Goal: Information Seeking & Learning: Find specific fact

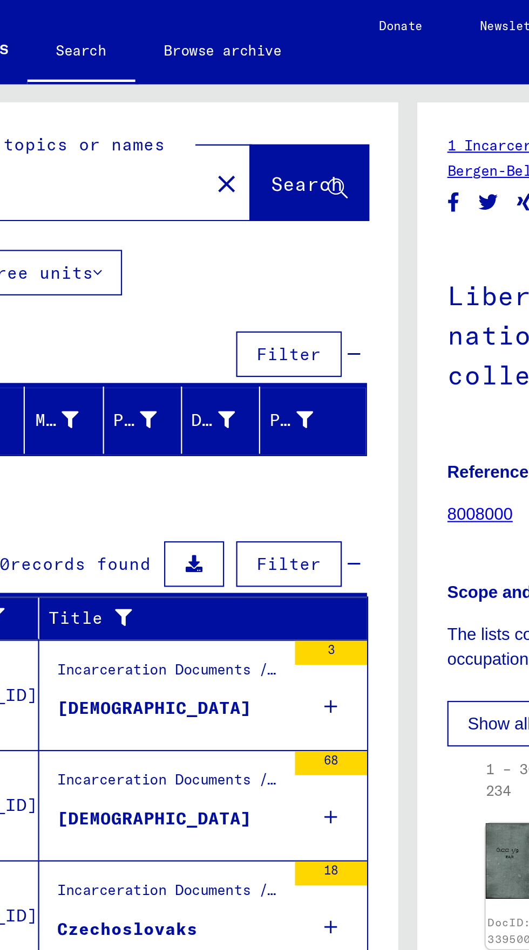
scroll to position [60, 0]
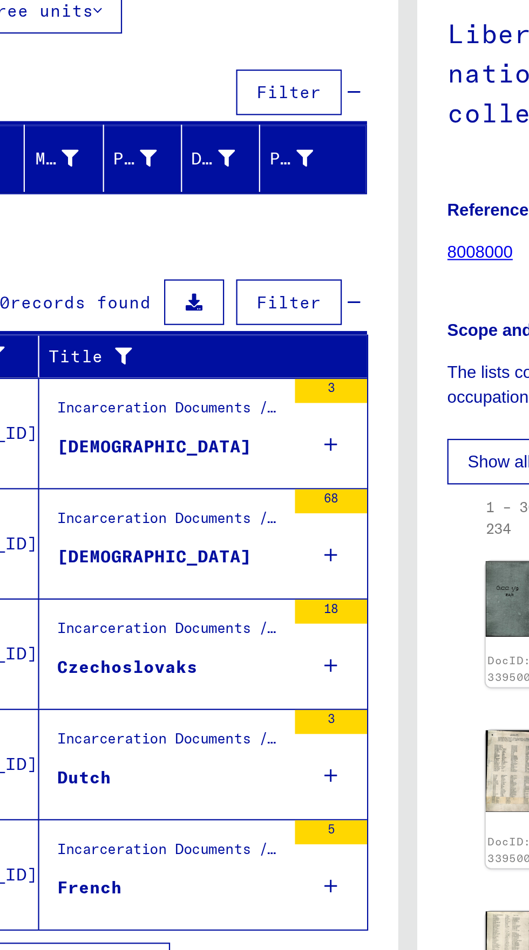
click at [102, 548] on span "Show all search results" at bounding box center [87, 553] width 112 height 10
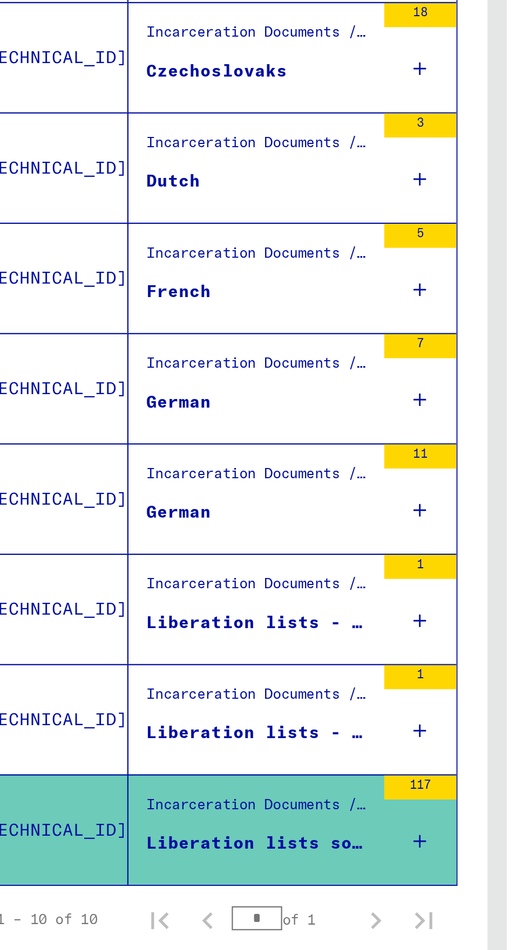
click at [121, 663] on div "Incarceration Documents / Camps and Ghettos / Bergen-Belsen Concentration Camp …" at bounding box center [157, 670] width 101 height 15
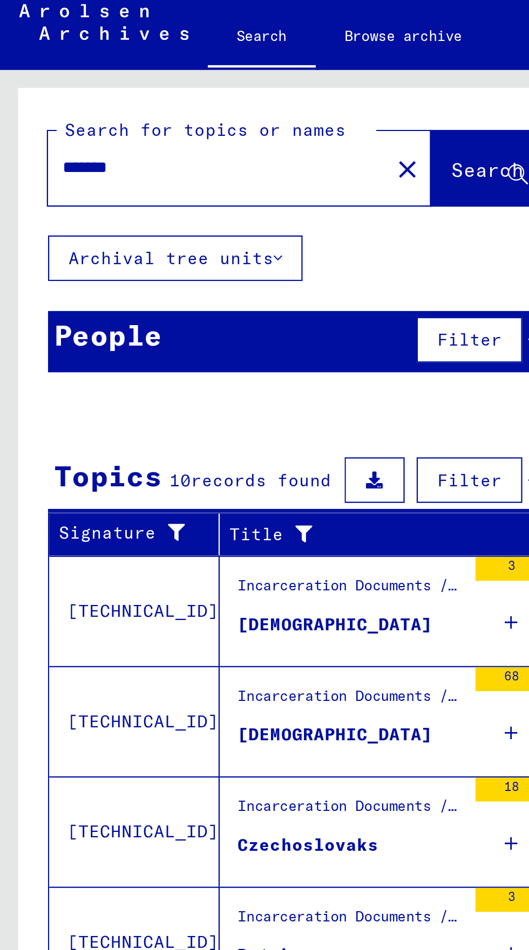
click at [61, 88] on input "*******" at bounding box center [98, 82] width 140 height 11
type input "*"
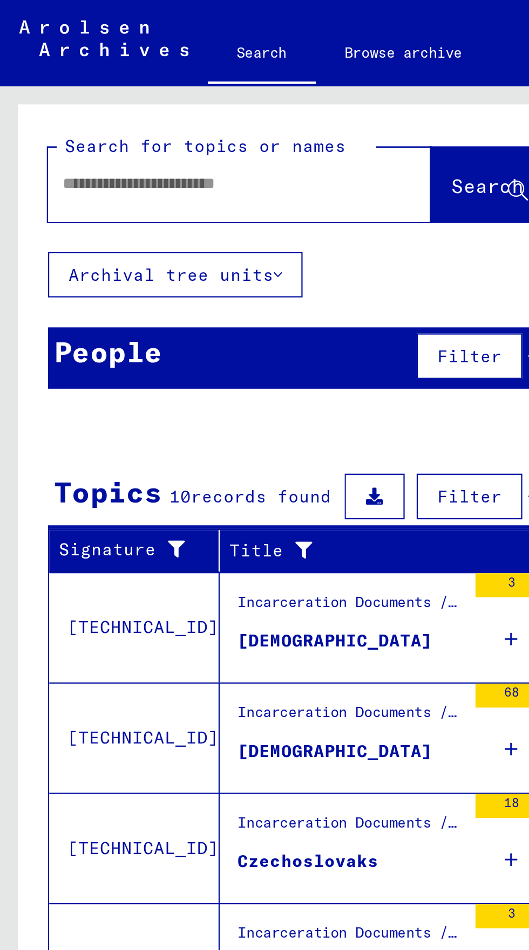
click at [31, 84] on input "text" at bounding box center [98, 82] width 140 height 11
click at [81, 84] on input "**********" at bounding box center [98, 82] width 140 height 11
click at [46, 86] on input "**********" at bounding box center [98, 82] width 140 height 11
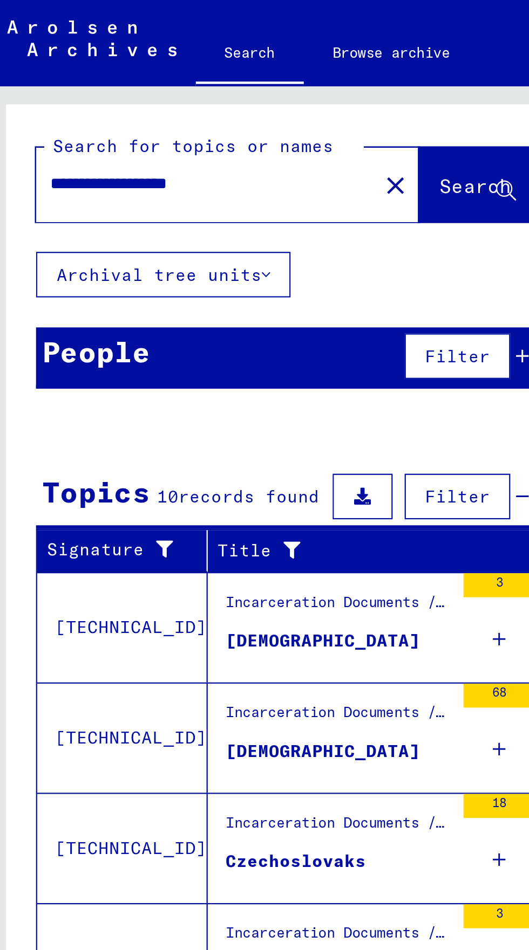
click at [64, 87] on input "**********" at bounding box center [98, 82] width 140 height 11
click at [91, 81] on input "**********" at bounding box center [98, 82] width 140 height 11
click at [31, 83] on input "**********" at bounding box center [98, 82] width 140 height 11
type input "**********"
click at [203, 79] on span "Search" at bounding box center [219, 83] width 32 height 11
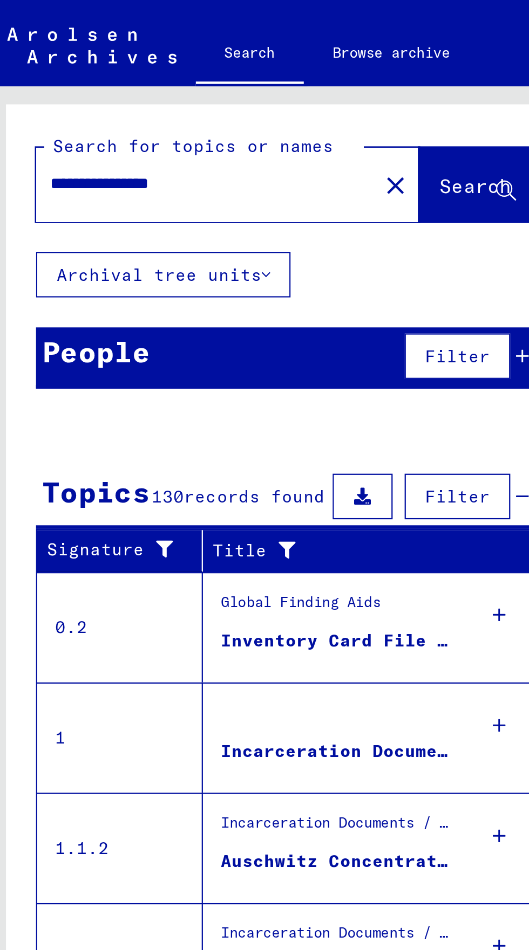
scroll to position [60, 0]
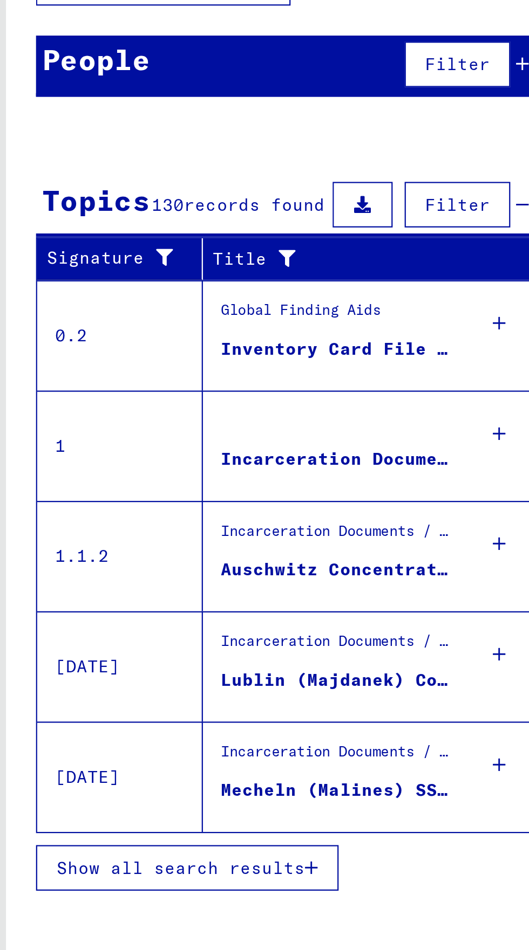
click at [124, 511] on button "Show all search results" at bounding box center [90, 521] width 136 height 20
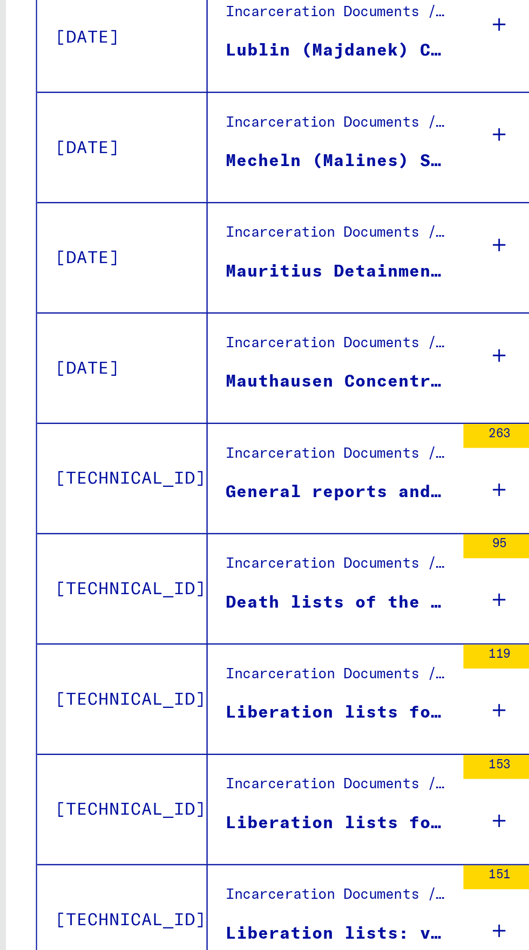
scroll to position [279, 0]
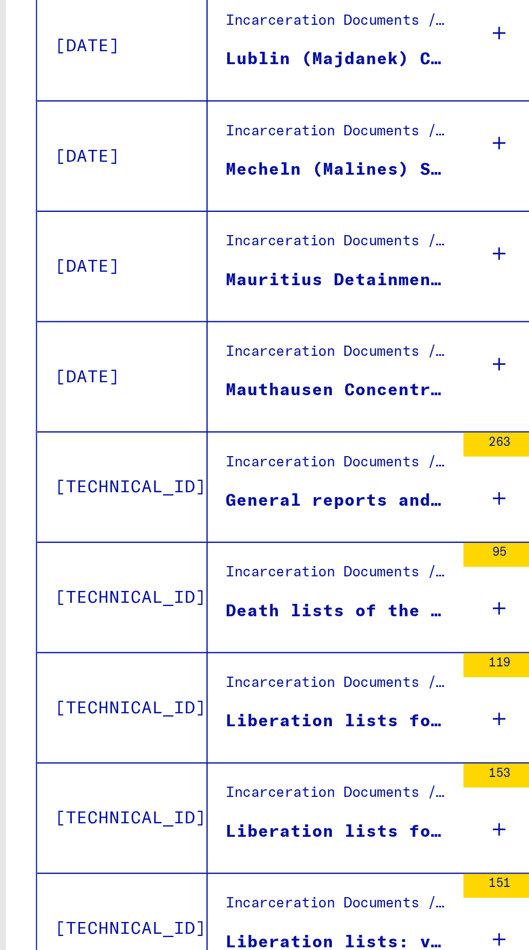
click at [231, 436] on icon at bounding box center [230, 455] width 6 height 38
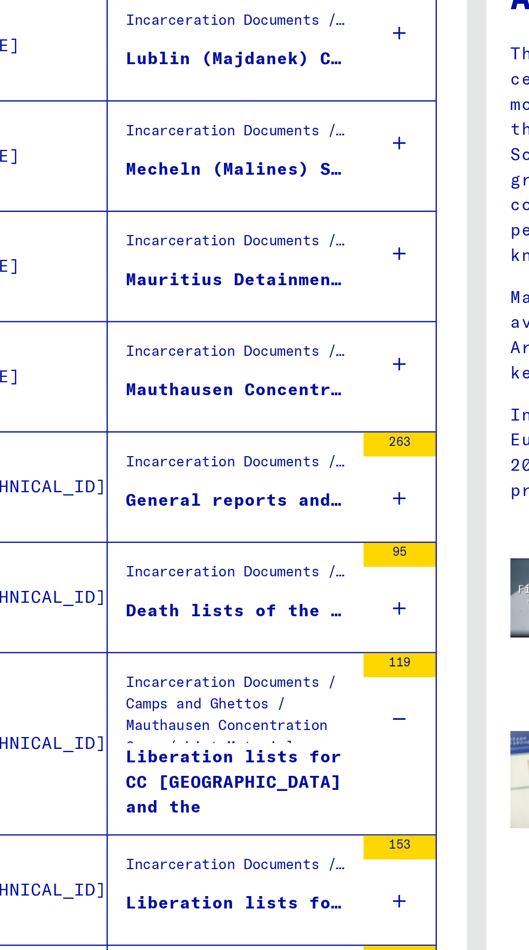
click at [239, 507] on div "153" at bounding box center [230, 531] width 32 height 49
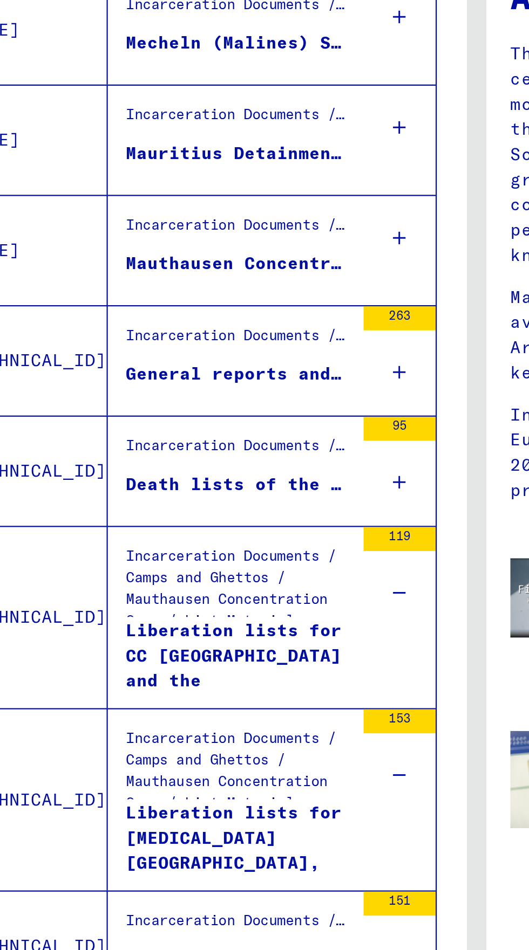
scroll to position [352, 0]
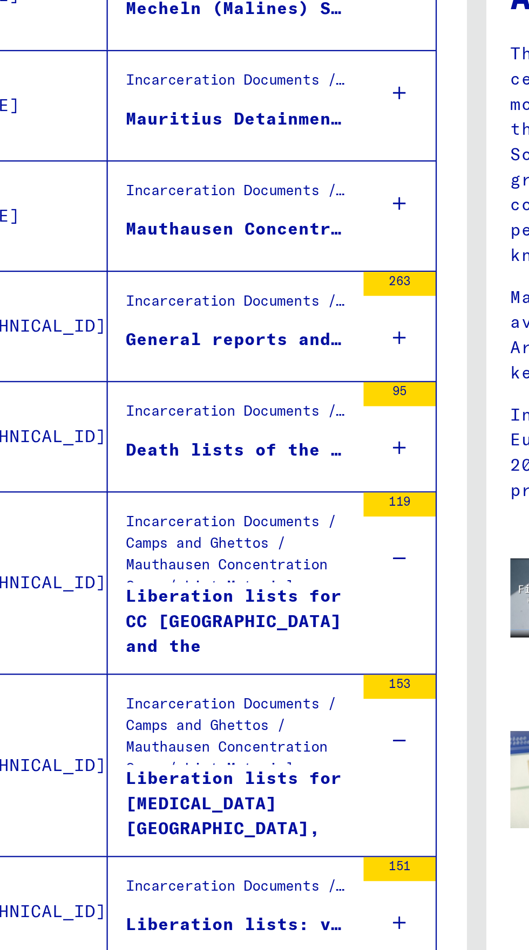
click at [228, 527] on icon at bounding box center [230, 546] width 6 height 38
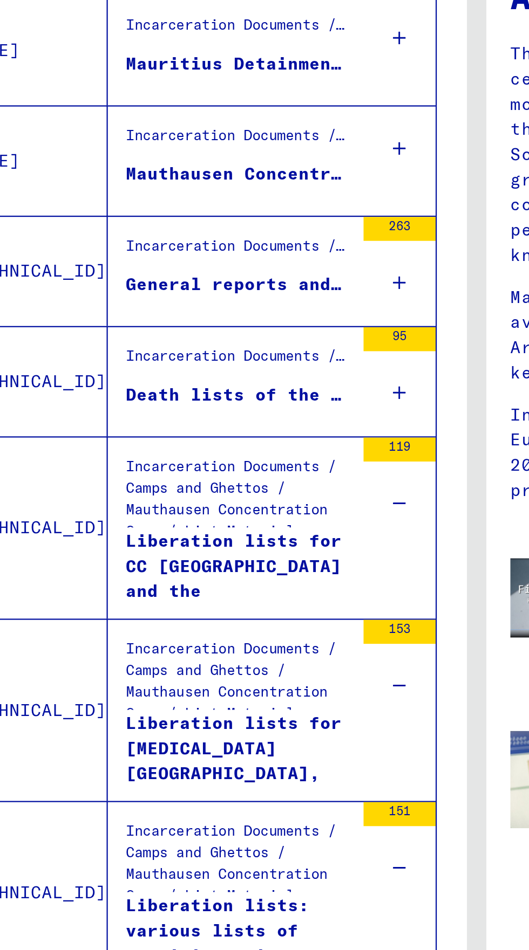
scroll to position [396, 0]
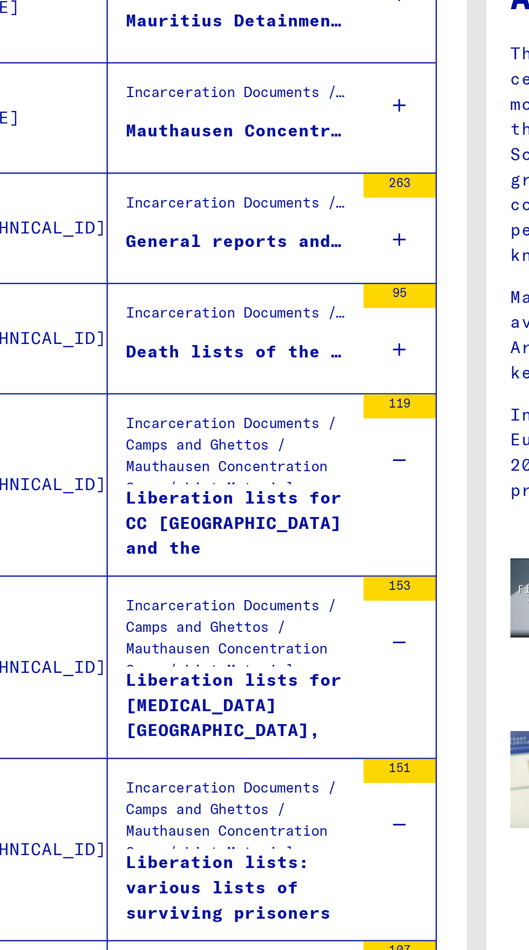
click at [176, 513] on div "Liberation lists: various lists of surviving prisoners of [GEOGRAPHIC_DATA]: [D…" at bounding box center [157, 529] width 101 height 32
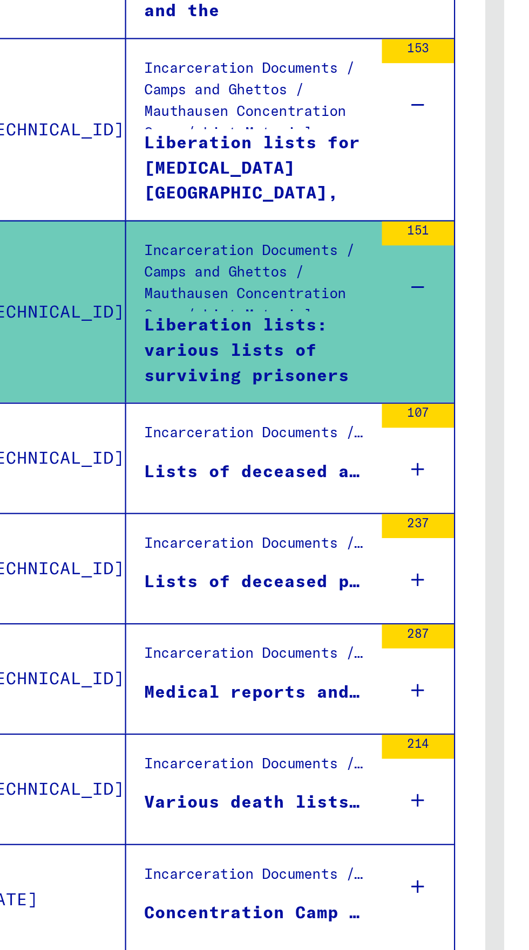
scroll to position [647, 0]
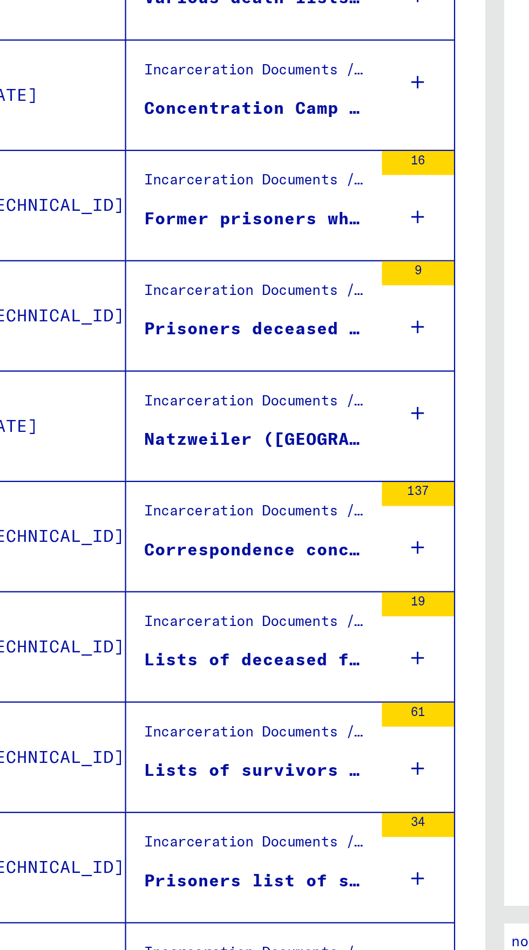
click at [196, 825] on div "Lists of survivors from [GEOGRAPHIC_DATA] and sub-camps" at bounding box center [157, 830] width 101 height 11
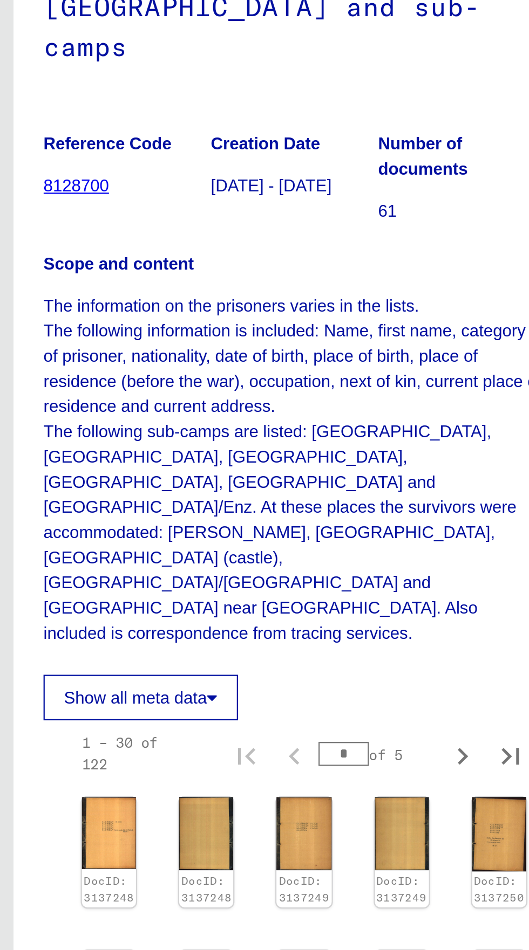
scroll to position [426, 12]
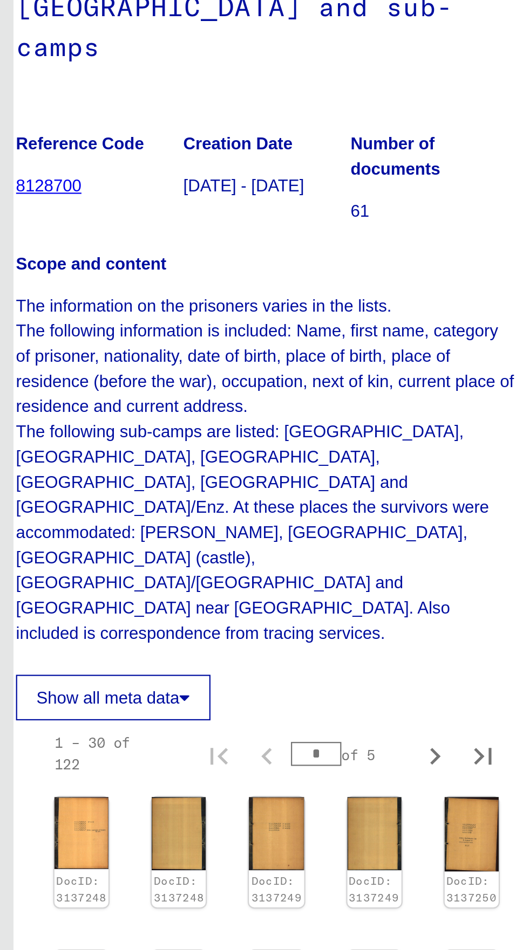
click at [489, 800] on button "Last page" at bounding box center [480, 811] width 22 height 22
type input "*"
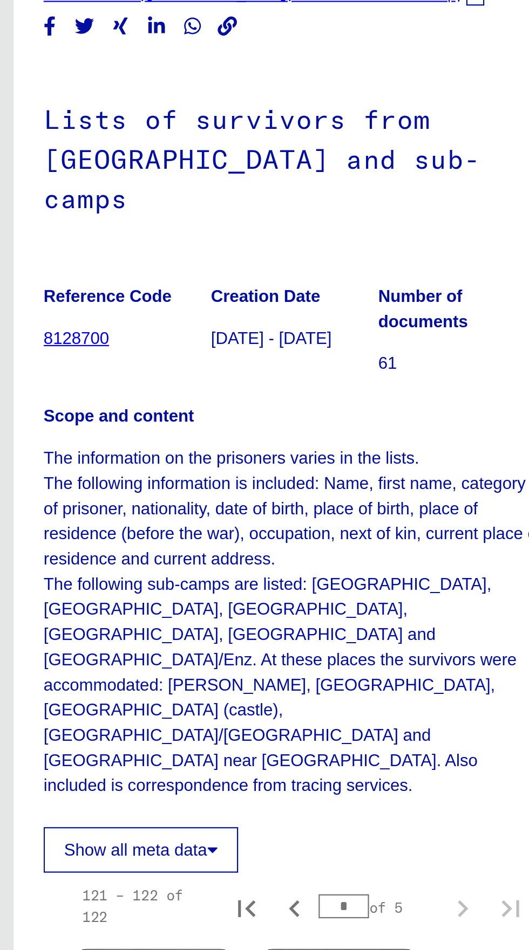
scroll to position [187, 0]
click at [342, 507] on img at bounding box center [331, 552] width 64 height 91
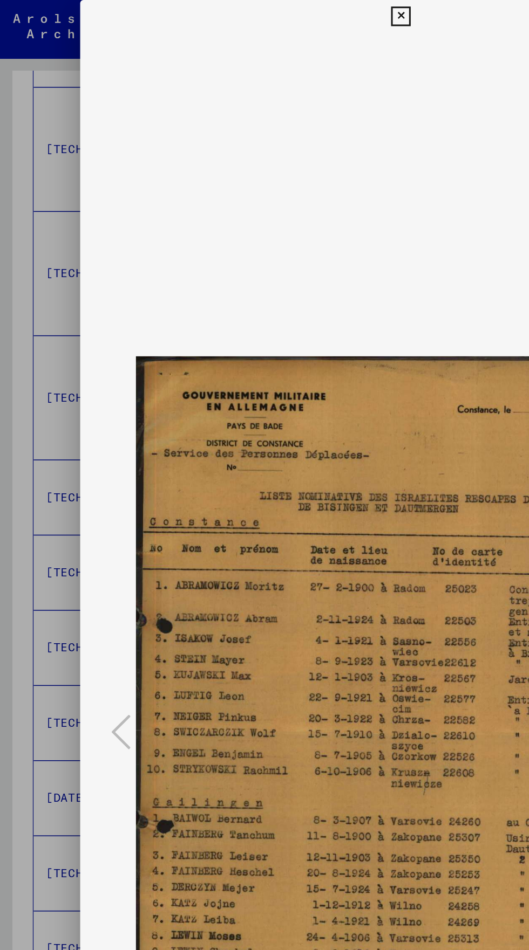
click at [265, 10] on icon at bounding box center [264, 10] width 12 height 13
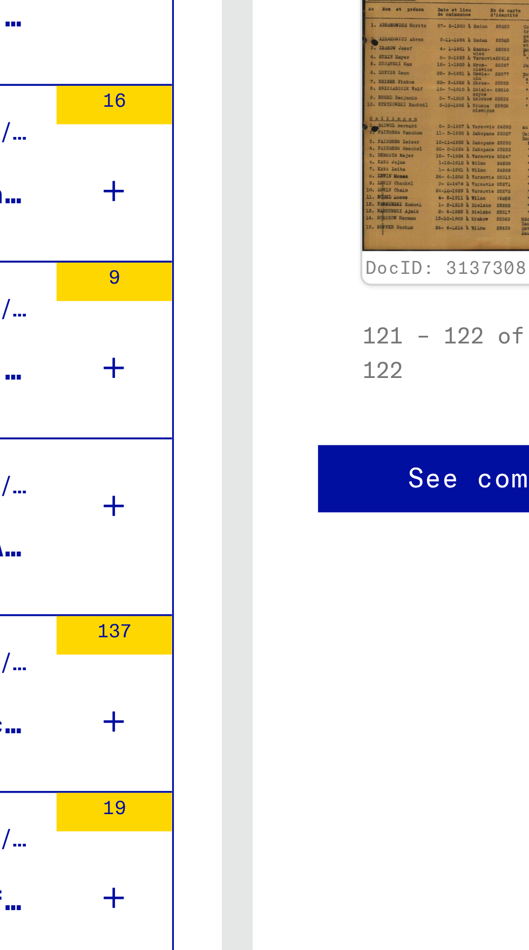
scroll to position [0, 0]
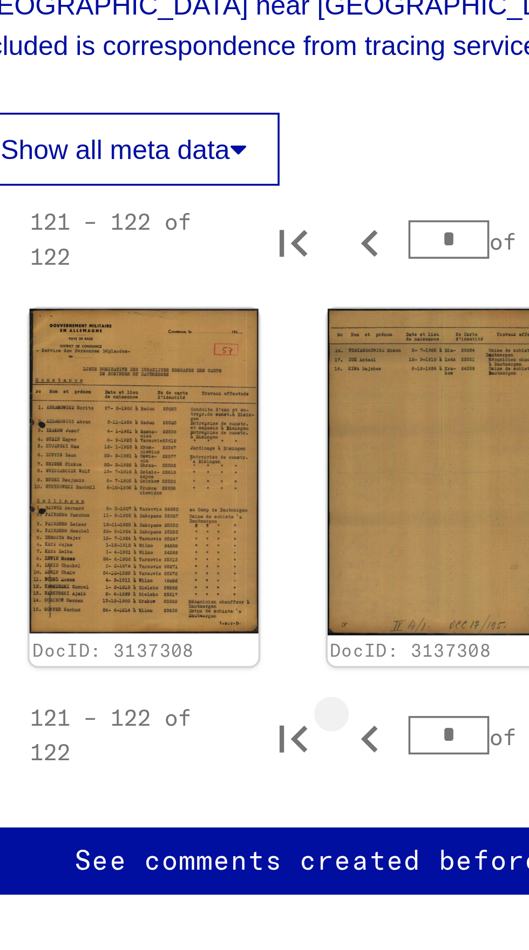
click at [390, 620] on icon "Previous page" at bounding box center [394, 627] width 15 height 15
type input "*"
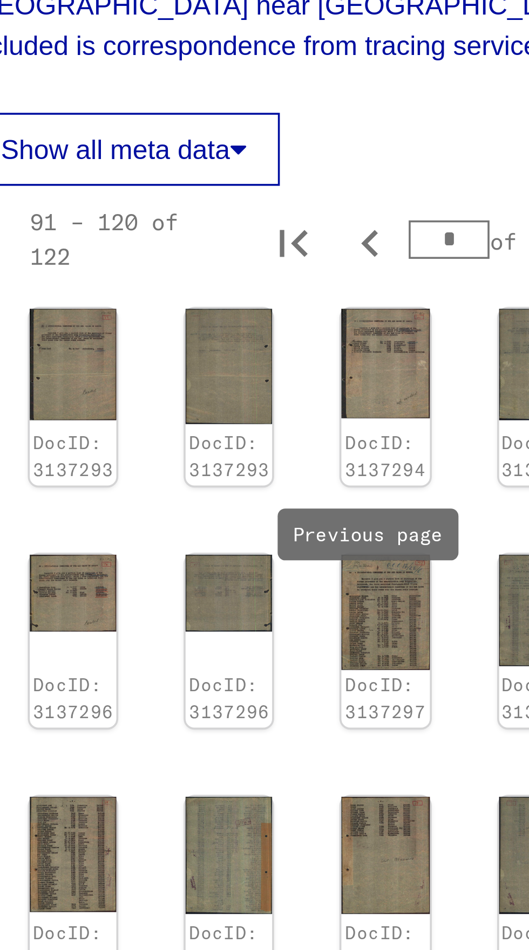
click at [354, 644] on img at bounding box center [355, 660] width 24 height 33
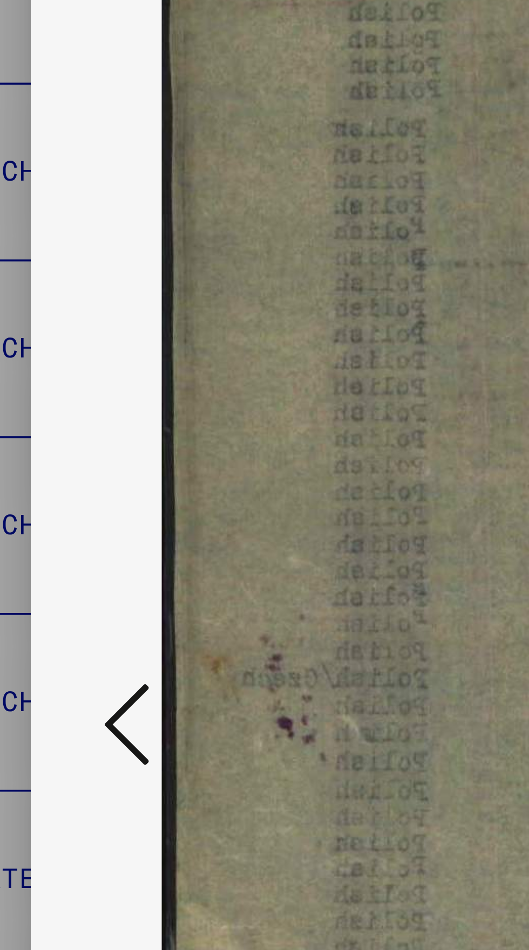
click at [78, 495] on icon at bounding box center [79, 483] width 13 height 26
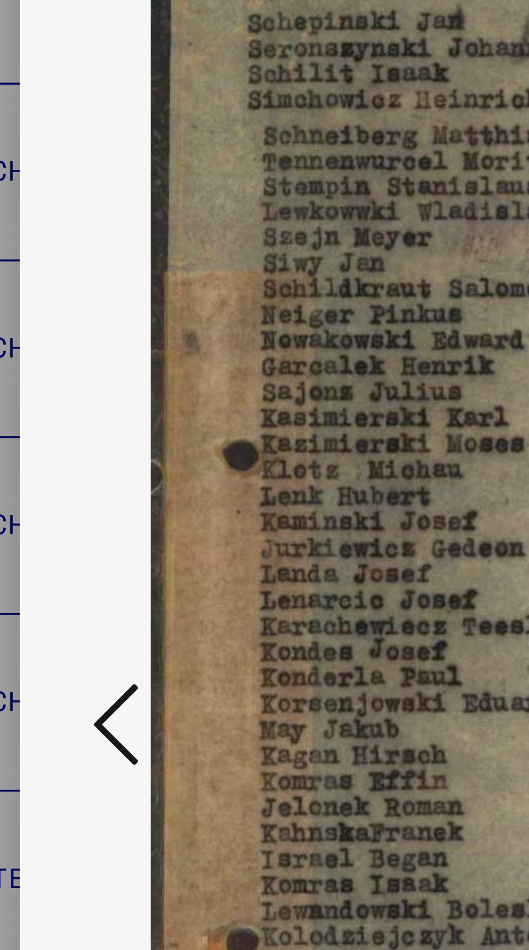
click at [76, 485] on icon at bounding box center [79, 483] width 13 height 26
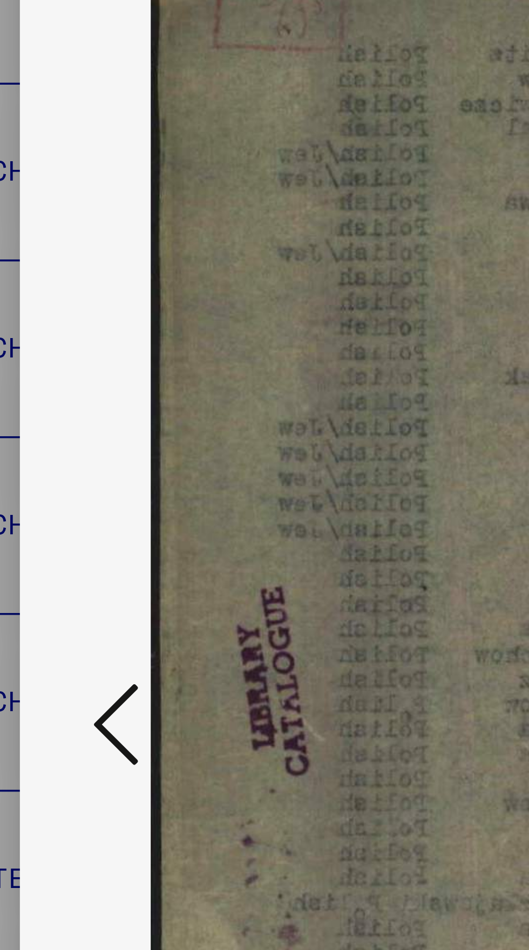
click at [74, 489] on icon at bounding box center [79, 483] width 13 height 26
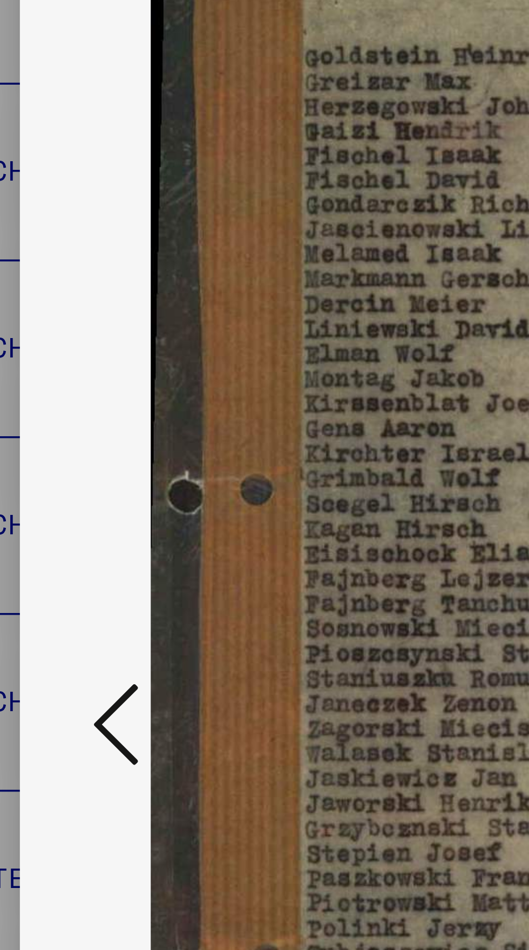
click at [74, 487] on icon at bounding box center [79, 483] width 13 height 26
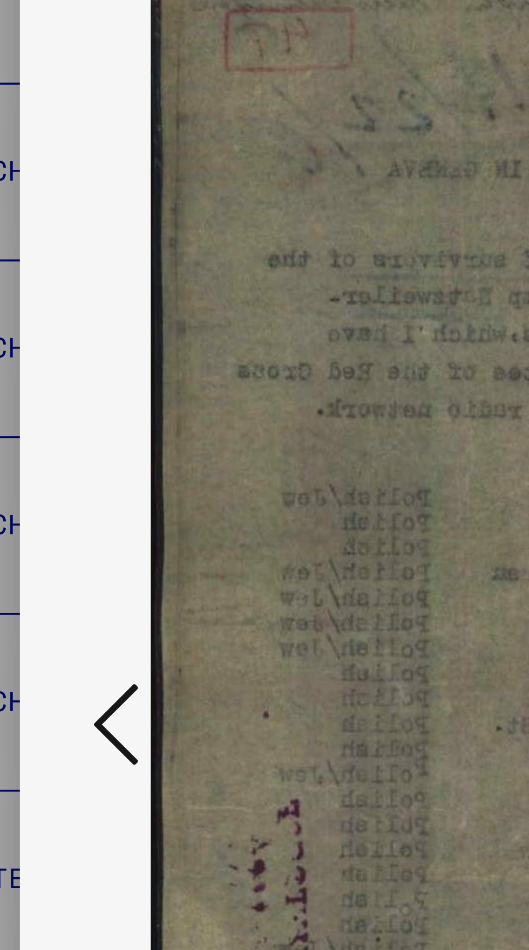
click at [77, 489] on icon at bounding box center [79, 483] width 13 height 26
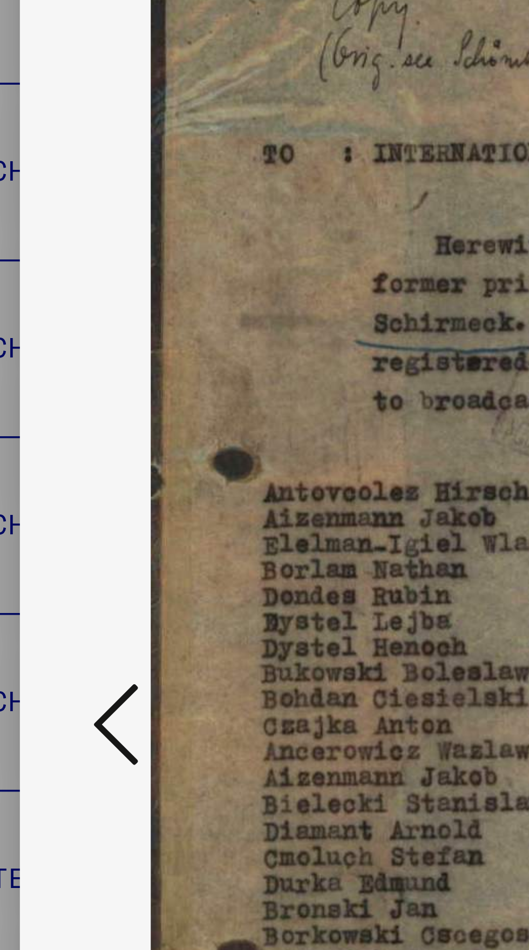
click at [77, 488] on icon at bounding box center [79, 483] width 13 height 26
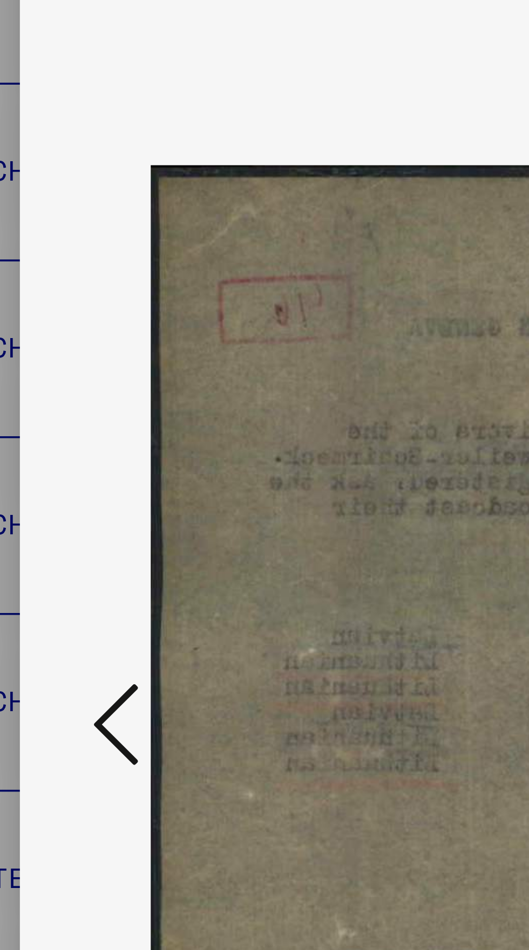
click at [77, 490] on icon at bounding box center [79, 483] width 13 height 26
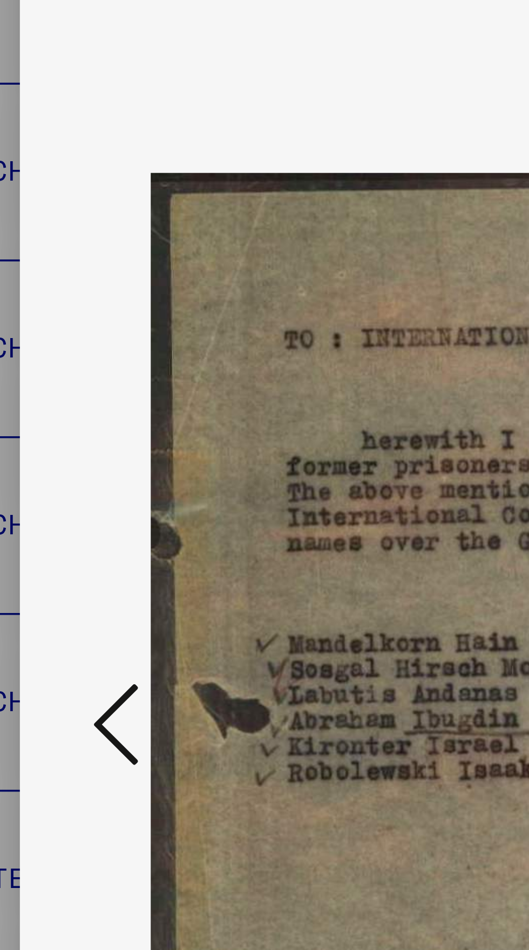
click at [77, 491] on icon at bounding box center [79, 483] width 13 height 26
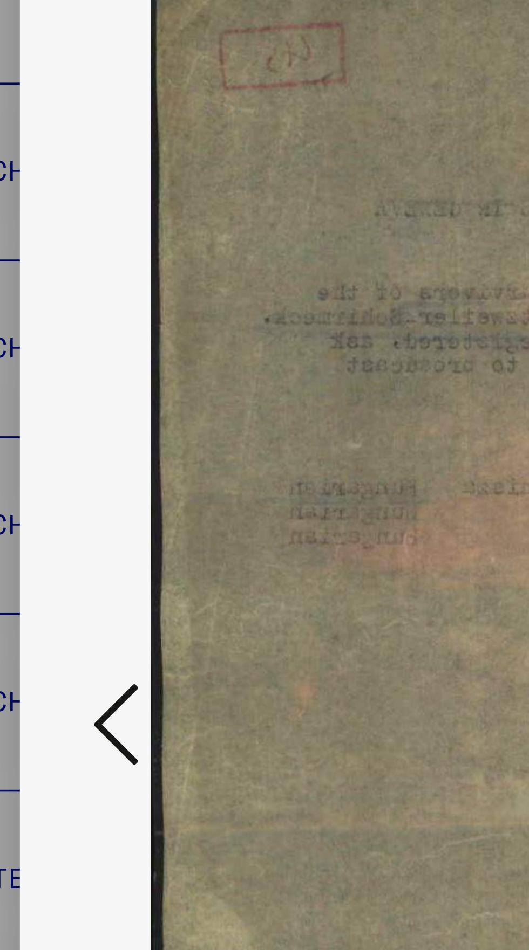
click at [78, 490] on icon at bounding box center [79, 483] width 13 height 26
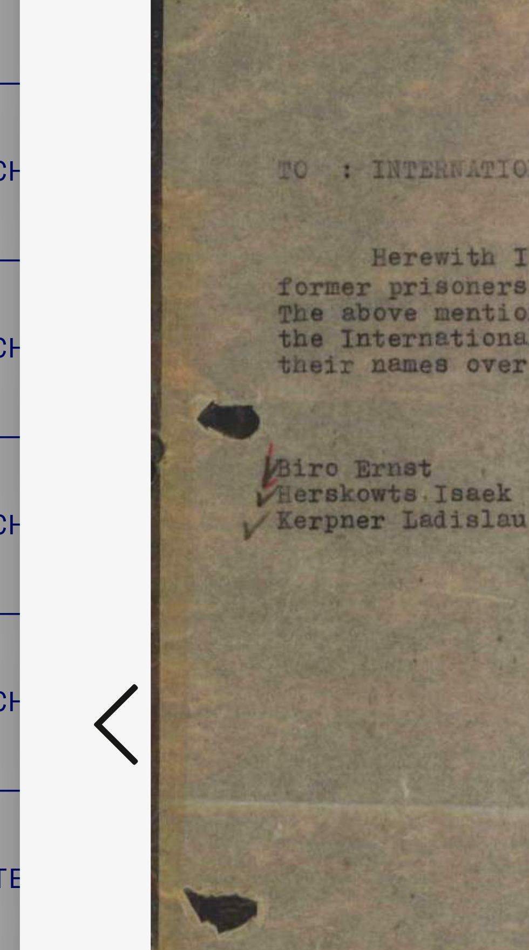
click at [78, 490] on icon at bounding box center [79, 483] width 13 height 26
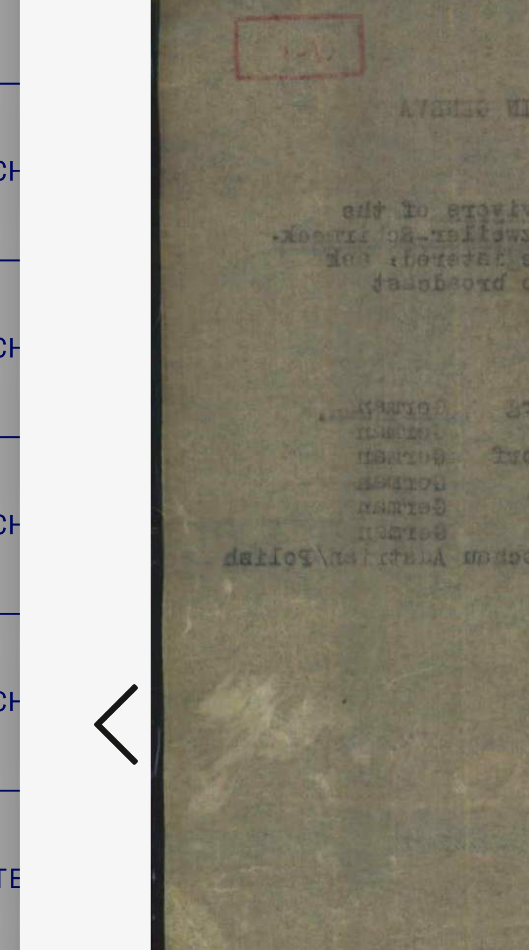
click at [78, 489] on icon at bounding box center [79, 483] width 13 height 26
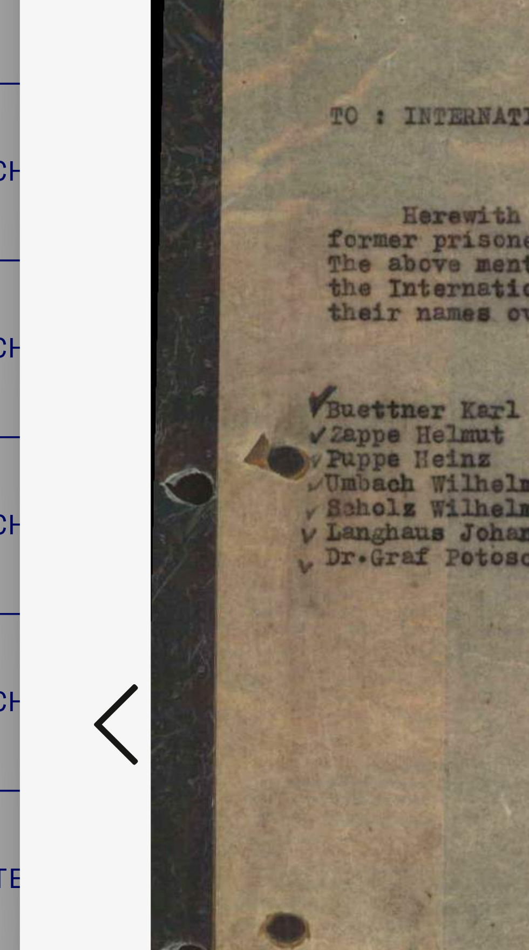
click at [78, 490] on icon at bounding box center [79, 483] width 13 height 26
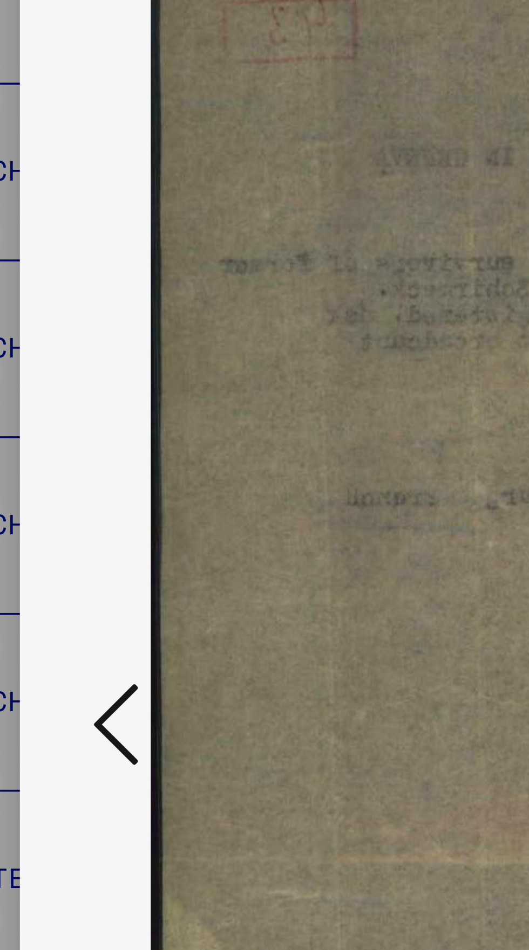
click at [79, 490] on icon at bounding box center [79, 483] width 13 height 26
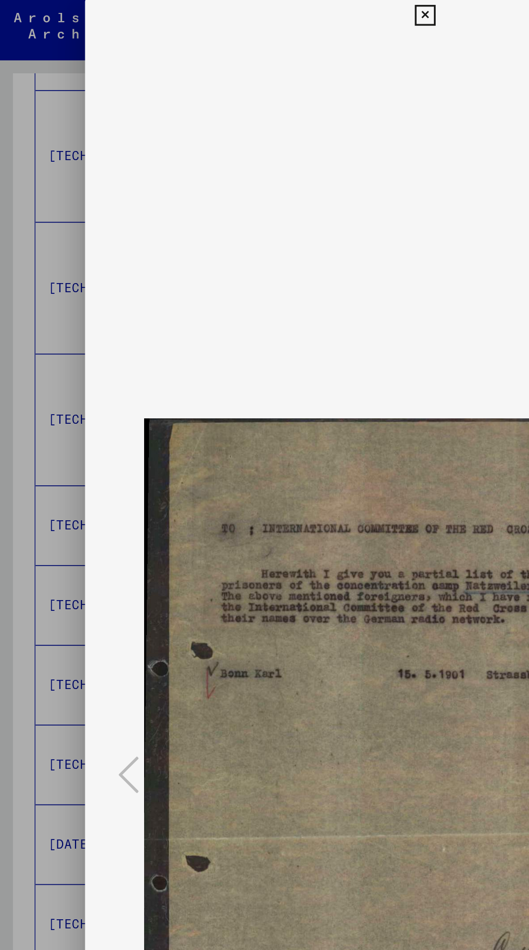
click at [264, 11] on icon at bounding box center [264, 10] width 12 height 13
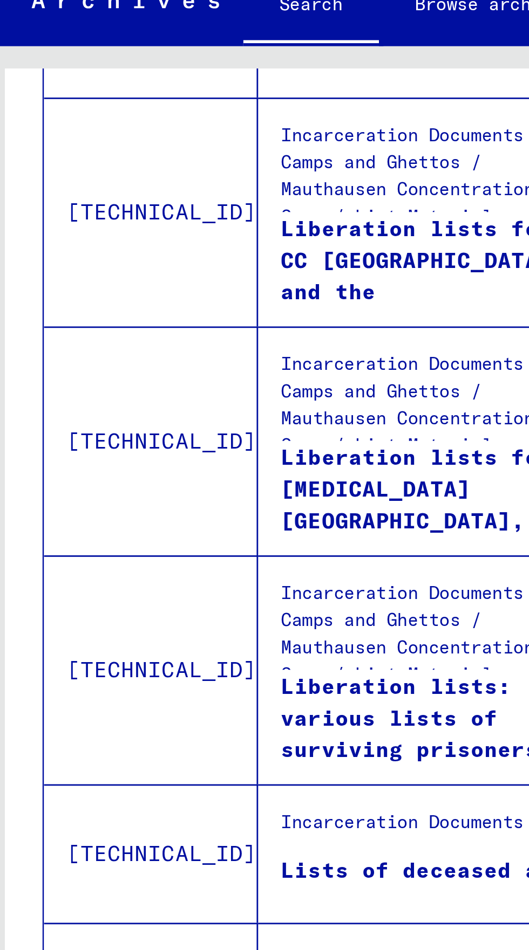
scroll to position [60, 0]
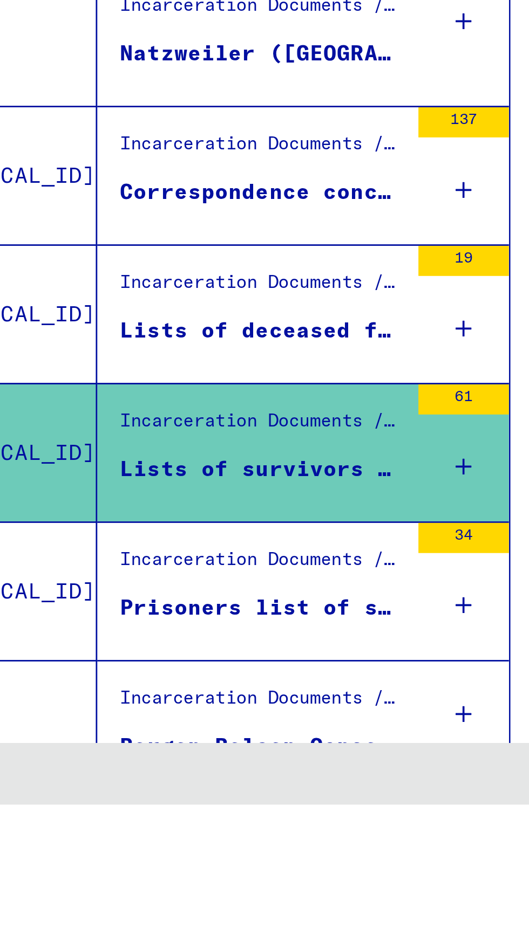
click at [229, 950] on icon "Last page" at bounding box center [232, 965] width 8 height 8
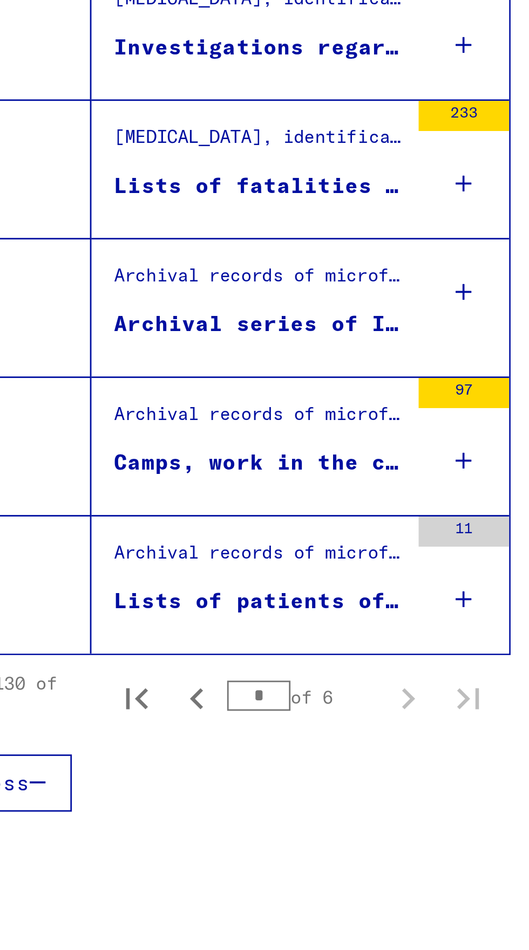
scroll to position [0, 0]
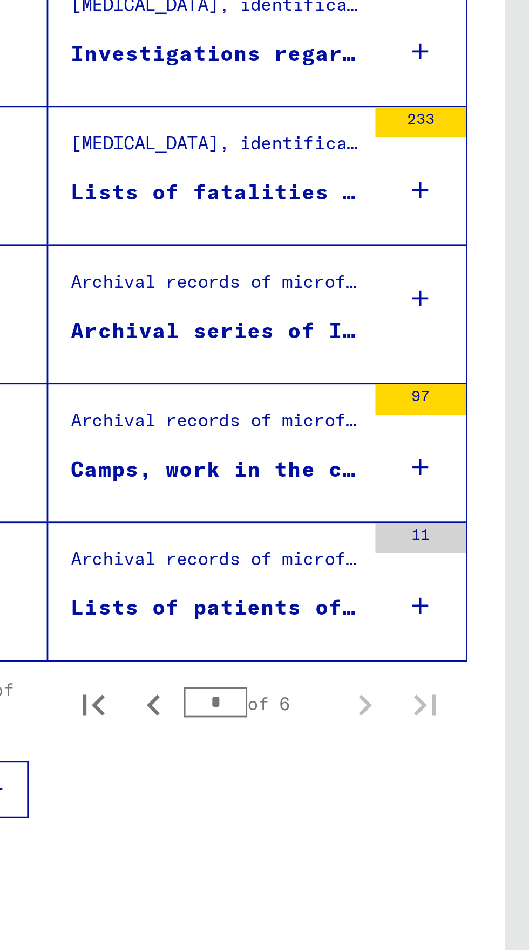
click at [143, 427] on div "Archival records of microforms (new material / document acquisition) / Document…" at bounding box center [157, 422] width 104 height 15
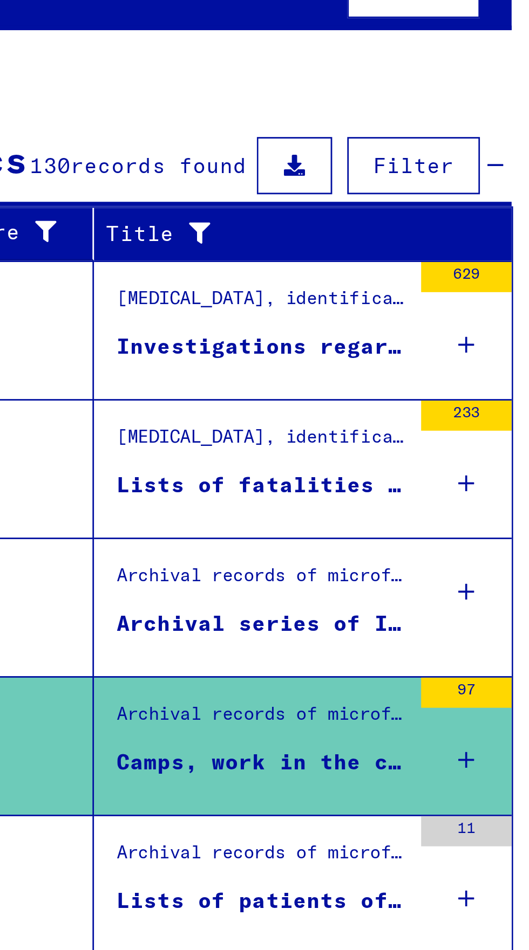
scroll to position [60, 0]
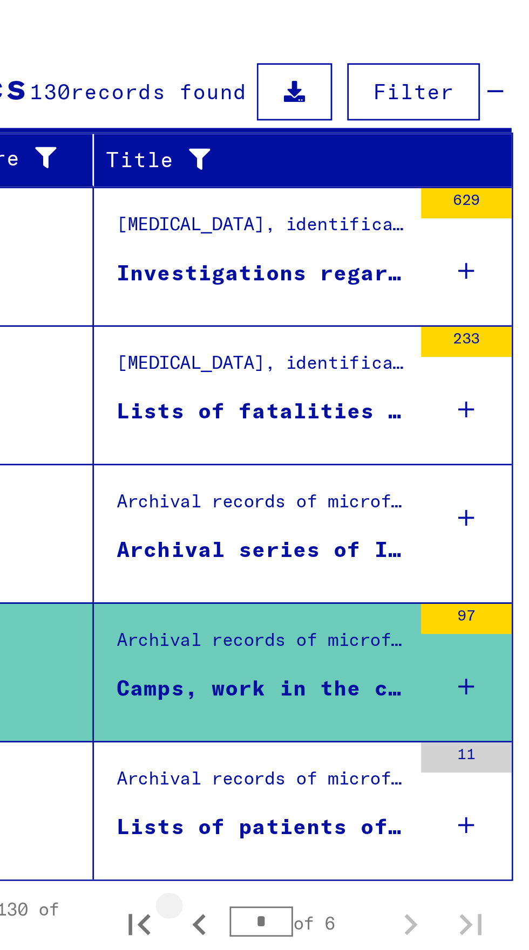
click at [126, 510] on button "Previous page" at bounding box center [135, 521] width 22 height 22
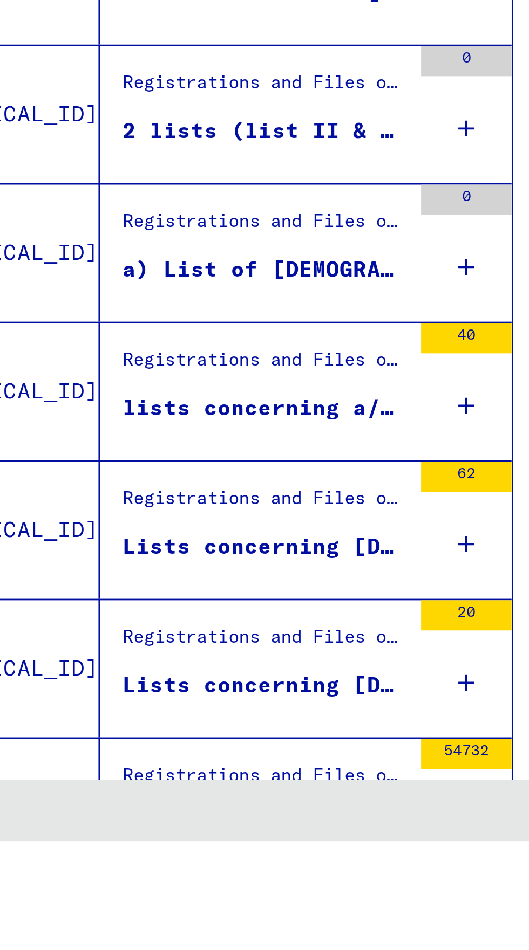
scroll to position [228, 0]
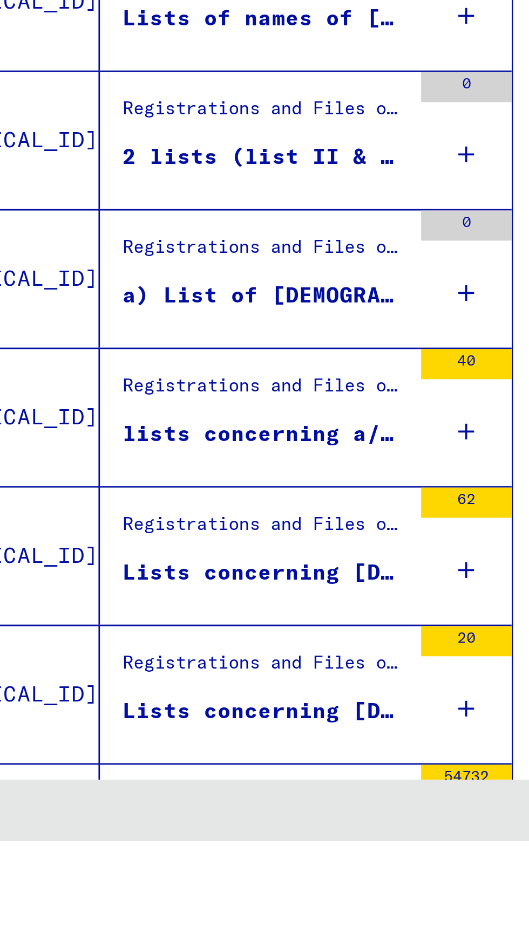
click at [126, 948] on div "Registration of Liberated Former Persecutees at Various Locations (F18 lists)" at bounding box center [157, 953] width 101 height 11
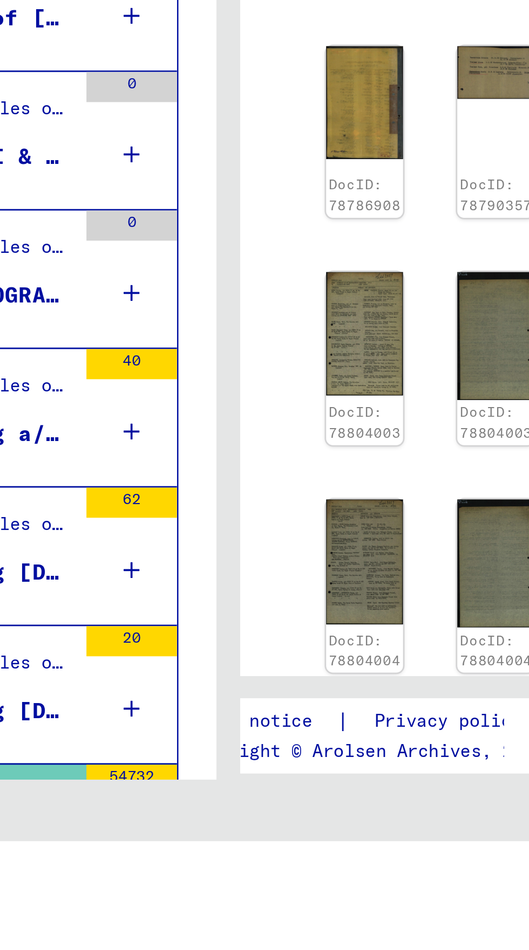
click at [225, 923] on div "54732" at bounding box center [230, 947] width 32 height 49
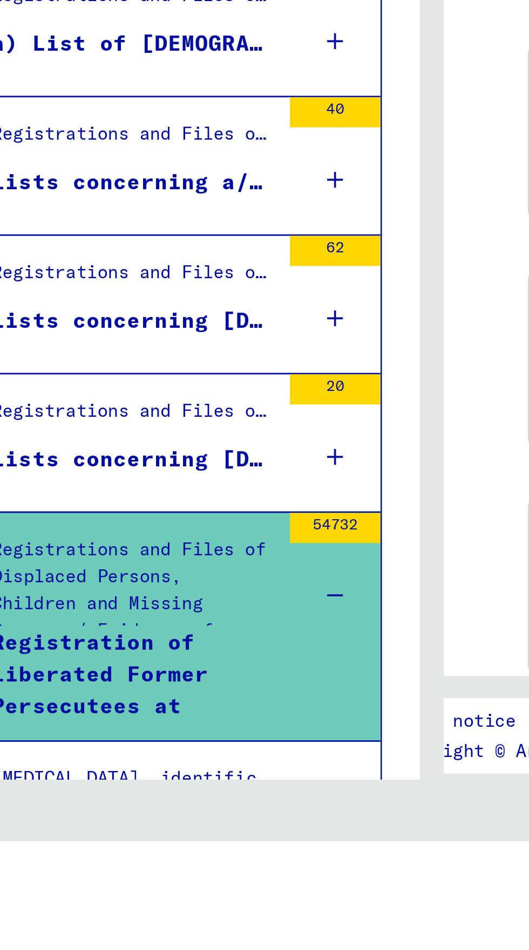
scroll to position [319, 0]
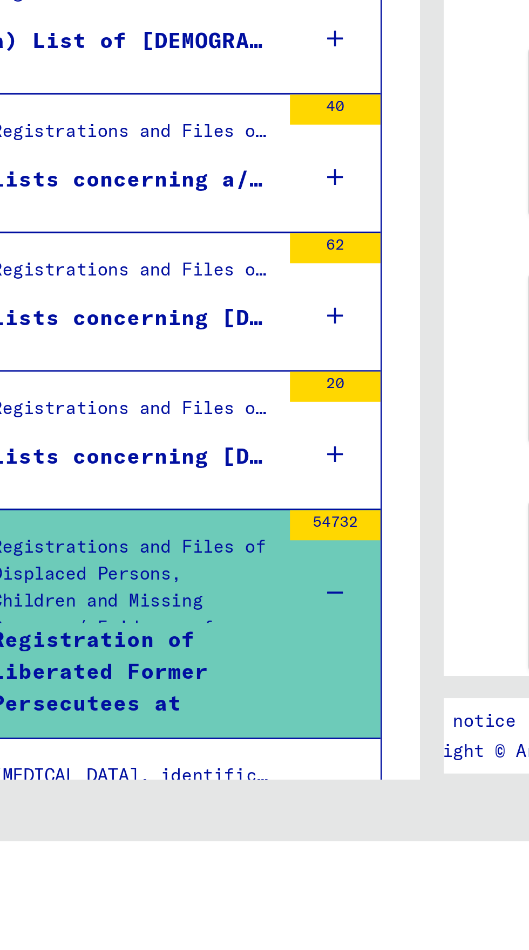
click at [127, 873] on div "Registration of Liberated Former Persecutees at Various Locations (F18 lists)" at bounding box center [157, 889] width 101 height 32
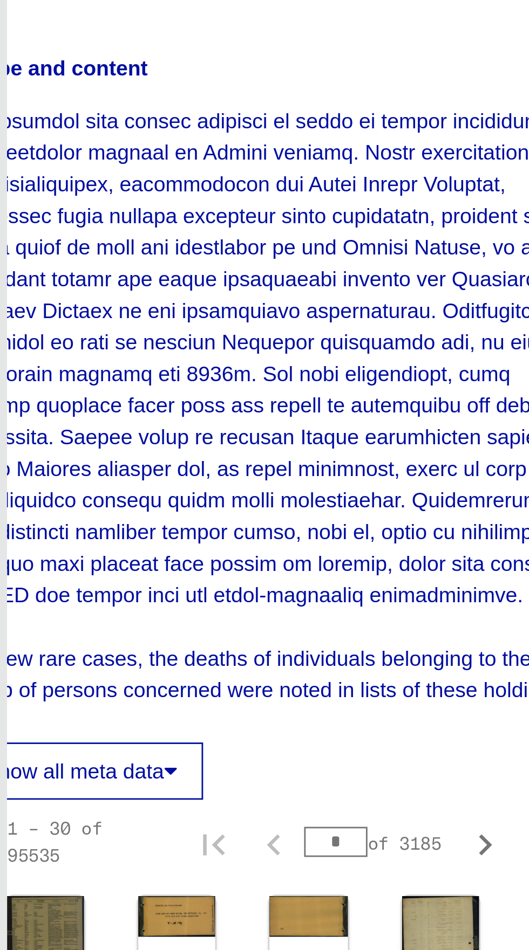
scroll to position [60, 0]
click at [327, 736] on img at bounding box center [330, 755] width 28 height 38
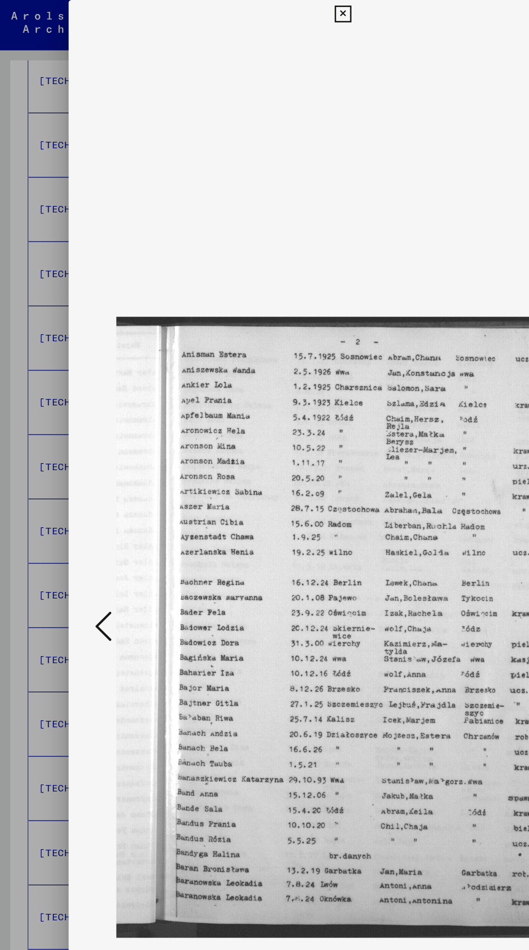
click at [272, 11] on button at bounding box center [264, 11] width 19 height 22
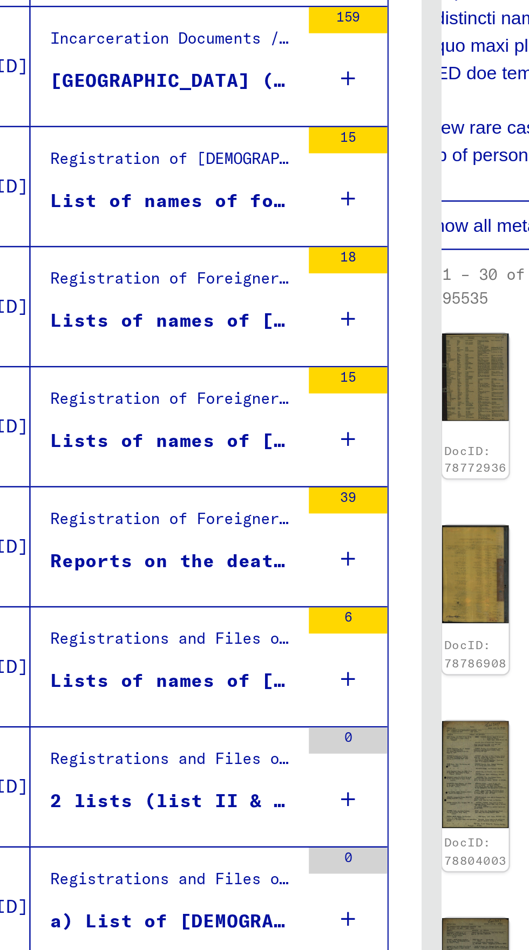
scroll to position [327, 0]
click at [230, 537] on icon at bounding box center [230, 556] width 6 height 38
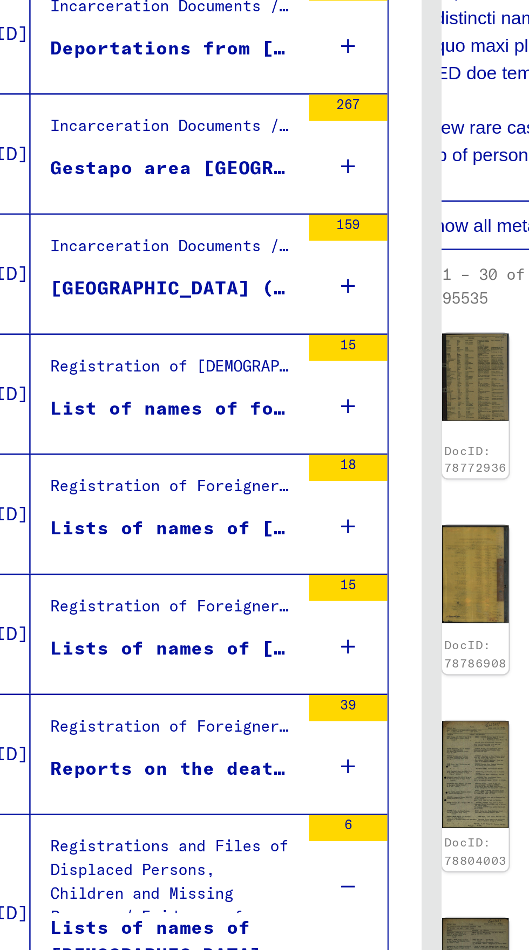
scroll to position [237, 0]
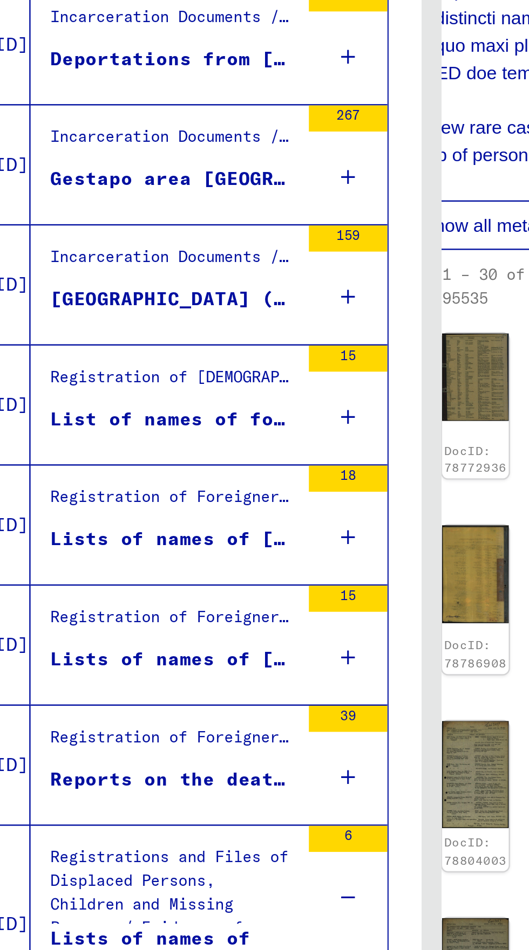
click at [234, 517] on div "15" at bounding box center [230, 541] width 32 height 49
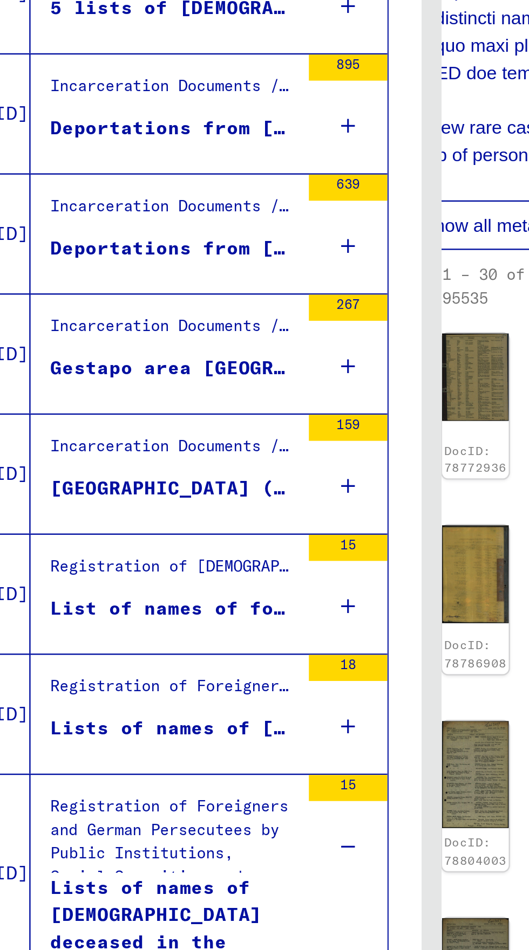
scroll to position [156, 0]
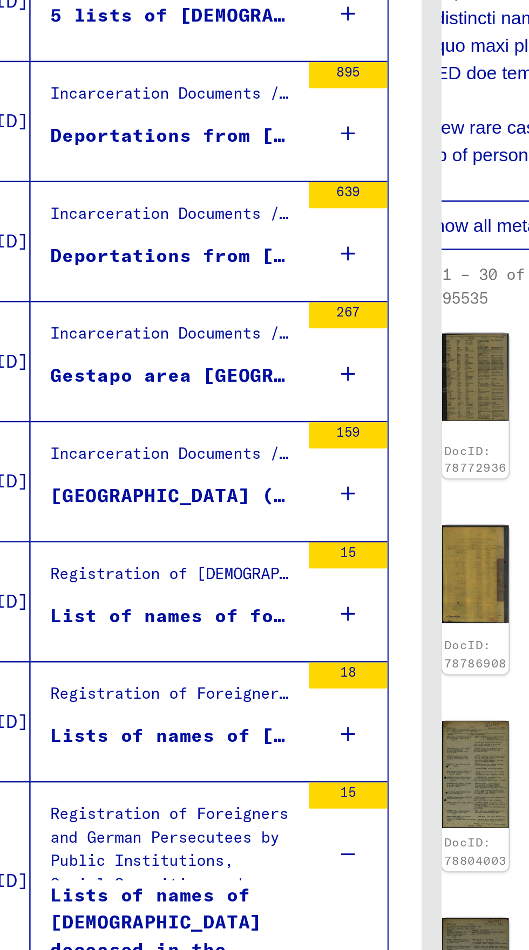
click at [231, 559] on icon at bounding box center [230, 578] width 6 height 38
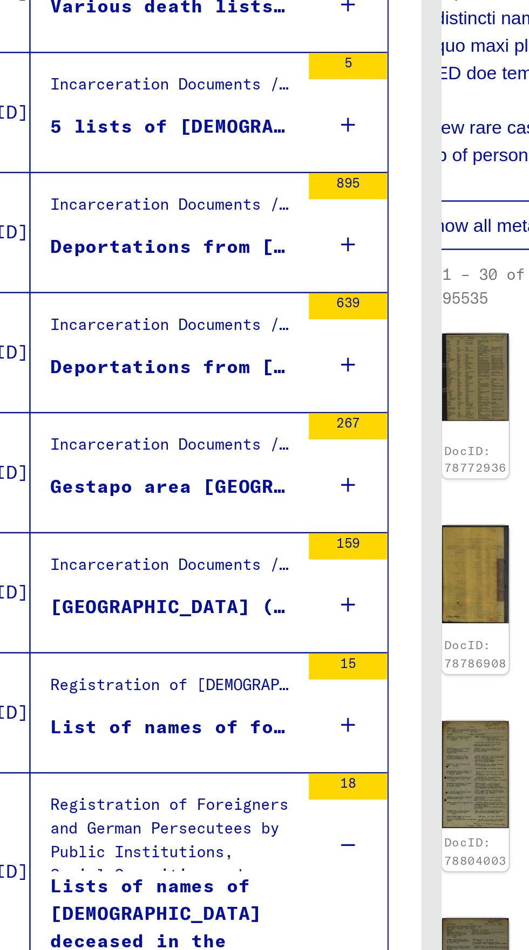
scroll to position [106, 0]
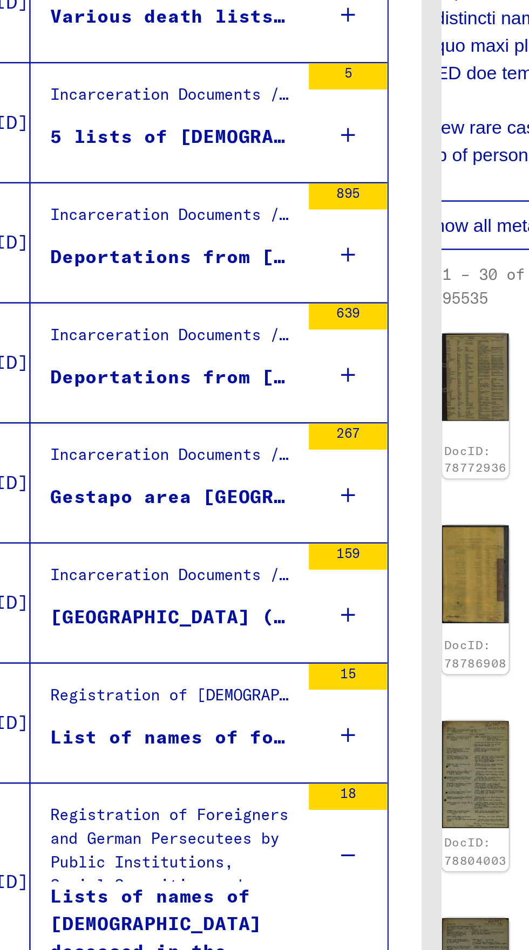
click at [230, 560] on icon at bounding box center [230, 579] width 6 height 38
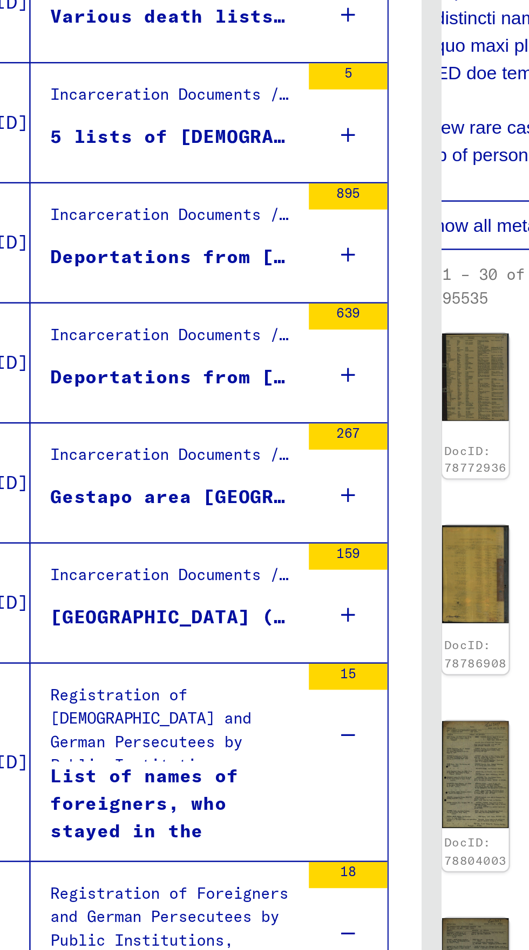
click at [178, 590] on div "List of names of foreigners, who stayed in the vicinity of the town [GEOGRAPHIC…" at bounding box center [157, 606] width 101 height 32
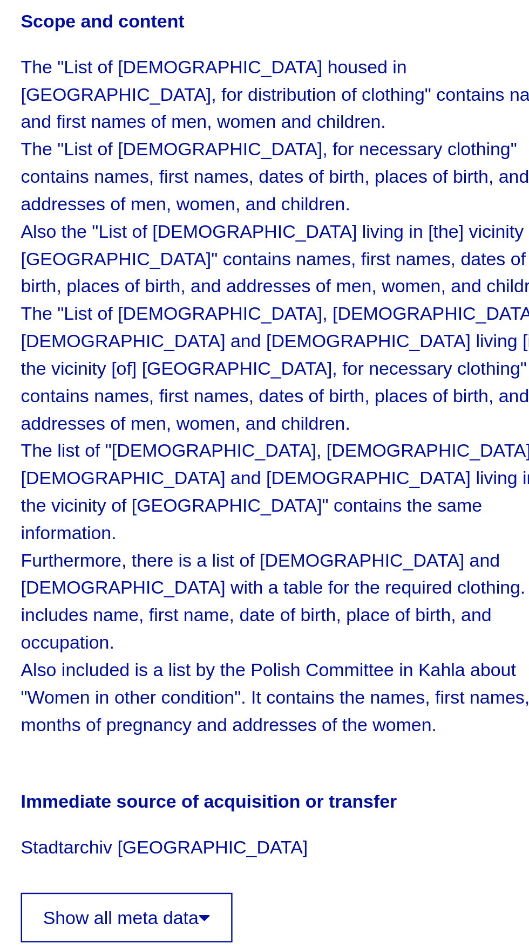
scroll to position [60, 0]
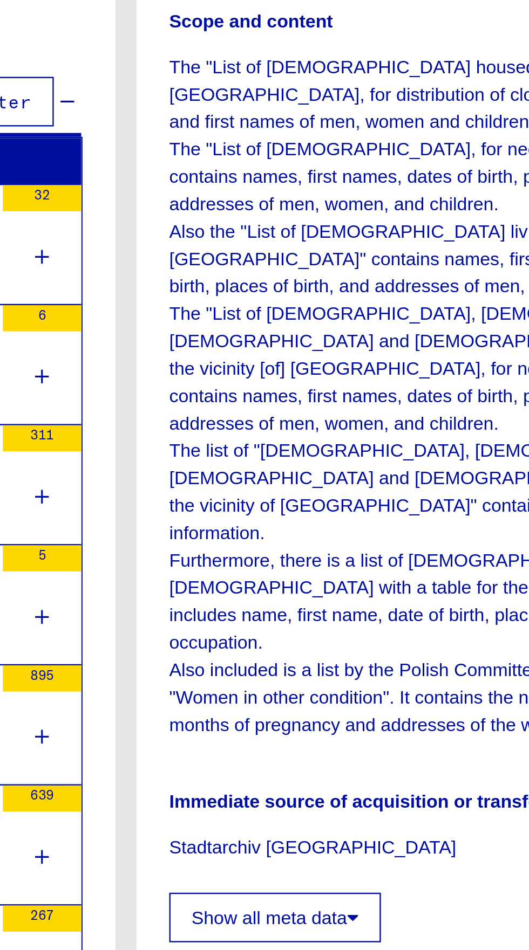
click at [310, 766] on img at bounding box center [313, 776] width 28 height 20
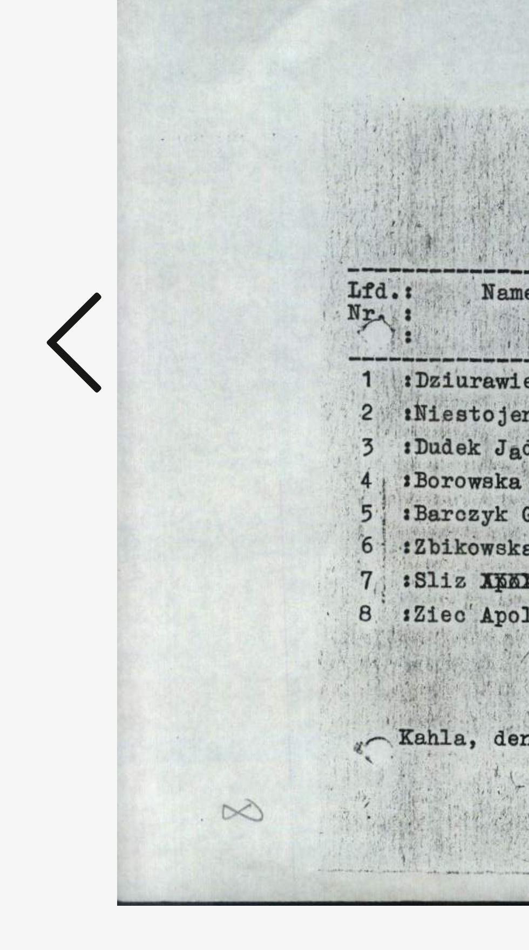
click at [74, 460] on icon at bounding box center [79, 447] width 13 height 26
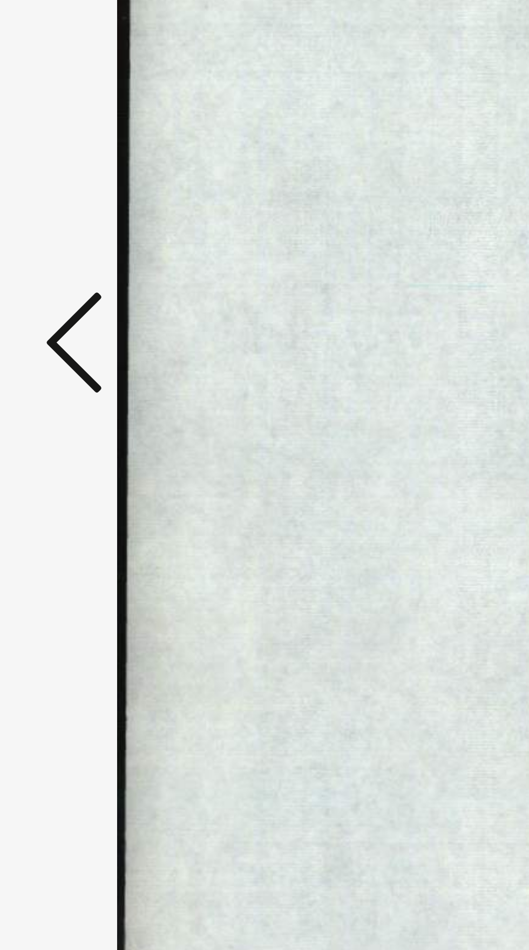
click at [75, 460] on icon at bounding box center [79, 447] width 13 height 26
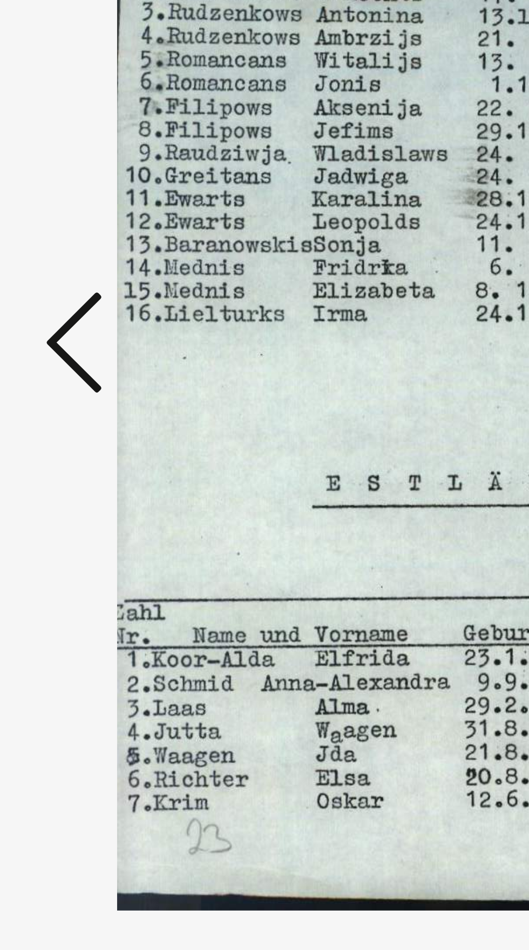
click at [76, 460] on icon at bounding box center [79, 447] width 13 height 26
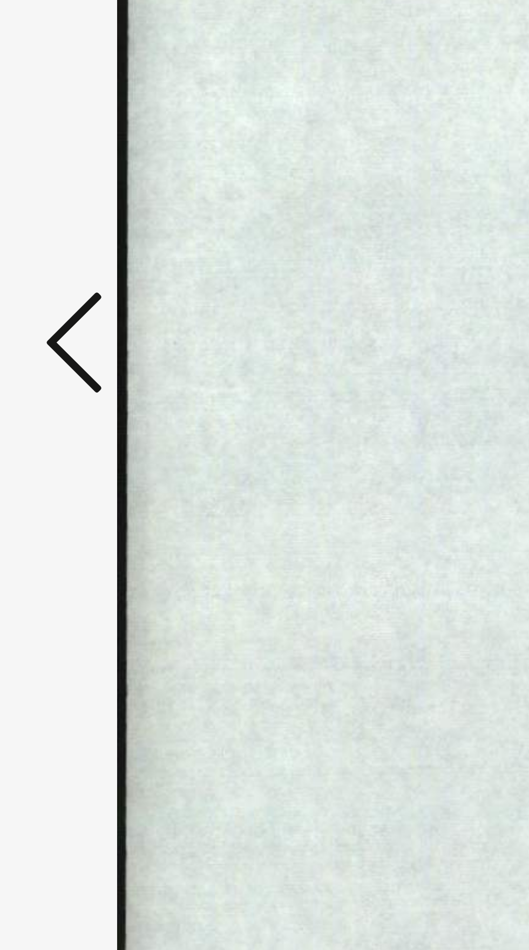
click at [72, 463] on button at bounding box center [79, 448] width 19 height 31
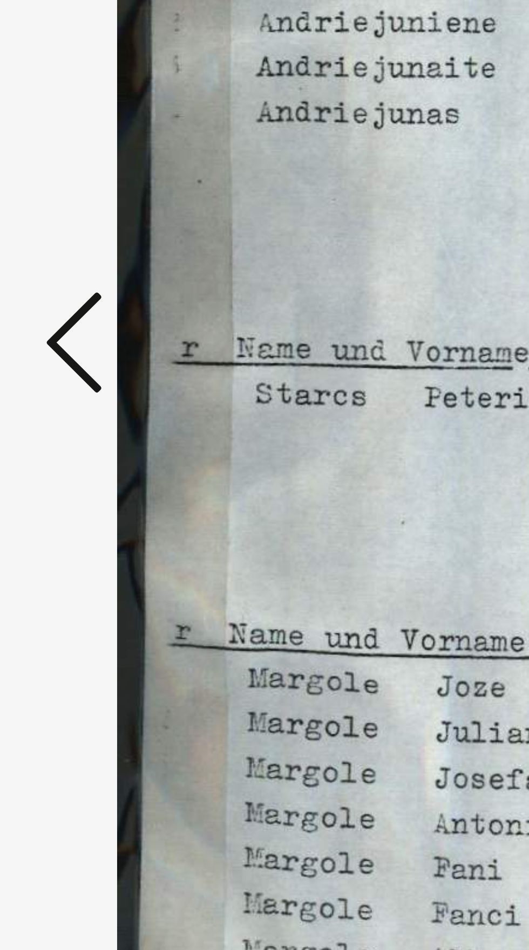
click at [74, 460] on icon at bounding box center [79, 447] width 13 height 26
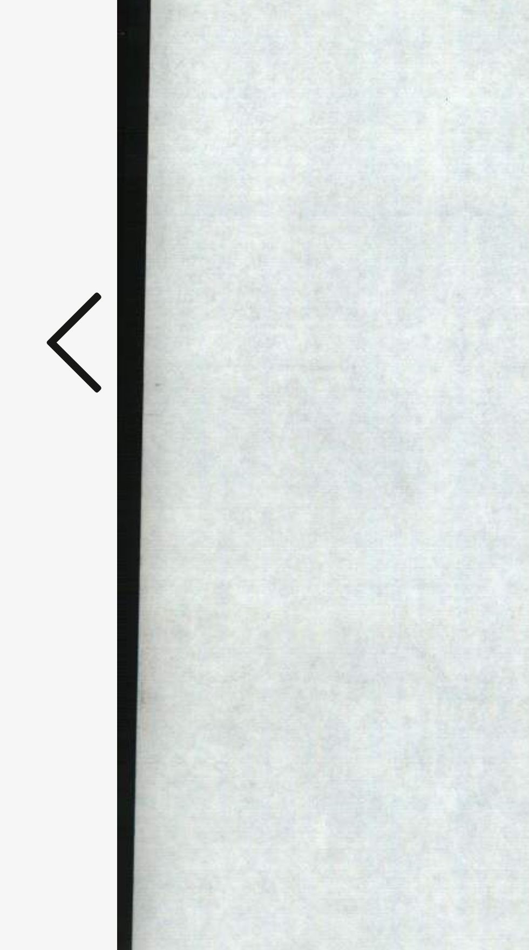
click at [75, 460] on icon at bounding box center [79, 447] width 13 height 26
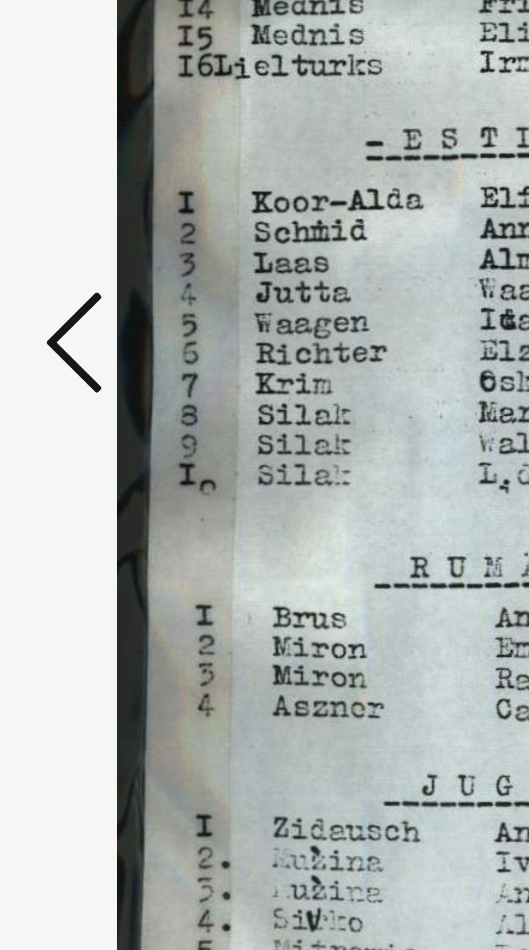
click at [76, 460] on icon at bounding box center [79, 447] width 13 height 26
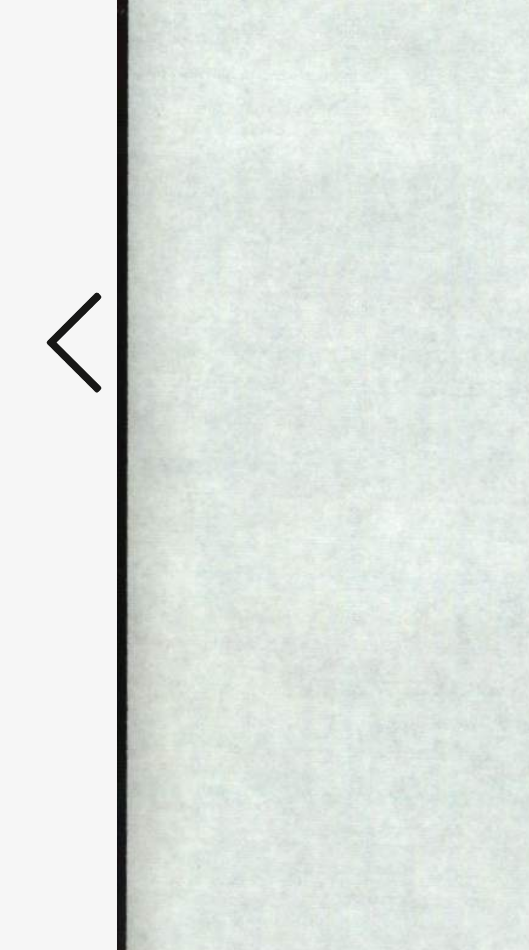
click at [75, 460] on icon at bounding box center [79, 447] width 13 height 26
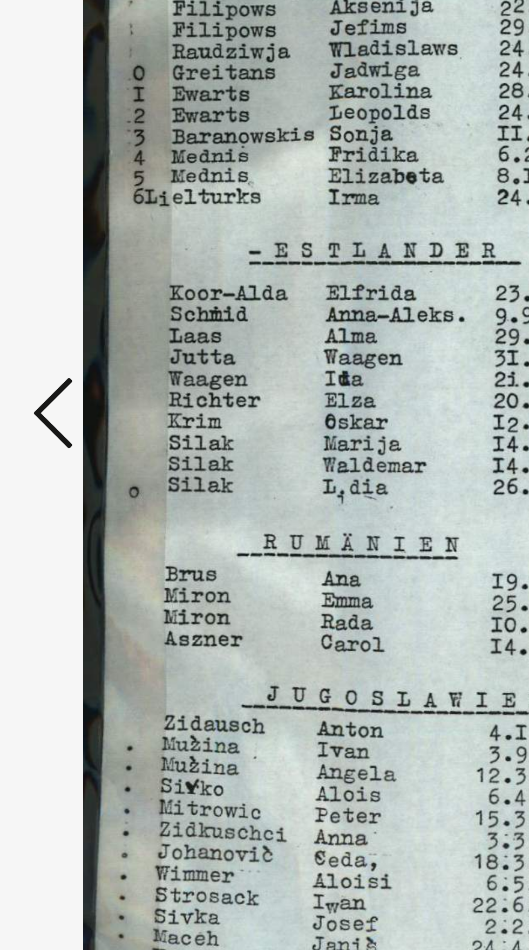
click at [76, 460] on icon at bounding box center [79, 447] width 13 height 26
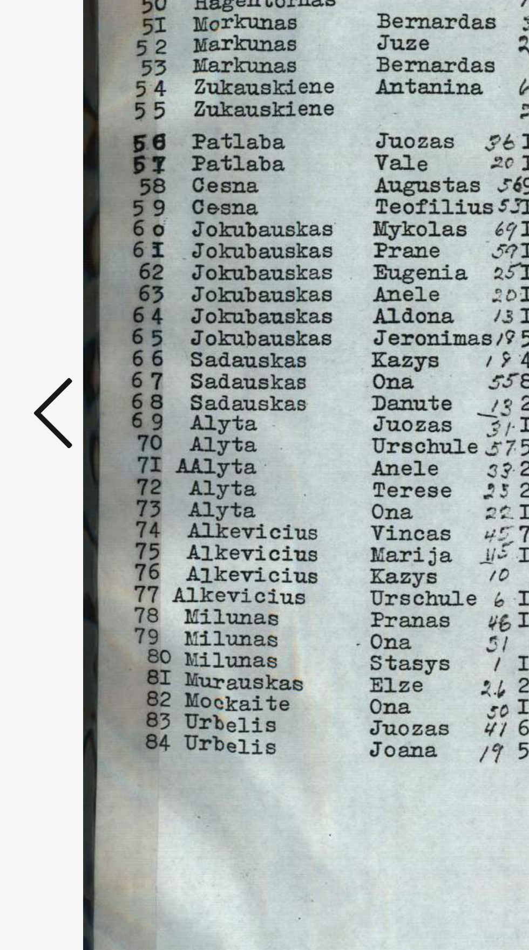
click at [75, 460] on icon at bounding box center [79, 447] width 13 height 26
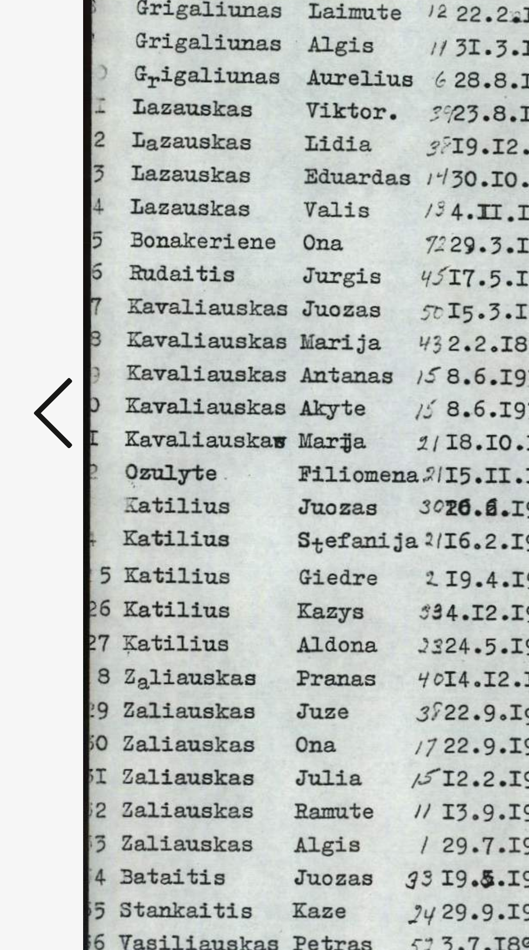
click at [74, 460] on icon at bounding box center [79, 447] width 13 height 26
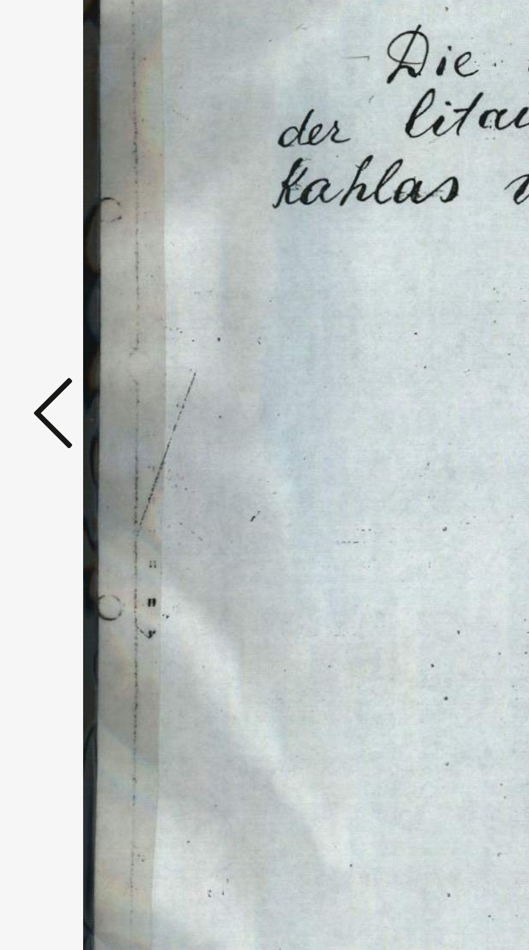
click at [76, 460] on icon at bounding box center [79, 447] width 13 height 26
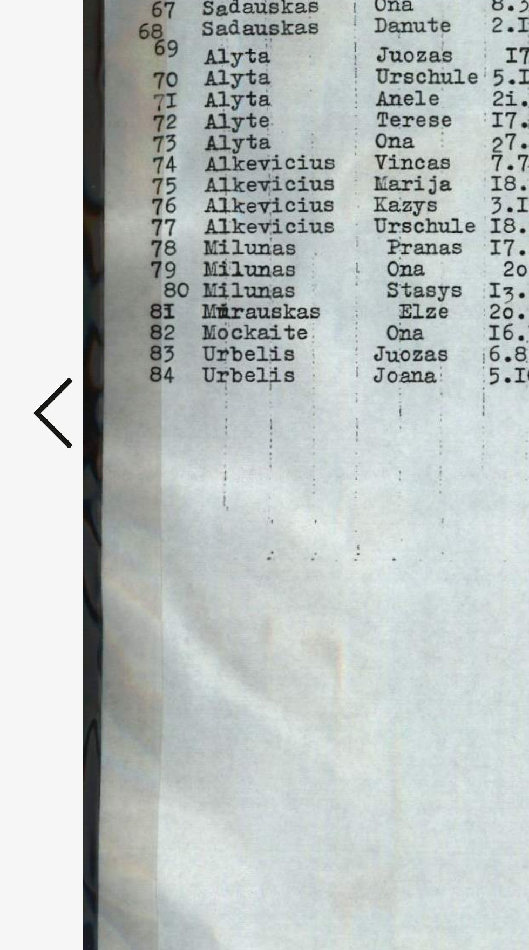
click at [73, 460] on icon at bounding box center [79, 447] width 13 height 26
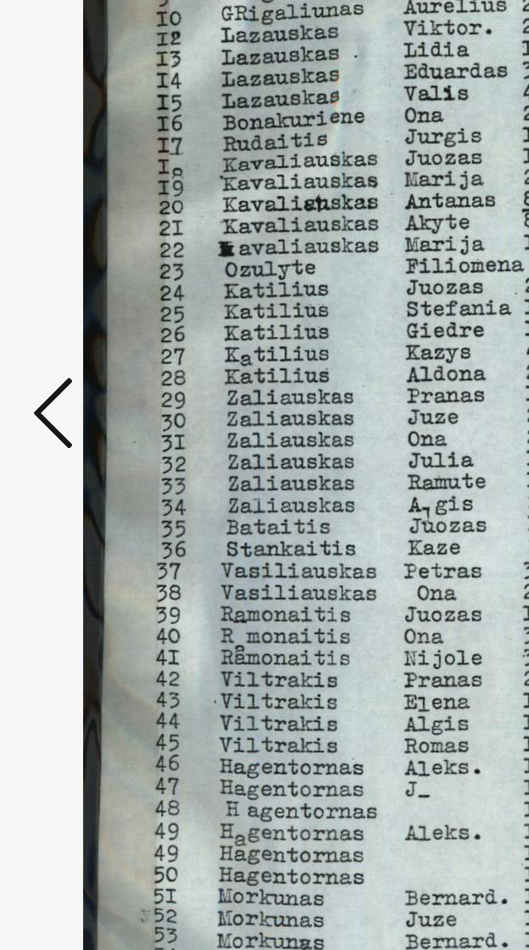
click at [72, 463] on button at bounding box center [79, 448] width 19 height 31
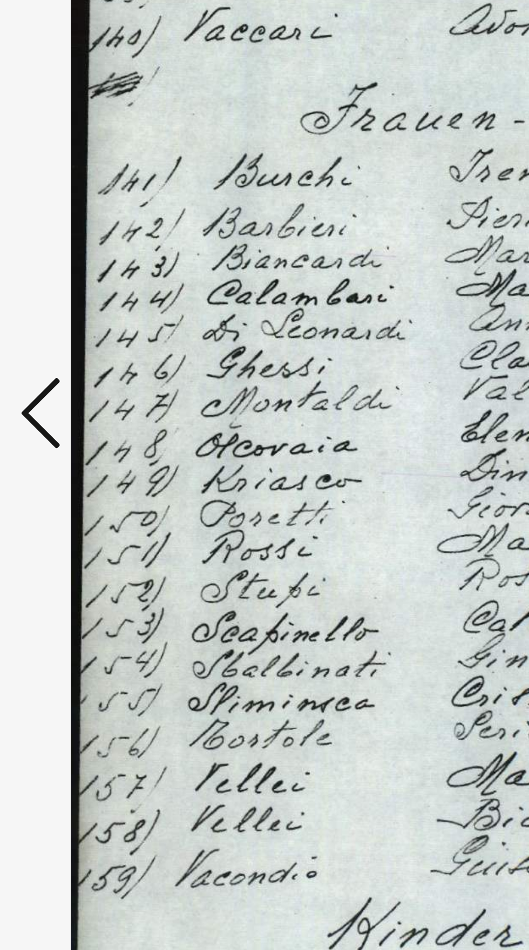
click at [78, 460] on icon at bounding box center [79, 447] width 13 height 26
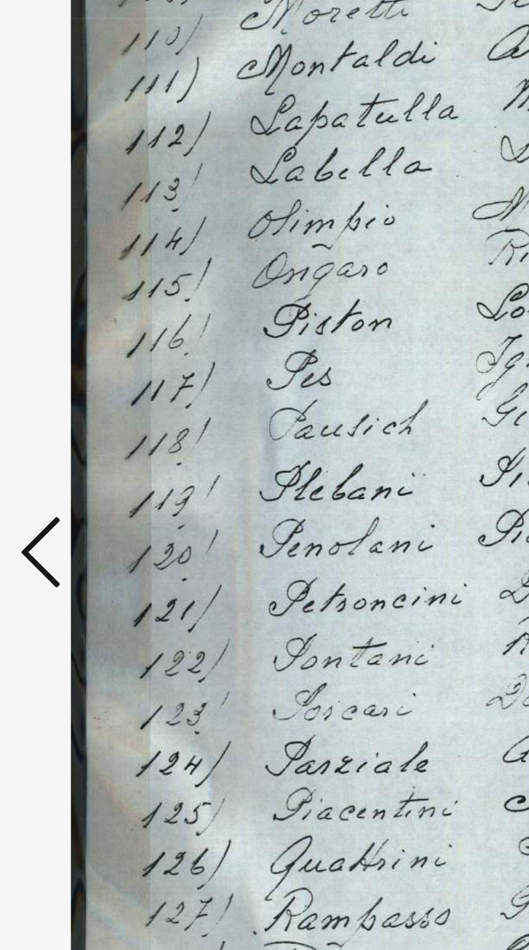
click at [81, 452] on div at bounding box center [264, 448] width 423 height 842
click at [77, 460] on icon at bounding box center [79, 447] width 13 height 26
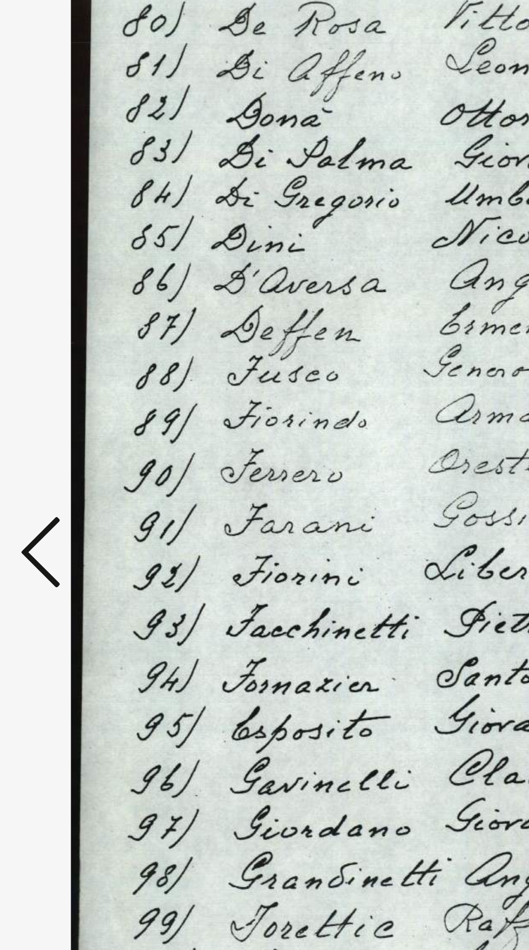
click at [79, 460] on icon at bounding box center [79, 447] width 13 height 26
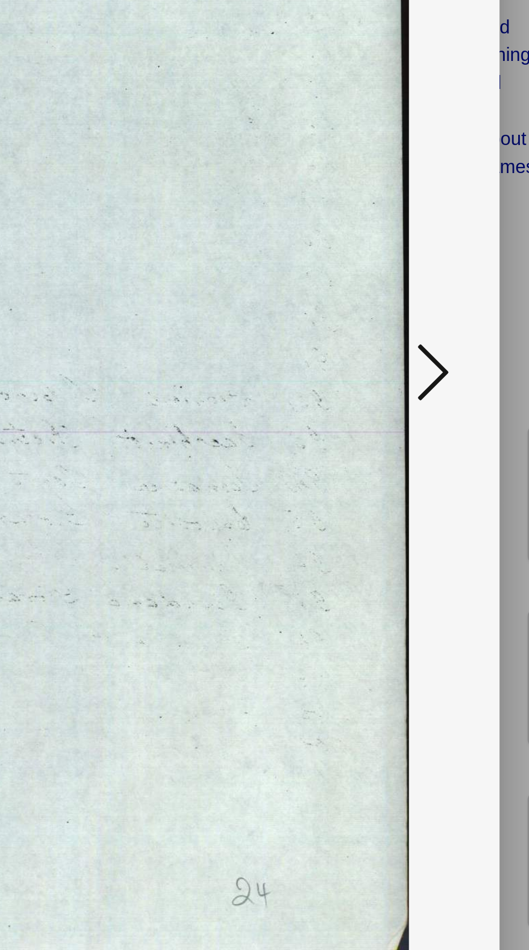
click at [449, 460] on icon at bounding box center [448, 447] width 13 height 26
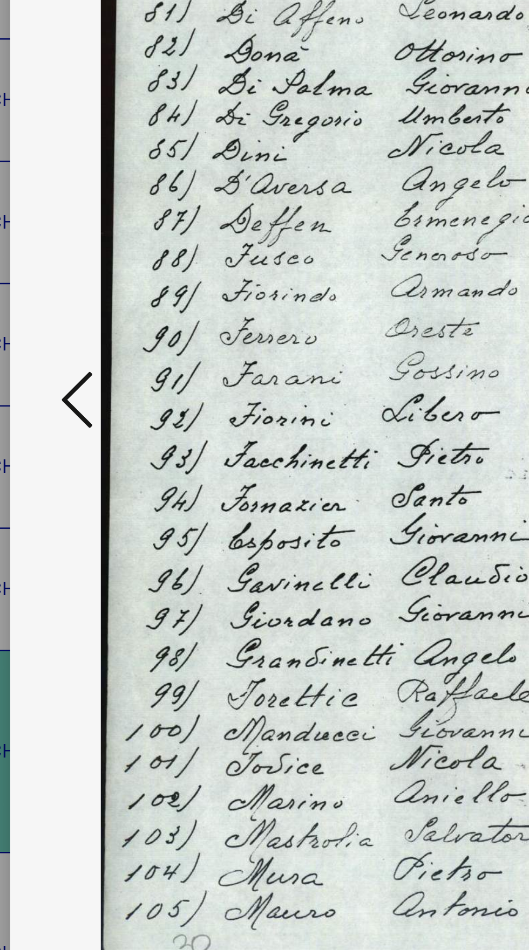
click at [71, 446] on button at bounding box center [79, 448] width 19 height 31
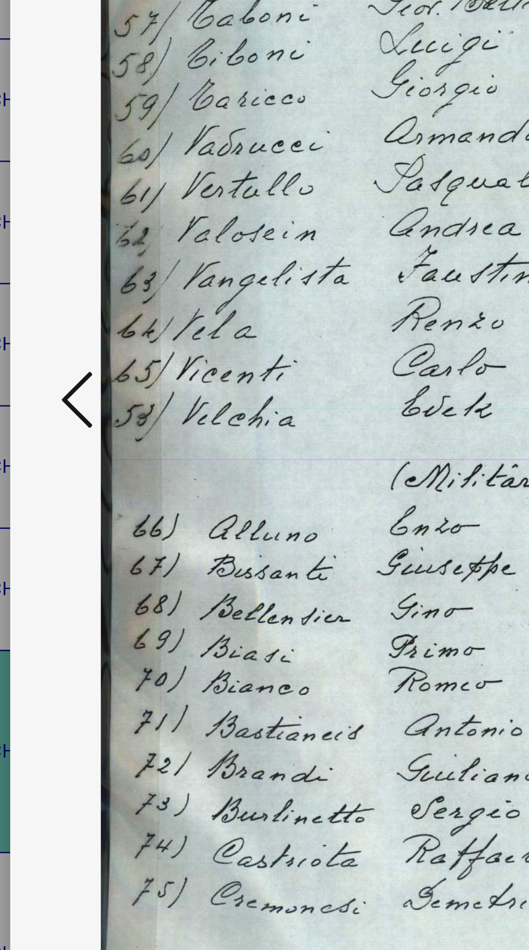
click at [72, 450] on button at bounding box center [79, 448] width 19 height 31
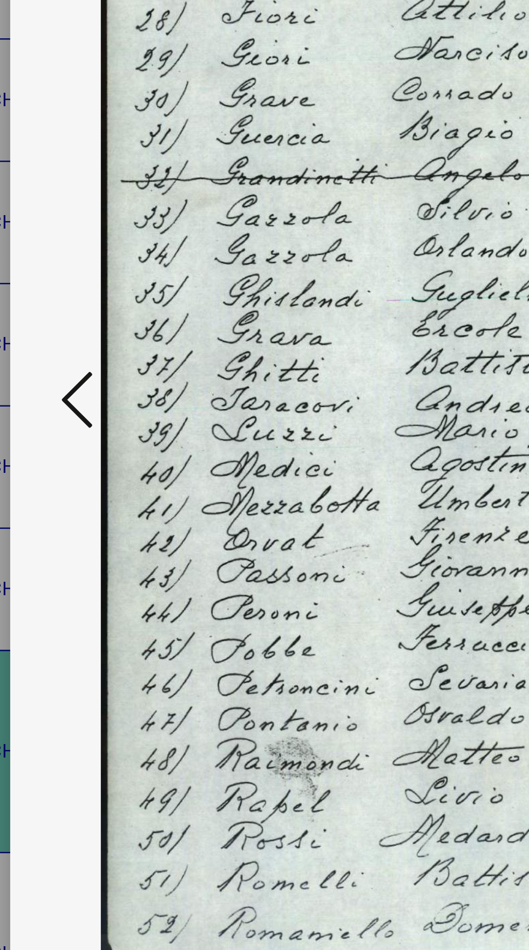
click at [73, 444] on button at bounding box center [79, 448] width 19 height 31
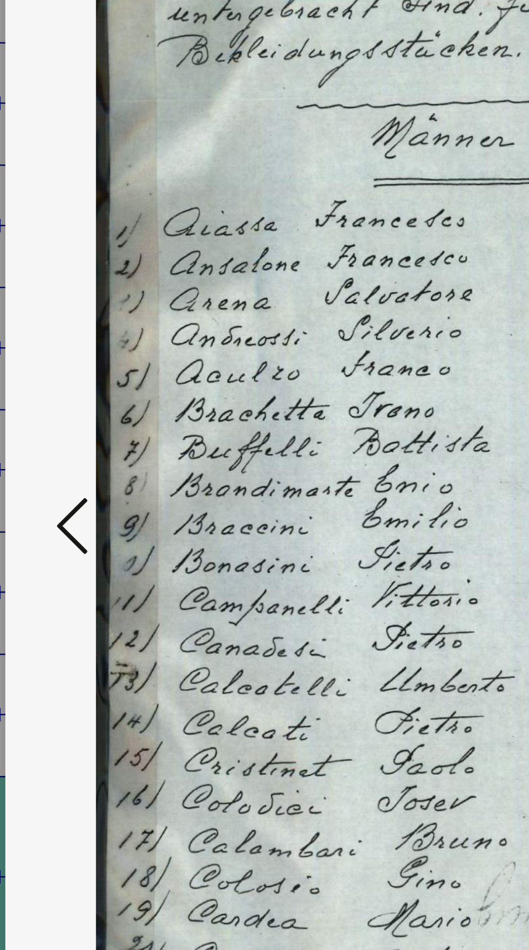
click at [77, 460] on icon at bounding box center [79, 447] width 13 height 26
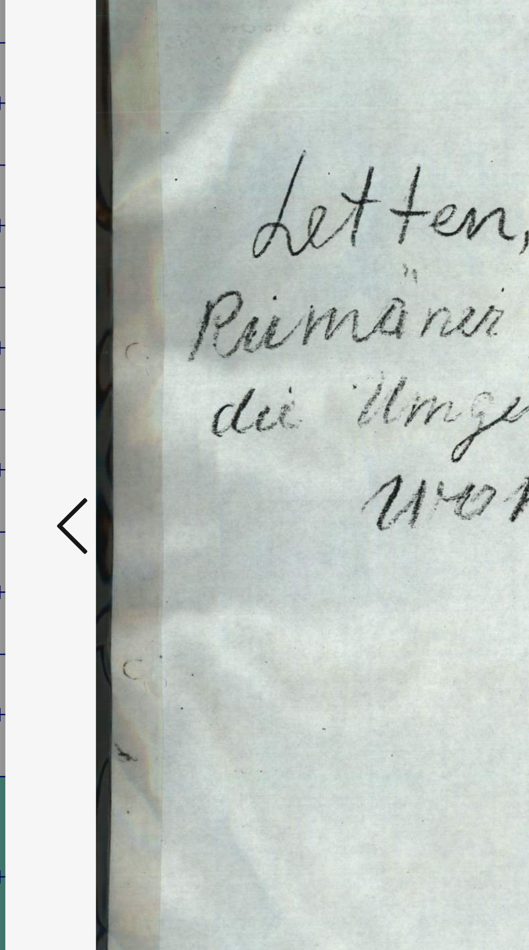
click at [73, 463] on button at bounding box center [79, 448] width 19 height 31
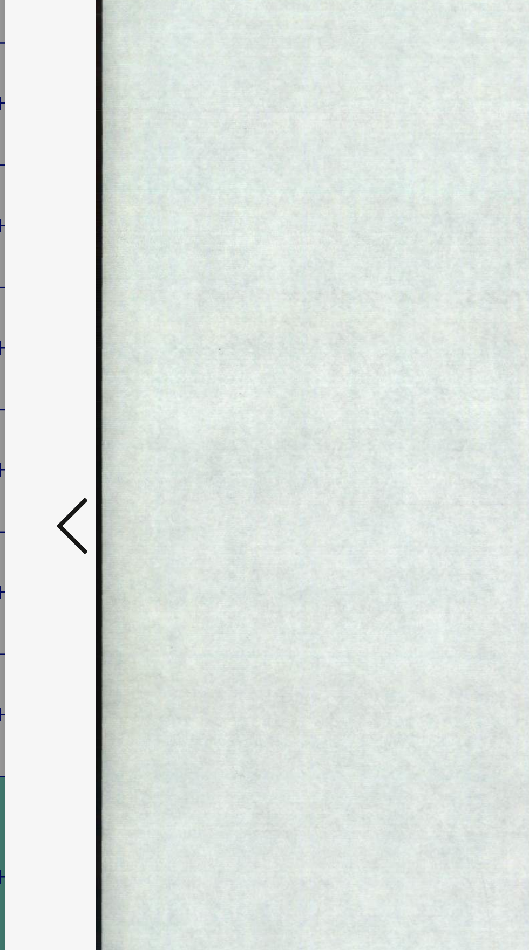
click at [72, 463] on button at bounding box center [79, 448] width 19 height 31
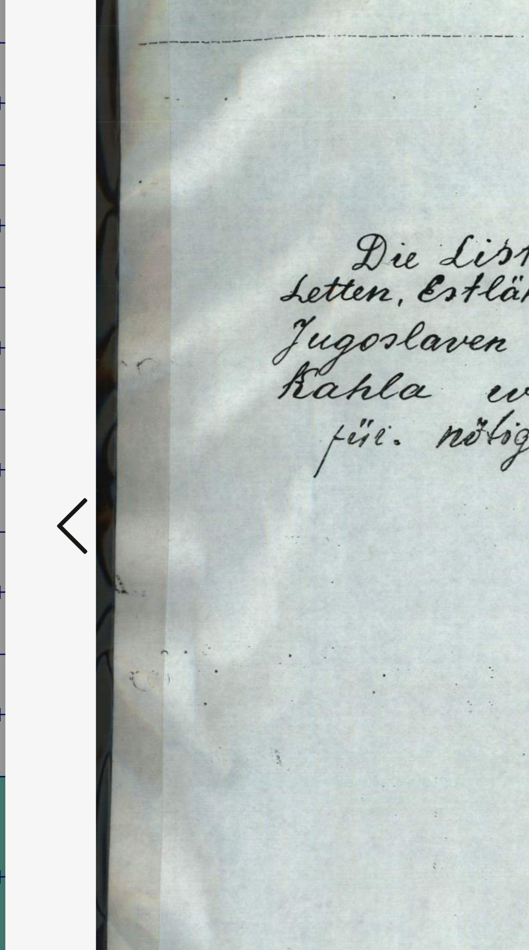
click at [74, 460] on icon at bounding box center [79, 447] width 13 height 26
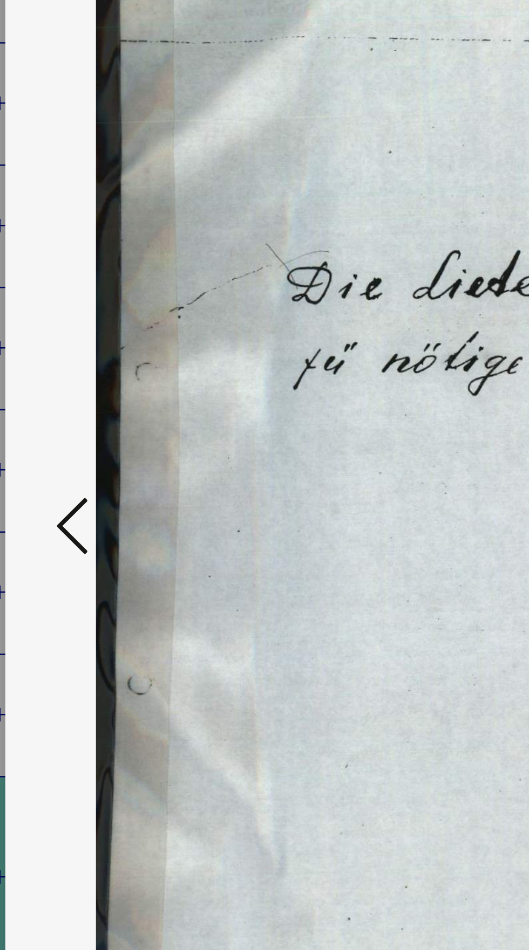
click at [75, 460] on icon at bounding box center [79, 447] width 13 height 26
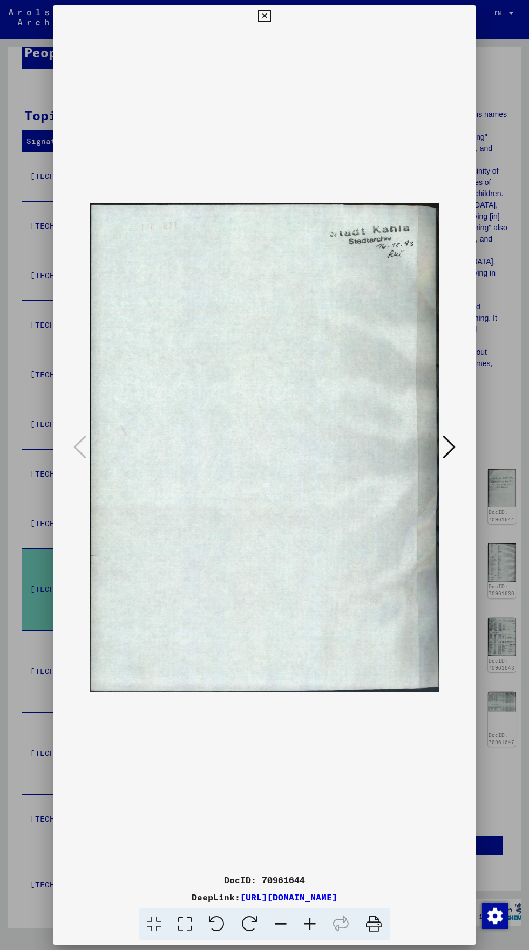
click at [257, 71] on img at bounding box center [265, 448] width 350 height 842
click at [265, 23] on icon at bounding box center [264, 16] width 12 height 13
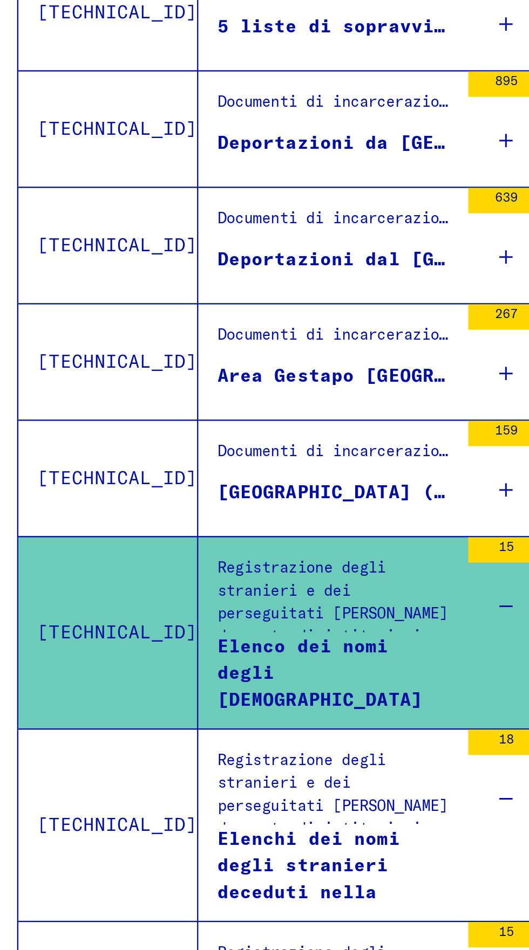
scroll to position [0, 20]
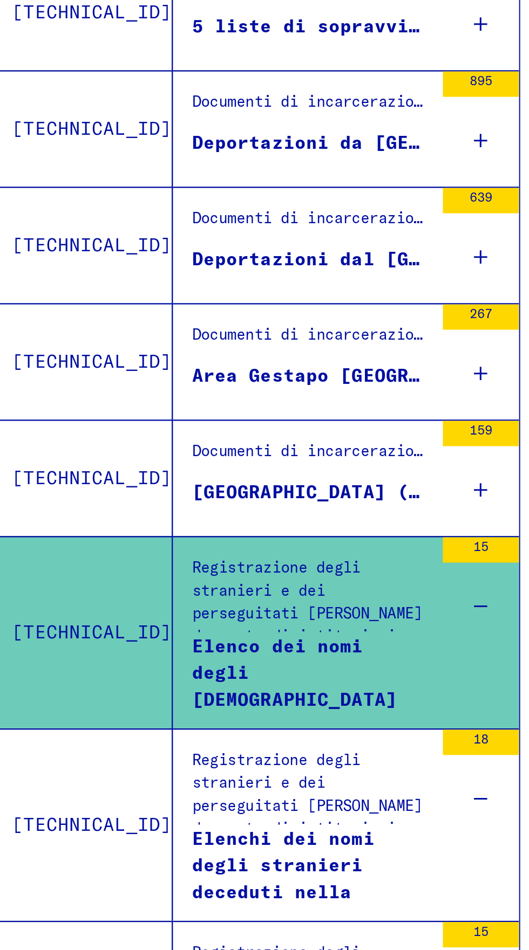
click at [216, 305] on icon at bounding box center [219, 307] width 6 height 38
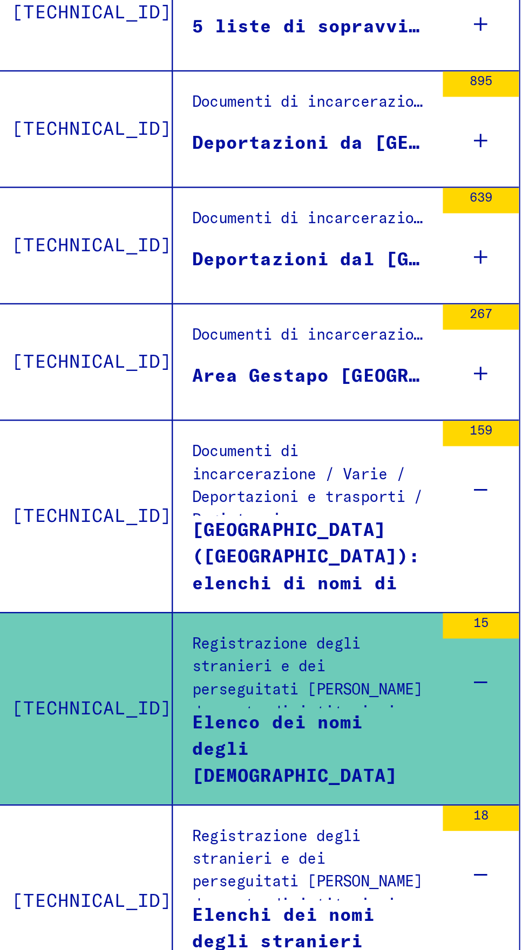
click at [148, 323] on font "[GEOGRAPHIC_DATA] ([GEOGRAPHIC_DATA]): elenchi di nomi di [DEMOGRAPHIC_DATA] [P…" at bounding box center [144, 352] width 97 height 66
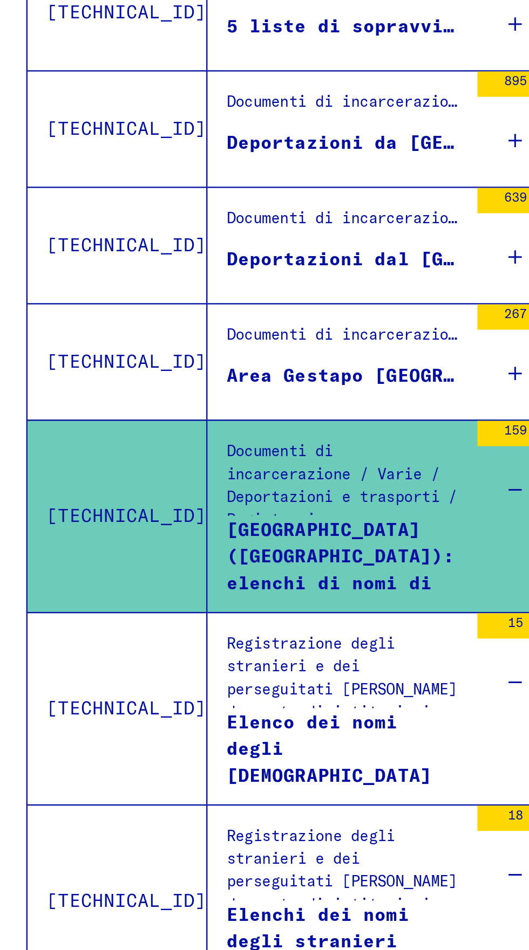
scroll to position [0, 20]
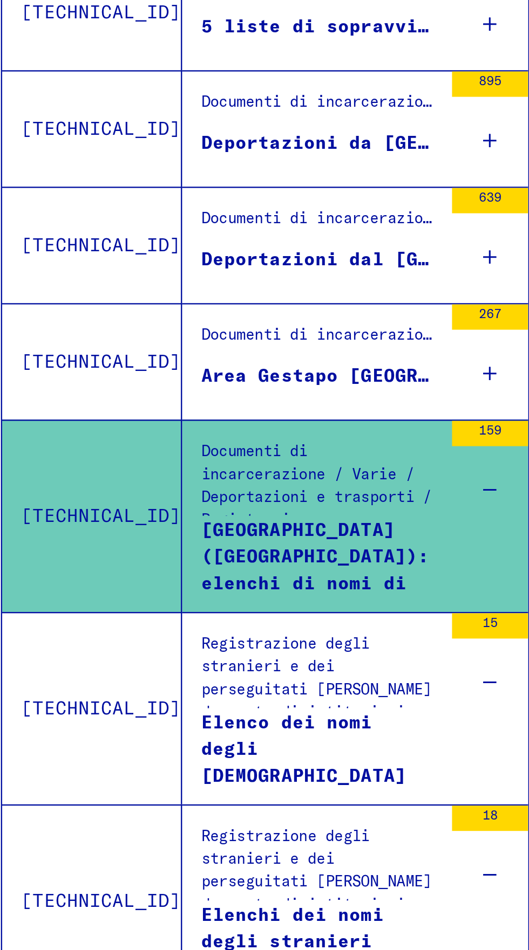
click at [183, 256] on font "Area Gestapo [GEOGRAPHIC_DATA]: Elenco alfabetico degli [DEMOGRAPHIC_DATA] depo…" at bounding box center [326, 258] width 461 height 10
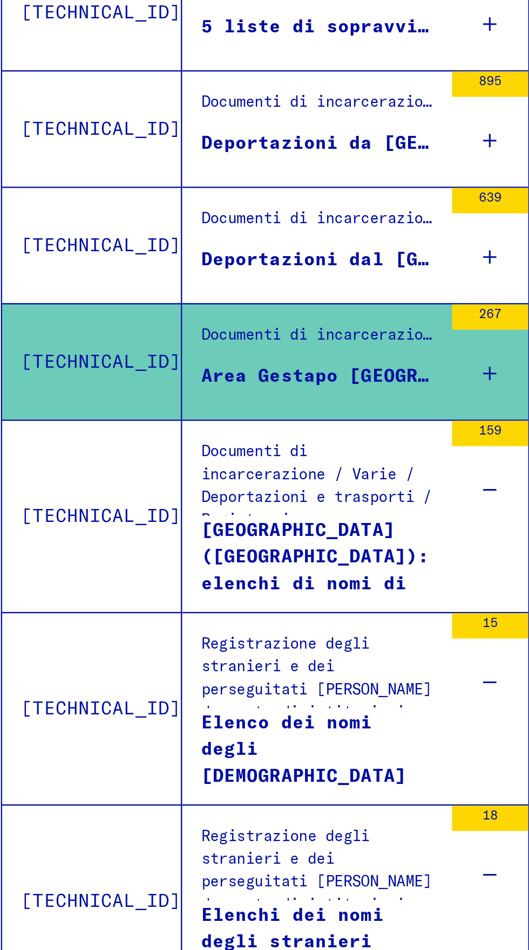
click at [165, 257] on font "Area Gestapo [GEOGRAPHIC_DATA]: Elenco alfabetico degli [DEMOGRAPHIC_DATA] depo…" at bounding box center [326, 258] width 461 height 10
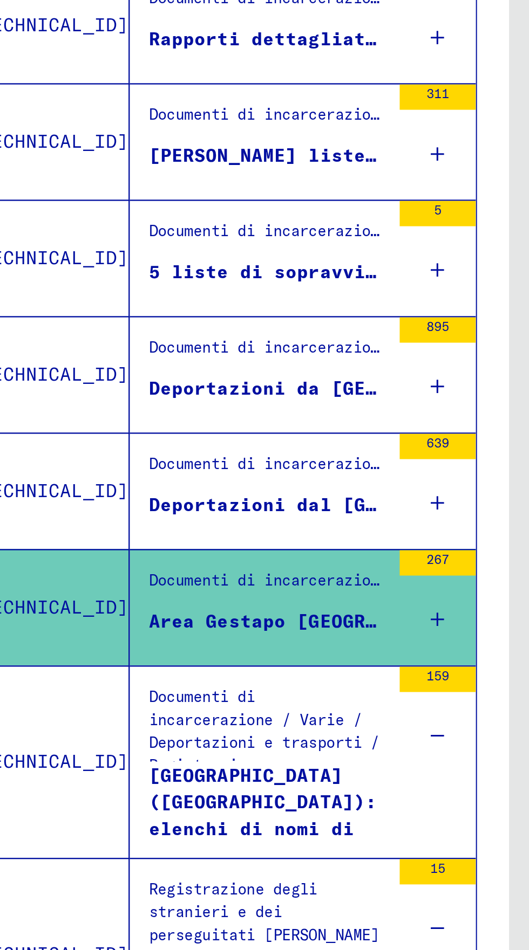
scroll to position [227, 0]
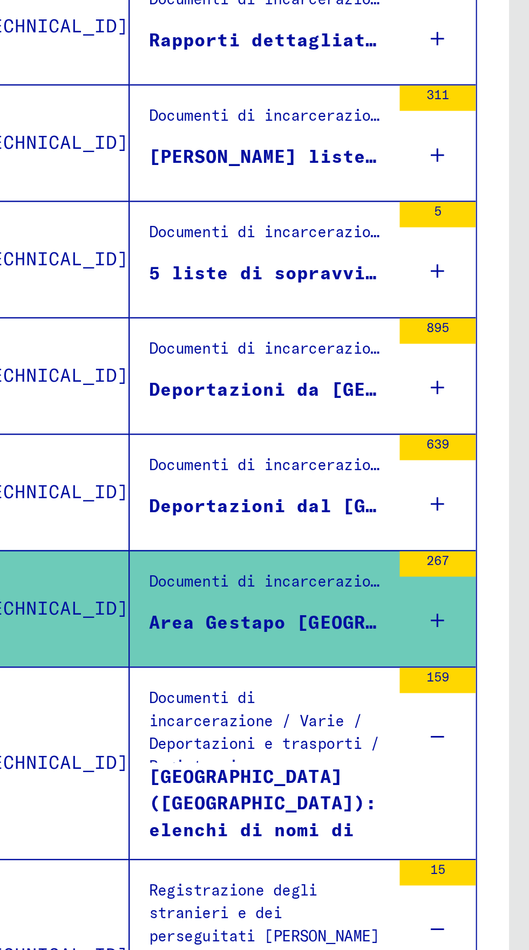
click at [193, 311] on font "Deportazioni dal [GEOGRAPHIC_DATA] e dal [GEOGRAPHIC_DATA]" at bounding box center [248, 314] width 282 height 10
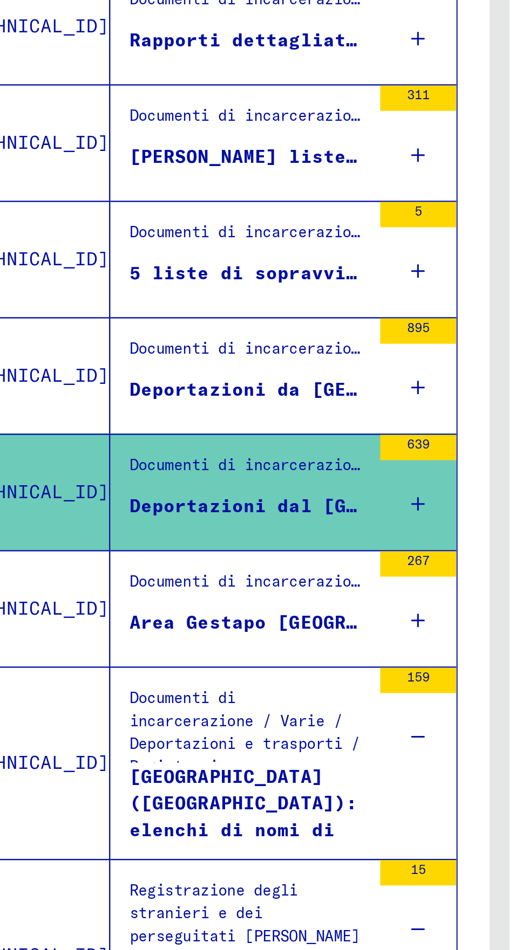
click at [219, 257] on div "895" at bounding box center [230, 258] width 32 height 49
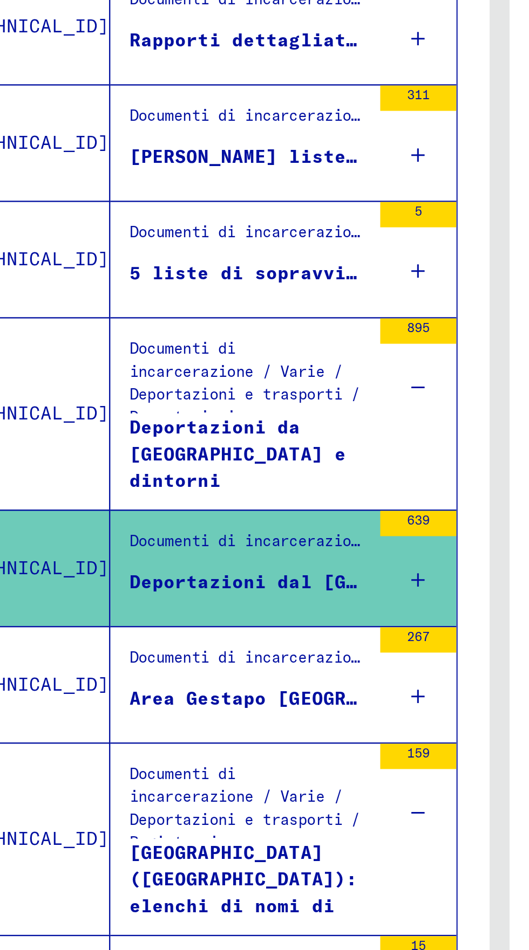
click at [225, 220] on div "5" at bounding box center [230, 208] width 32 height 49
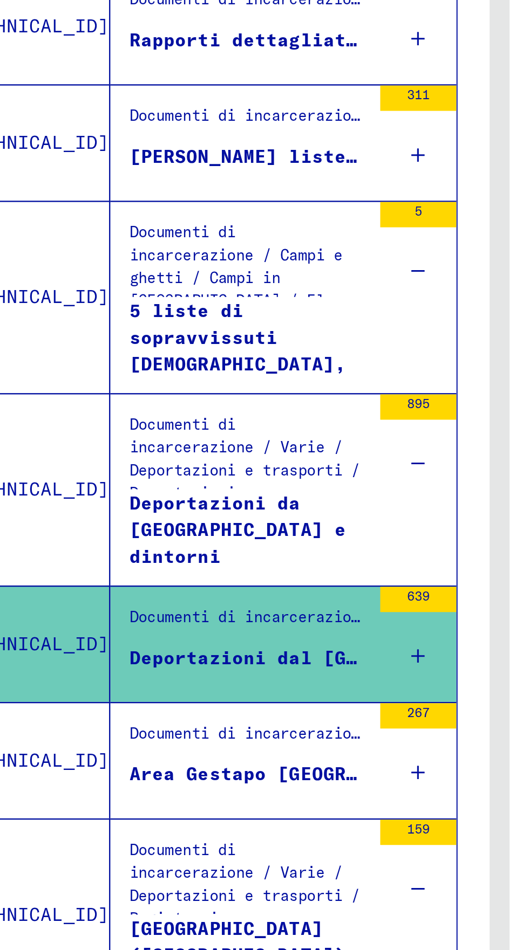
click at [221, 228] on div "5" at bounding box center [230, 208] width 32 height 49
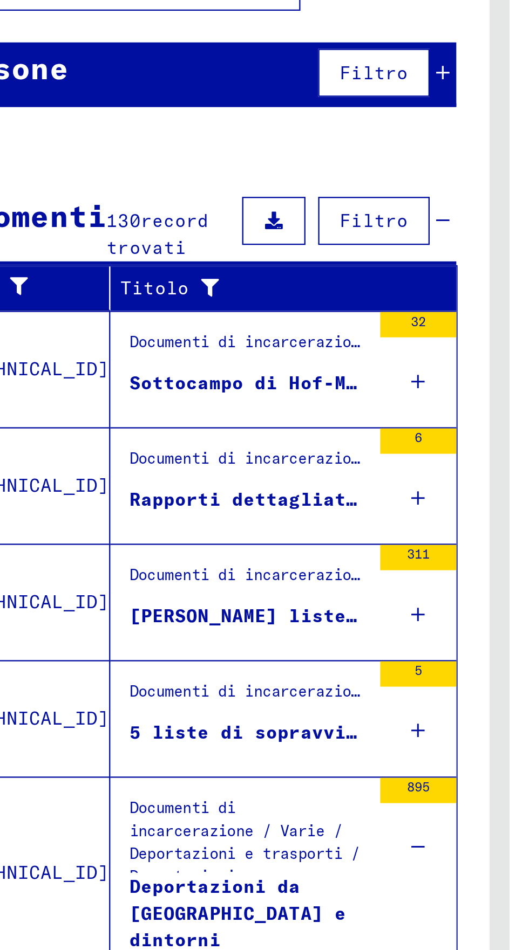
click at [234, 256] on div "32" at bounding box center [230, 255] width 32 height 49
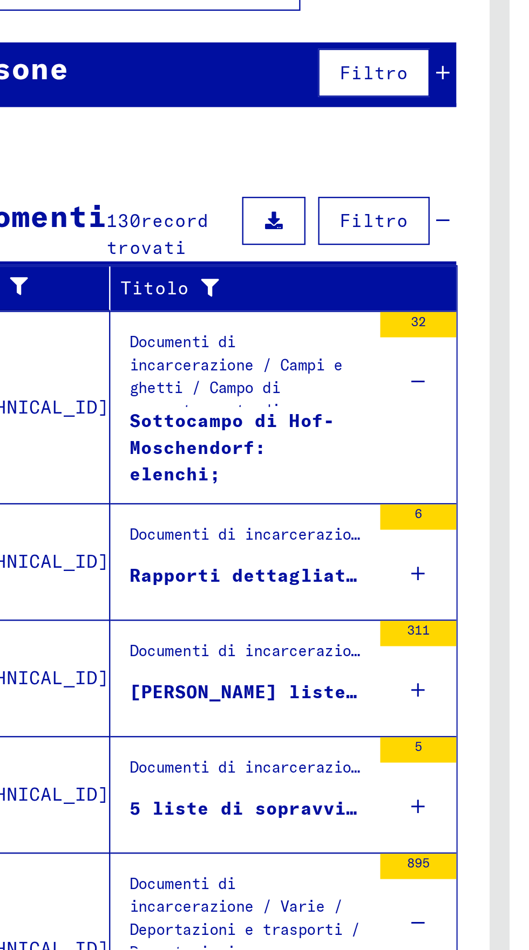
click at [197, 281] on div "Sottocampo di Hof-Moschendorf: elenchi; corrispondenza; resoconti dei sopravvis…" at bounding box center [157, 288] width 101 height 32
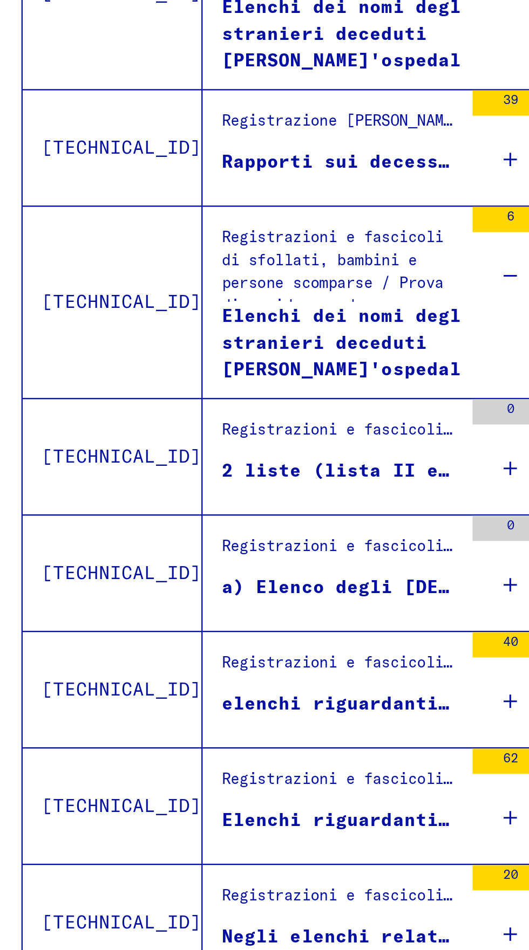
scroll to position [60, 20]
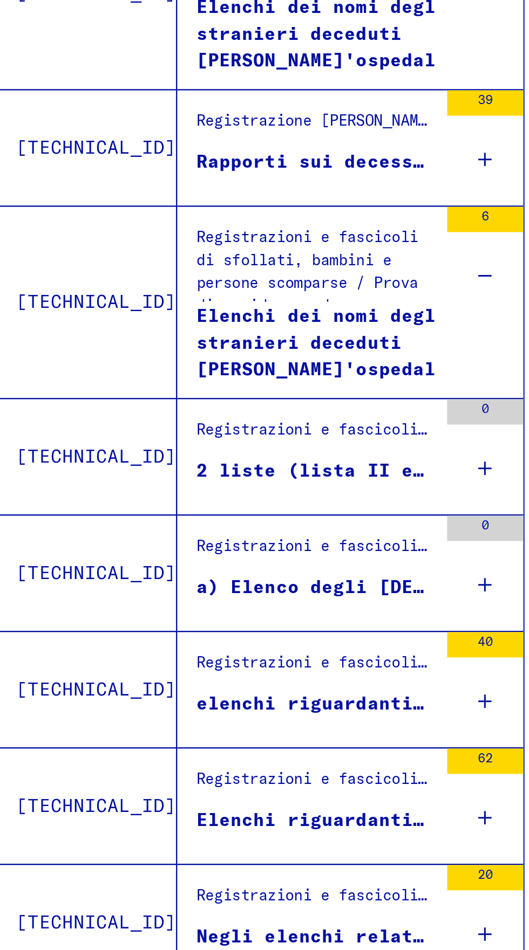
click at [213, 421] on div "40" at bounding box center [219, 445] width 32 height 49
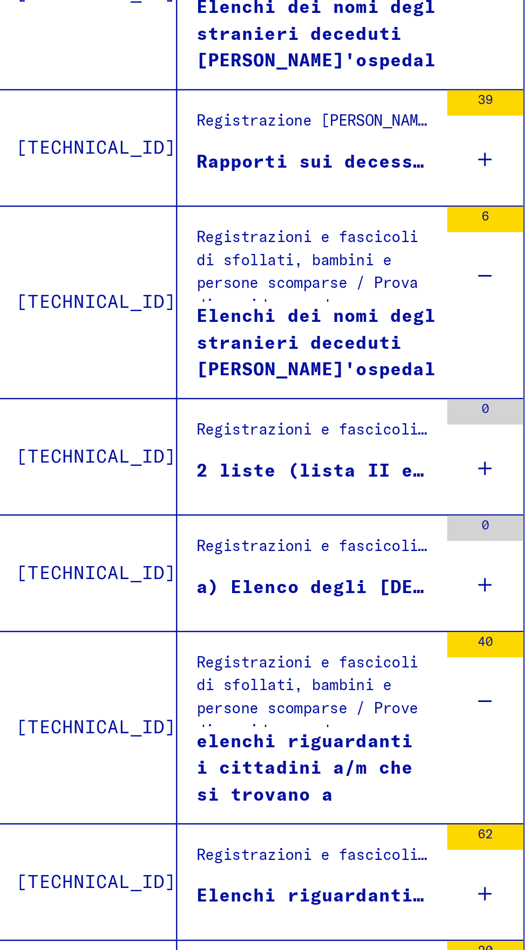
click at [149, 462] on div "elenchi riguardanti i cittadini a/m che si trovano a [GEOGRAPHIC_DATA]. Per alc…" at bounding box center [146, 478] width 101 height 32
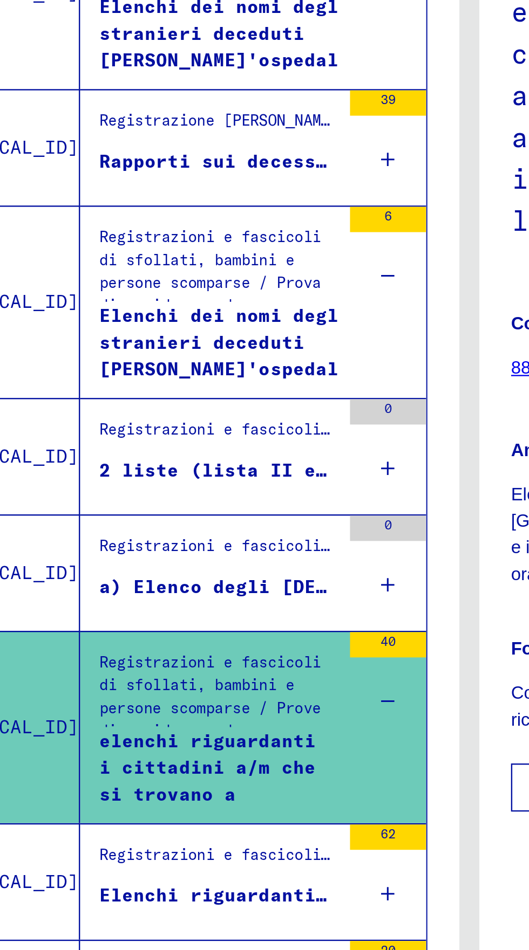
scroll to position [845, 0]
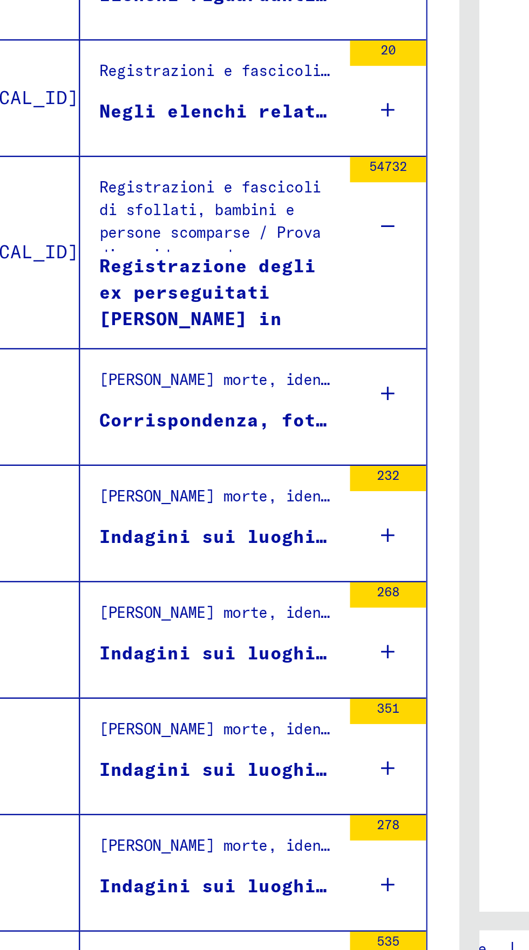
click at [137, 950] on icon "Pagina precedente" at bounding box center [134, 964] width 15 height 15
type input "*"
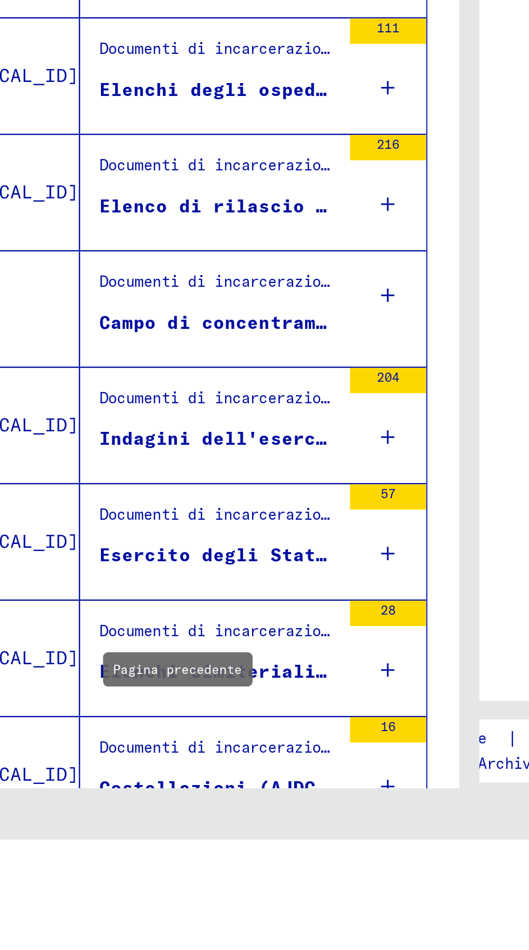
scroll to position [0, 0]
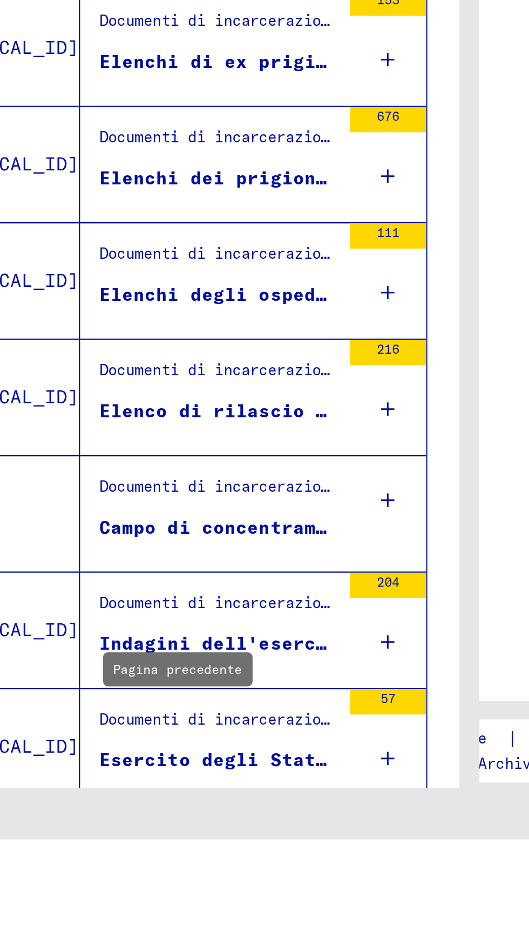
click at [230, 897] on icon at bounding box center [230, 916] width 6 height 38
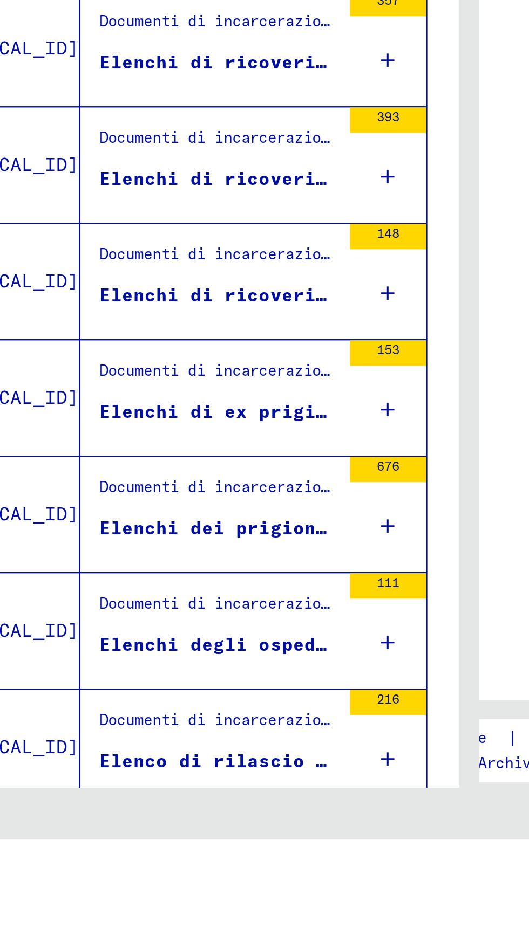
click at [168, 912] on font "Elenco di rilascio e liberazione del distaccamento Allach, ordinato per naziona…" at bounding box center [308, 917] width 403 height 10
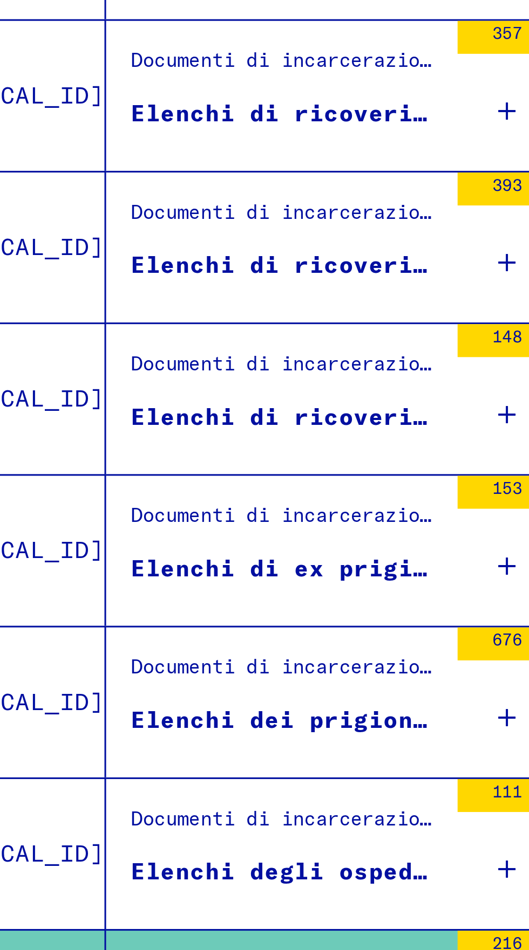
click at [184, 528] on mat-grid-list "Documenti di incarcerazione / Campi e ghetti / Campo di concentramento di [GEOG…" at bounding box center [146, 544] width 101 height 33
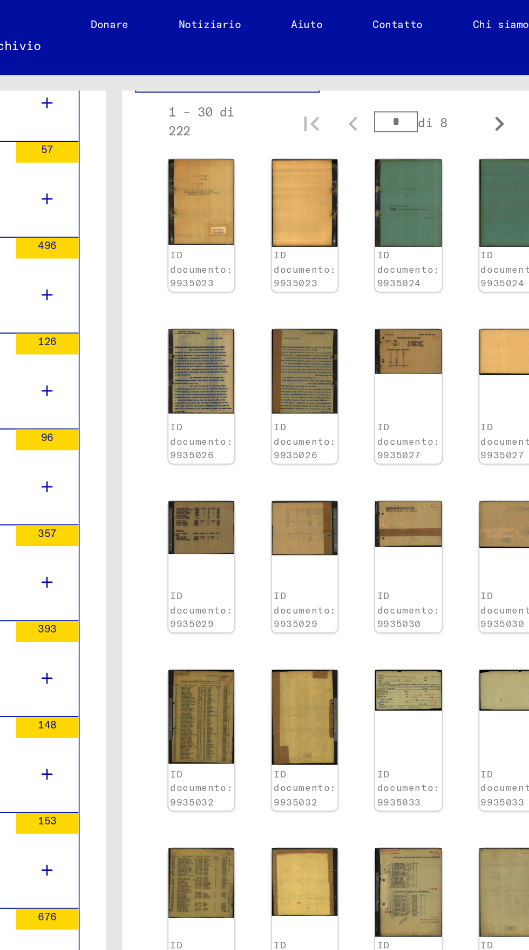
scroll to position [639, 67]
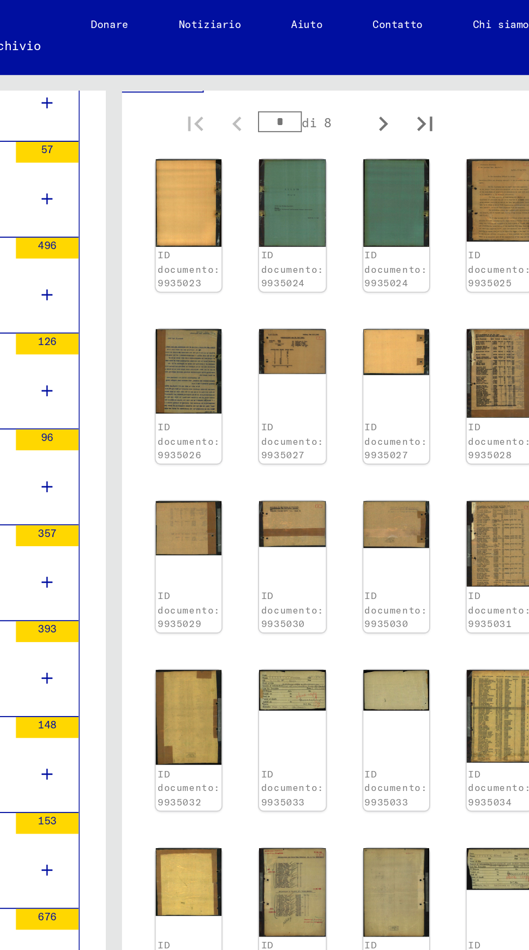
click at [436, 439] on img at bounding box center [453, 450] width 34 height 22
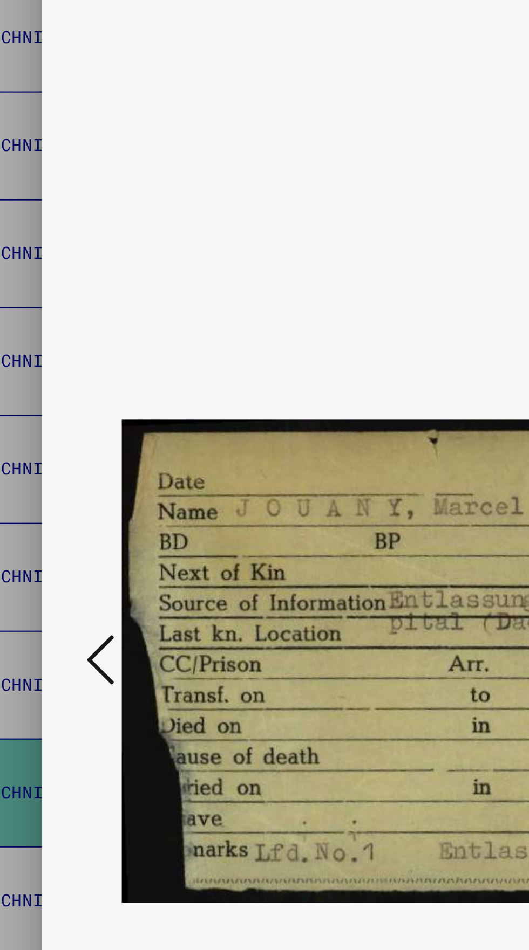
click at [72, 482] on button at bounding box center [79, 484] width 19 height 31
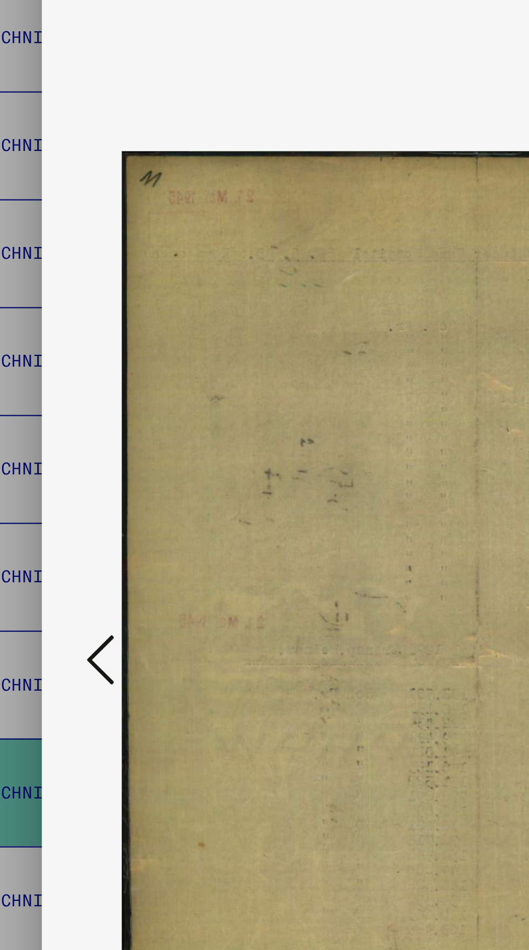
click at [63, 475] on div at bounding box center [264, 484] width 423 height 924
click at [75, 483] on icon at bounding box center [79, 483] width 13 height 26
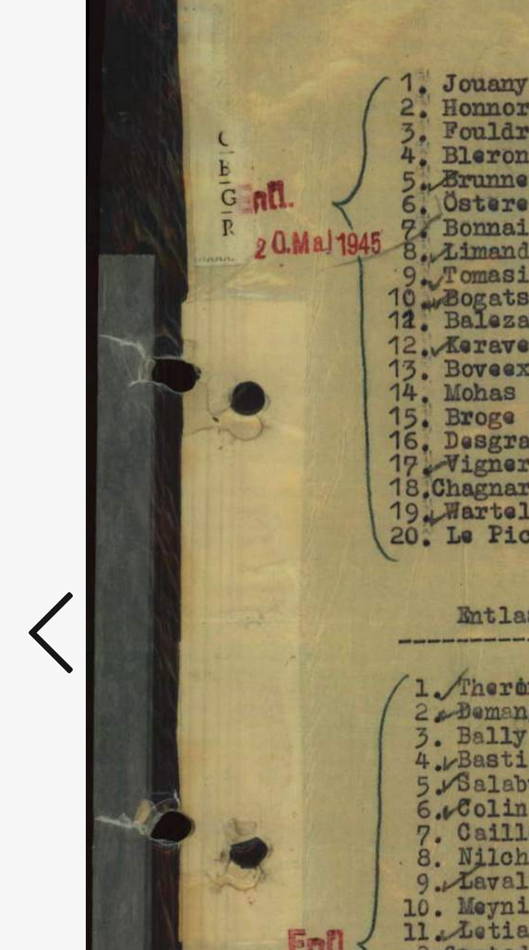
click at [81, 481] on icon at bounding box center [79, 483] width 13 height 26
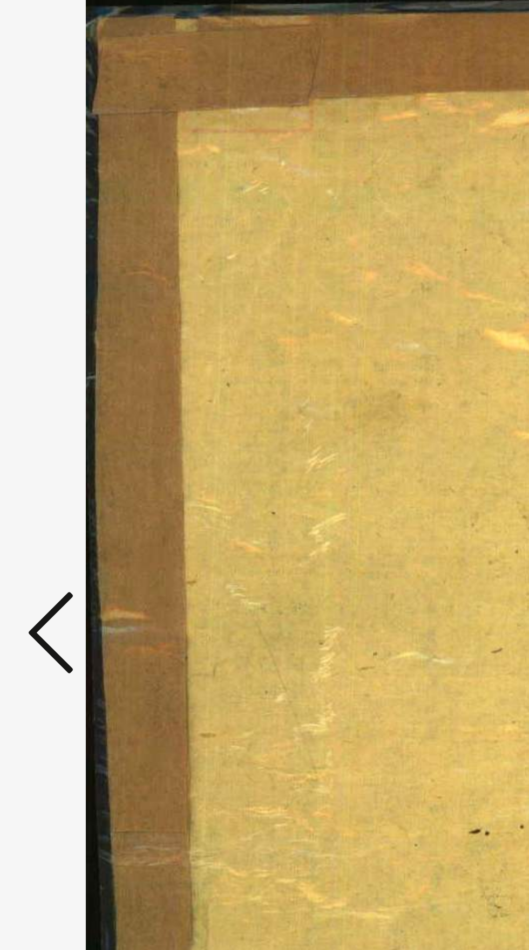
click at [83, 480] on icon at bounding box center [79, 483] width 13 height 26
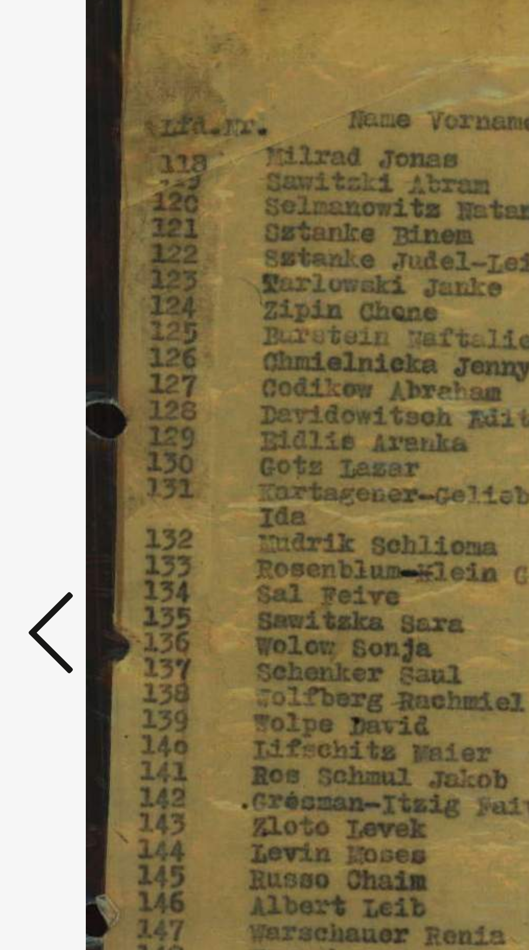
click at [78, 481] on icon at bounding box center [79, 483] width 13 height 26
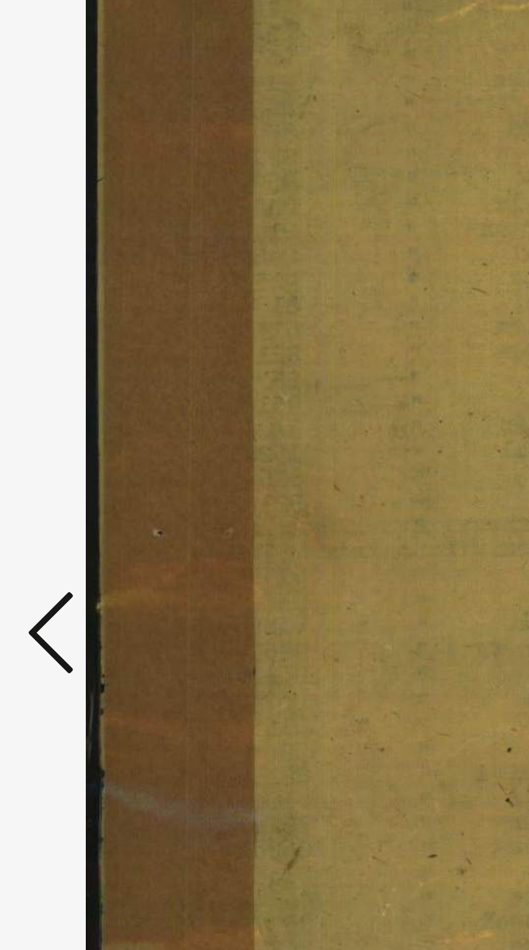
click at [77, 478] on icon at bounding box center [79, 483] width 13 height 26
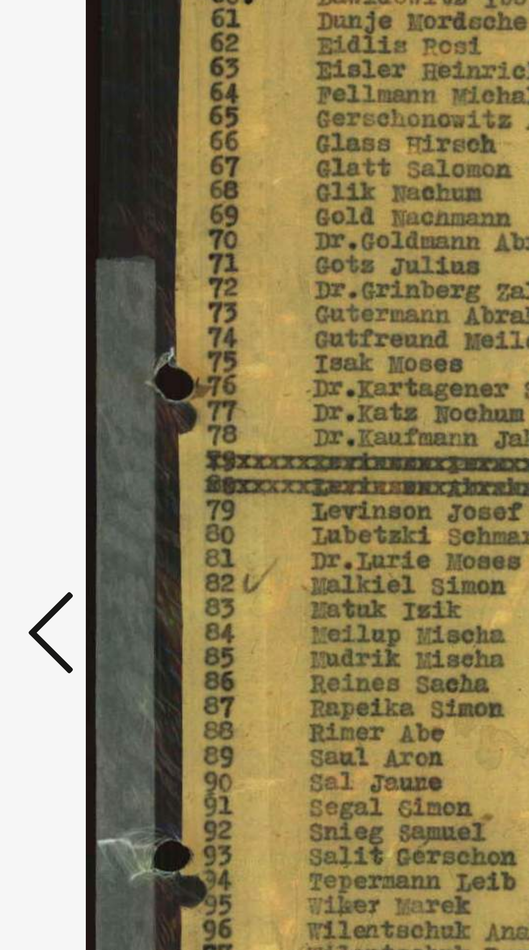
click at [77, 479] on icon at bounding box center [79, 483] width 13 height 26
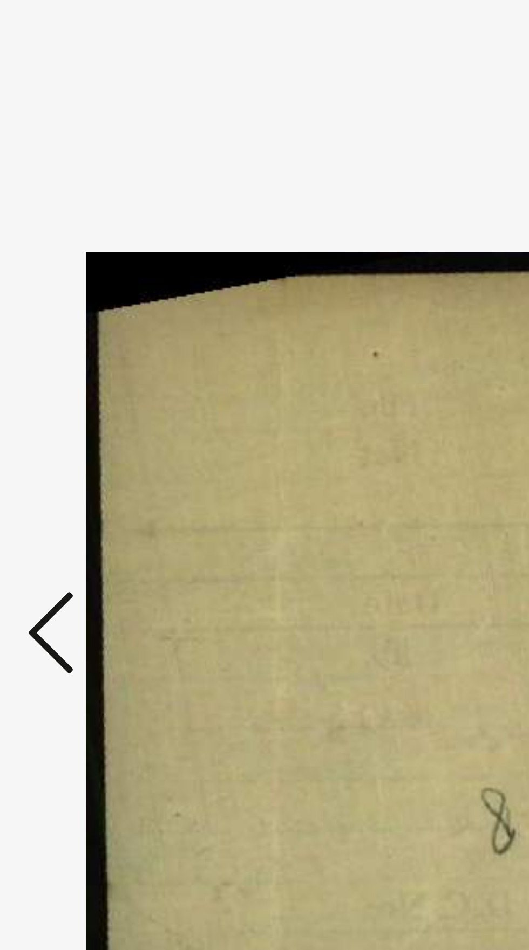
click at [79, 483] on icon at bounding box center [79, 483] width 13 height 26
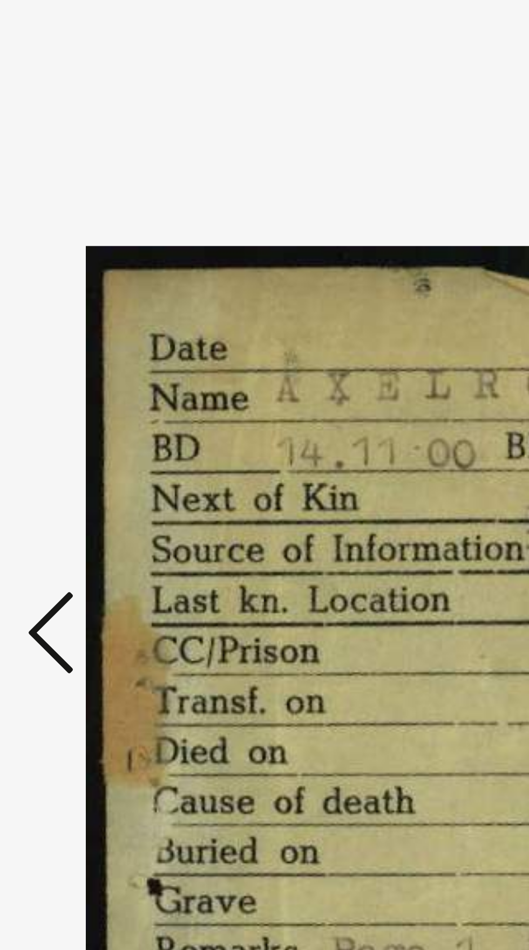
click at [77, 484] on icon at bounding box center [79, 483] width 13 height 26
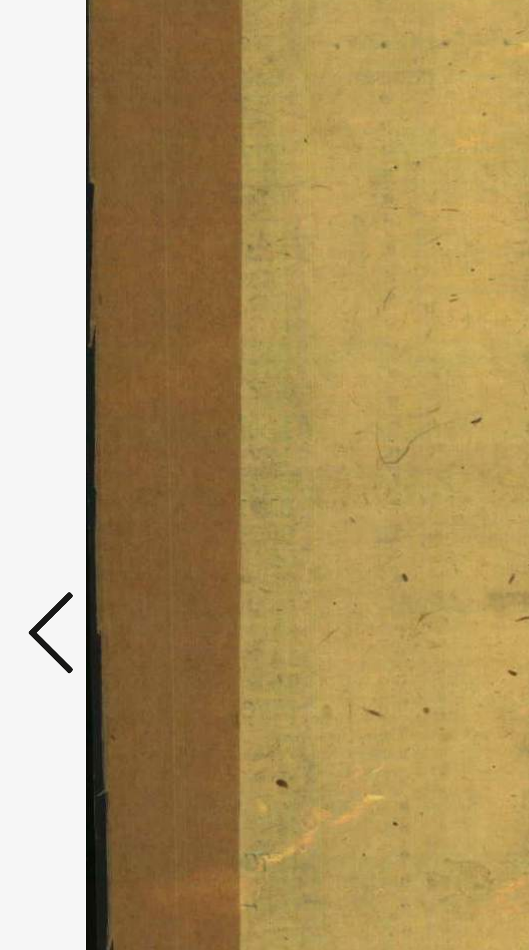
click at [78, 483] on icon at bounding box center [79, 483] width 13 height 26
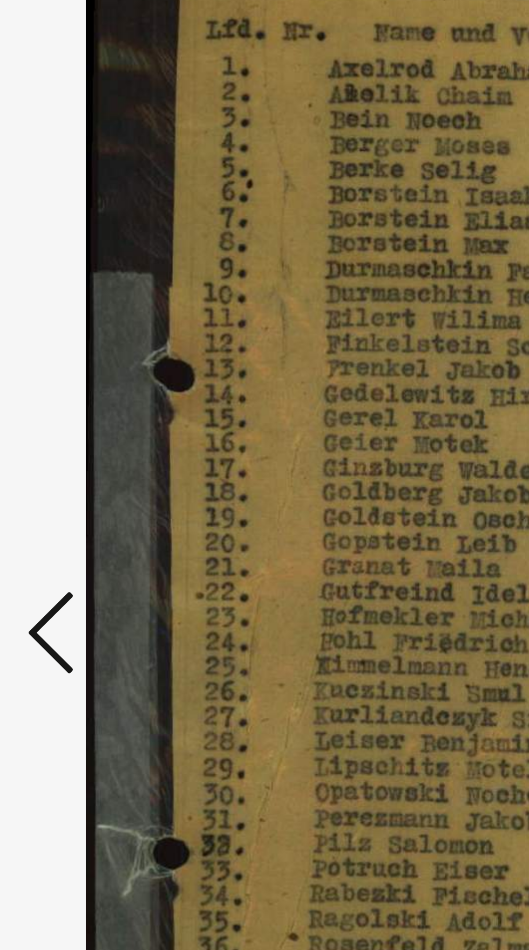
click at [78, 485] on icon at bounding box center [79, 483] width 13 height 26
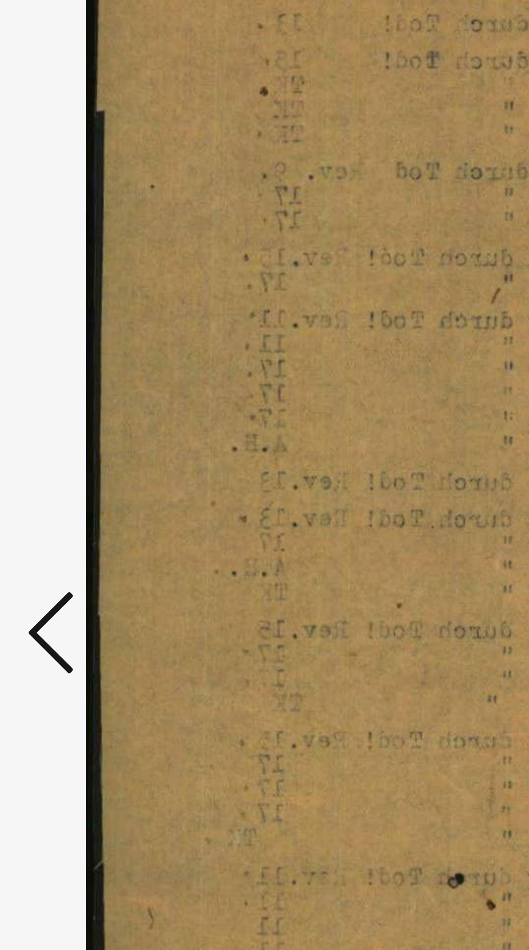
click at [79, 487] on icon at bounding box center [79, 483] width 13 height 26
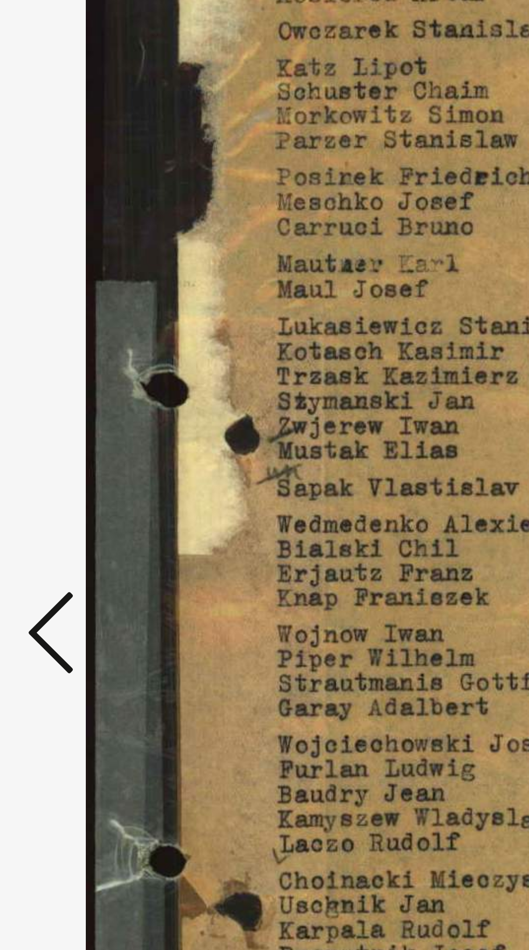
click at [77, 483] on icon at bounding box center [79, 483] width 13 height 26
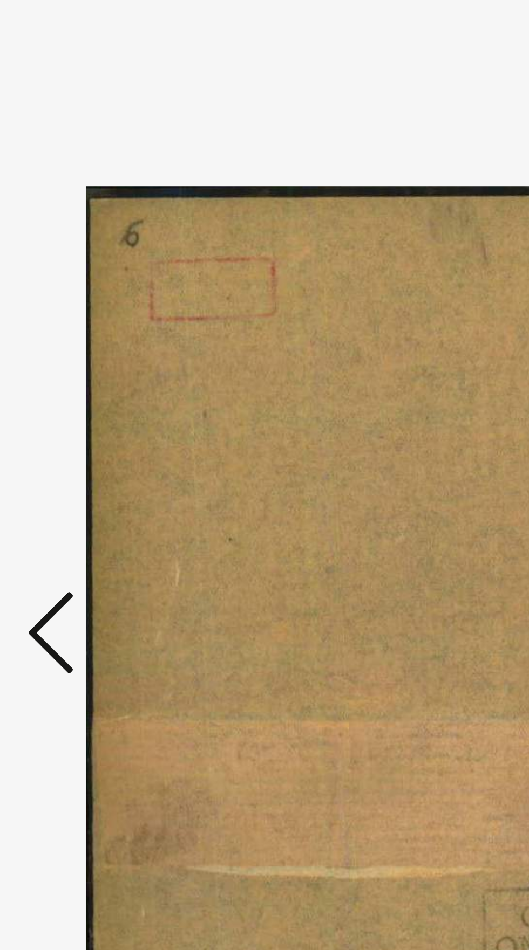
click at [77, 481] on icon at bounding box center [79, 483] width 13 height 26
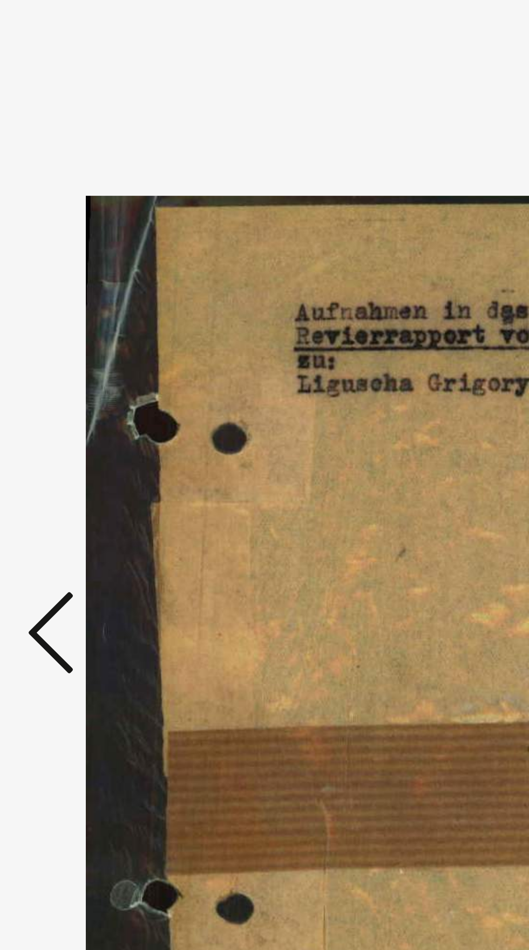
click at [78, 479] on icon at bounding box center [79, 483] width 13 height 26
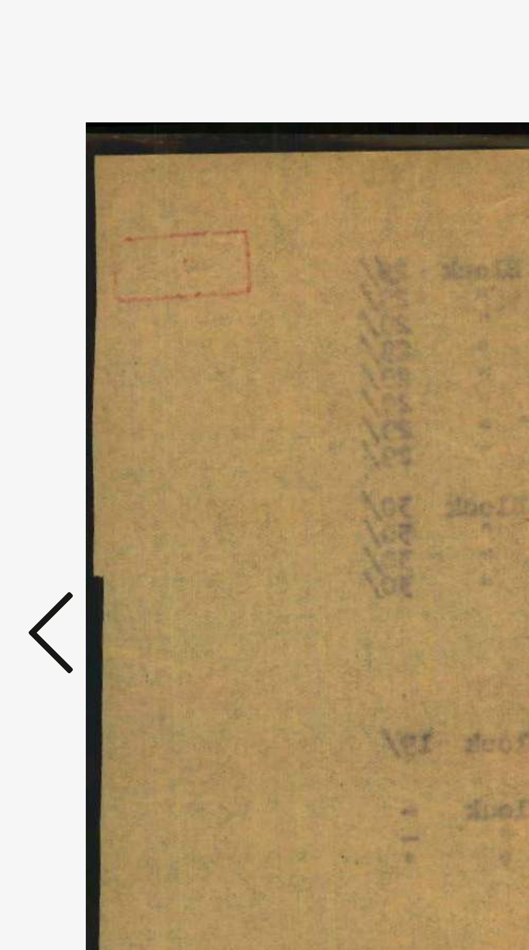
click at [80, 482] on icon at bounding box center [79, 483] width 13 height 26
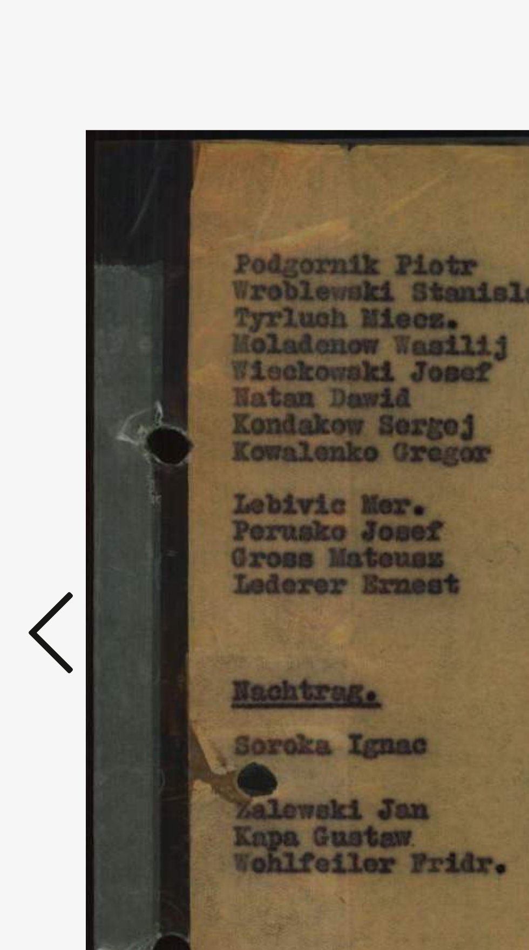
click at [79, 483] on icon at bounding box center [79, 483] width 13 height 26
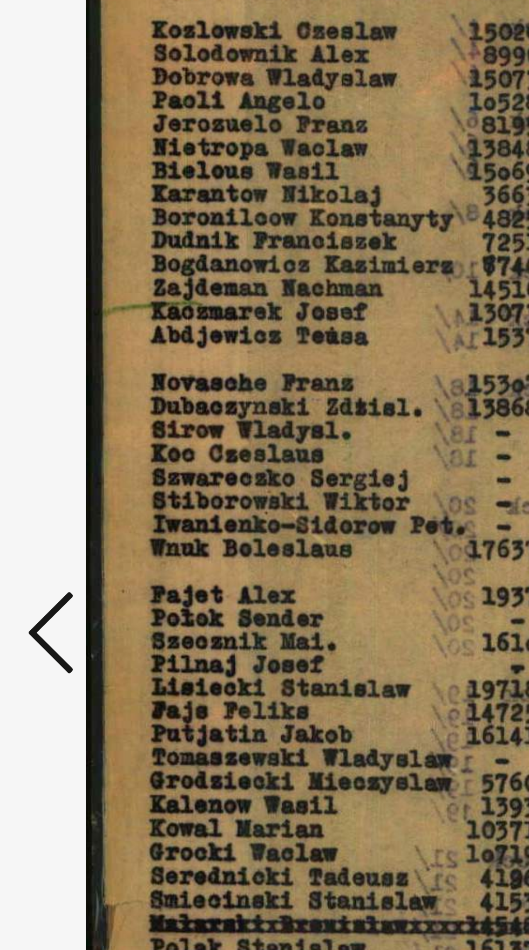
click at [80, 483] on icon at bounding box center [79, 483] width 13 height 26
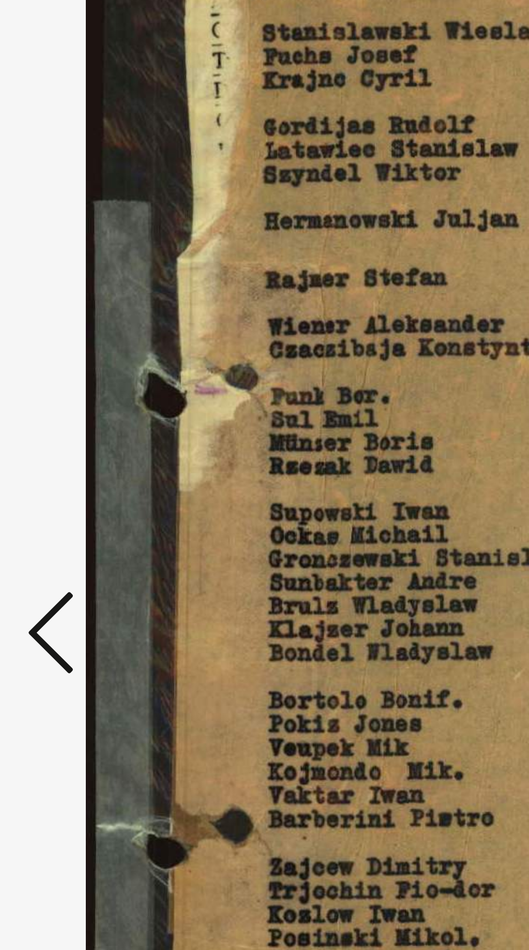
click at [79, 481] on icon at bounding box center [79, 483] width 13 height 26
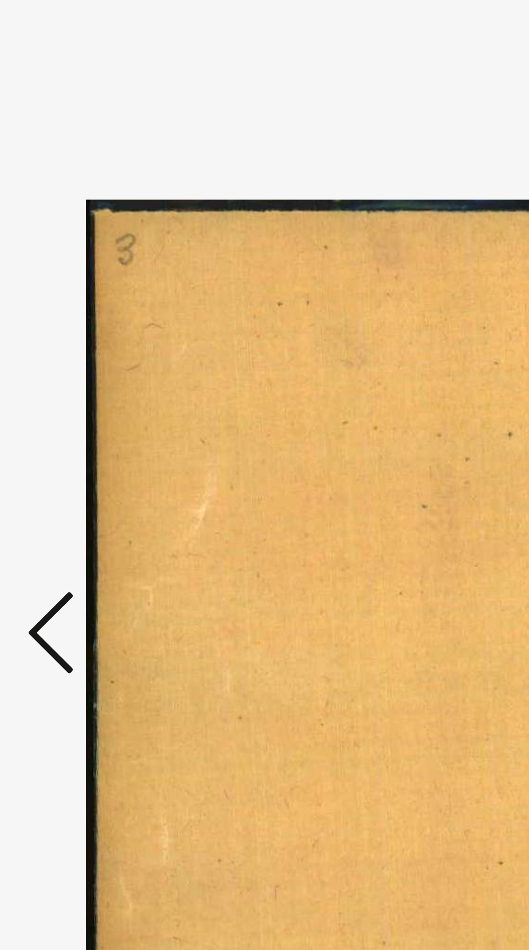
click at [79, 483] on icon at bounding box center [79, 483] width 13 height 26
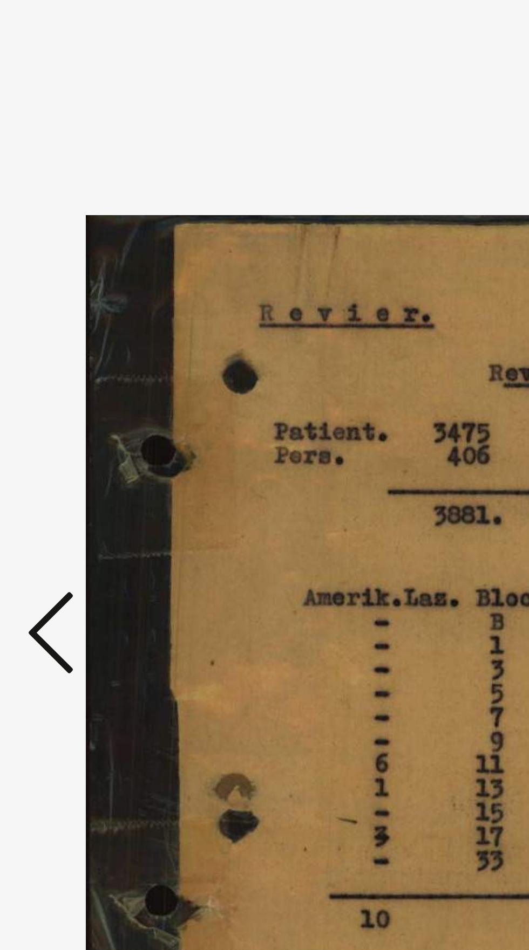
click at [80, 486] on icon at bounding box center [79, 483] width 13 height 26
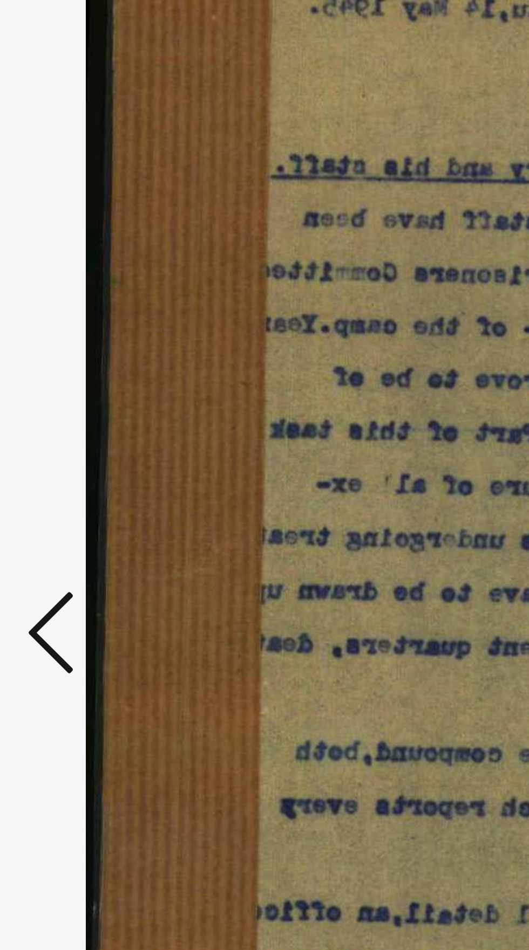
click at [80, 484] on icon at bounding box center [79, 483] width 13 height 26
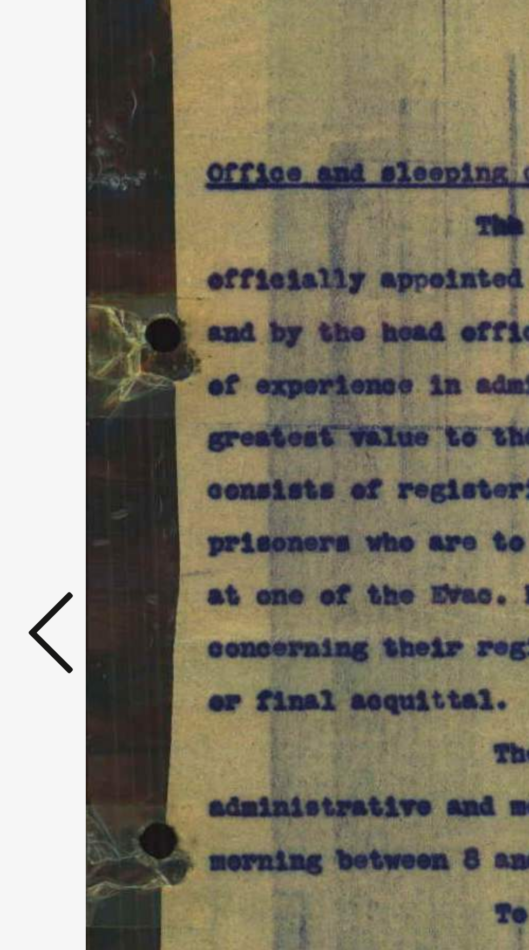
click at [80, 485] on icon at bounding box center [79, 483] width 13 height 26
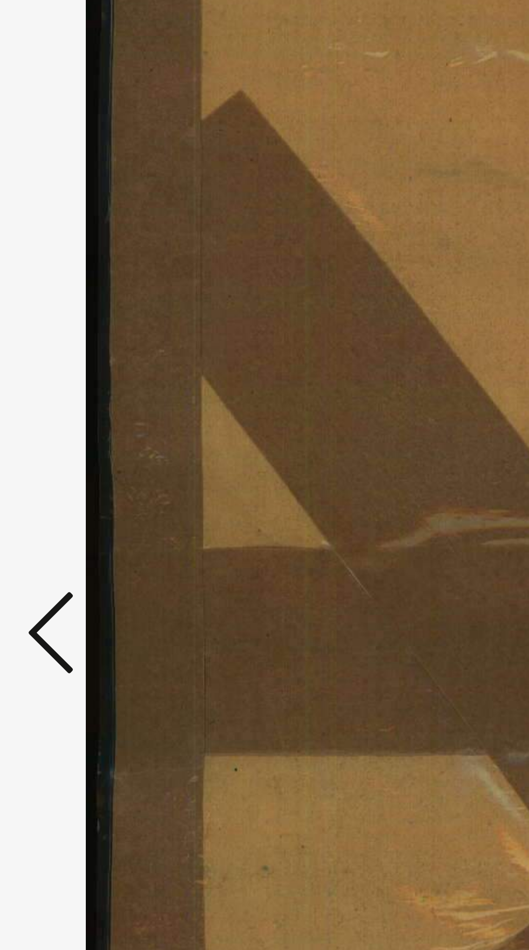
click at [80, 485] on icon at bounding box center [79, 483] width 13 height 26
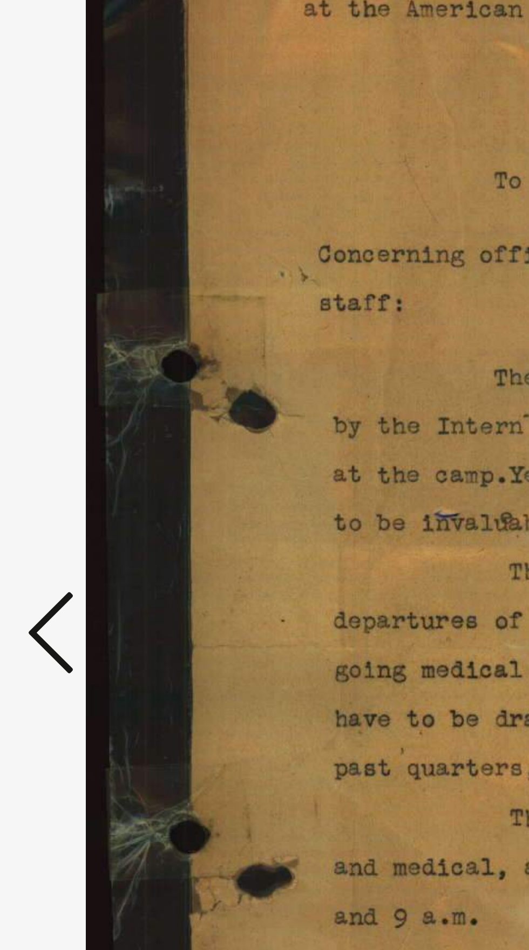
click at [80, 487] on icon at bounding box center [79, 483] width 13 height 26
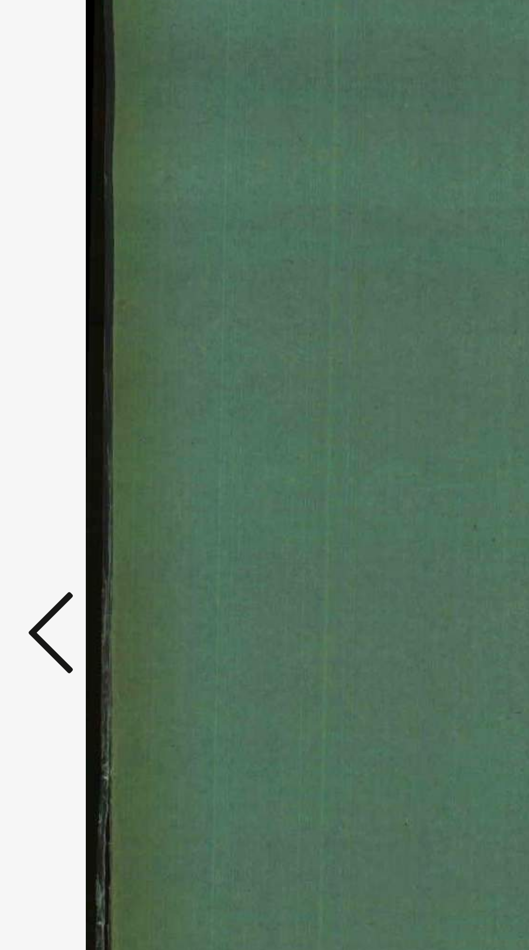
click at [78, 484] on icon at bounding box center [79, 483] width 13 height 26
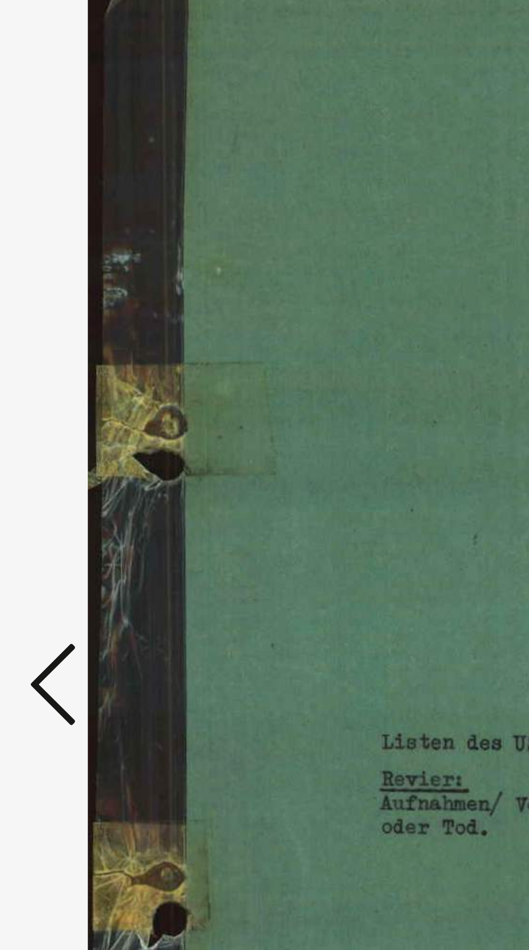
click at [77, 488] on icon at bounding box center [79, 483] width 13 height 26
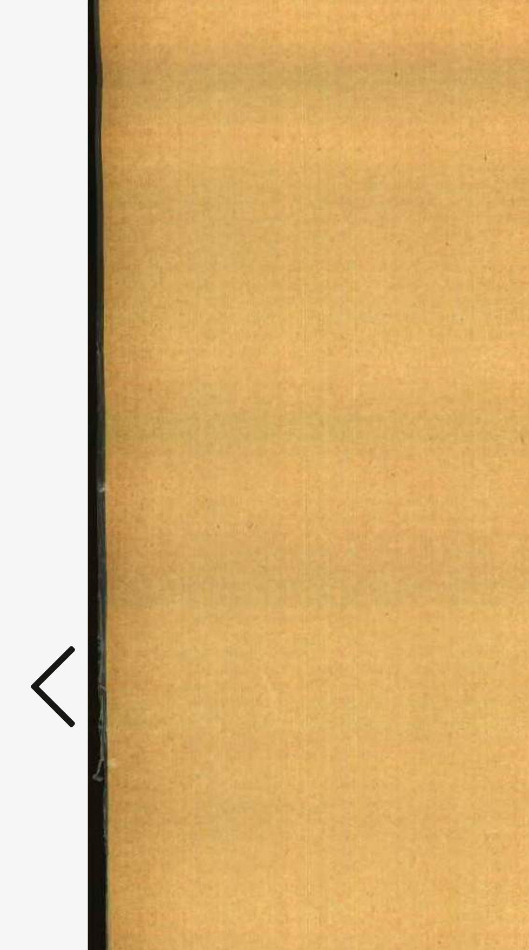
click at [78, 488] on icon at bounding box center [79, 483] width 13 height 26
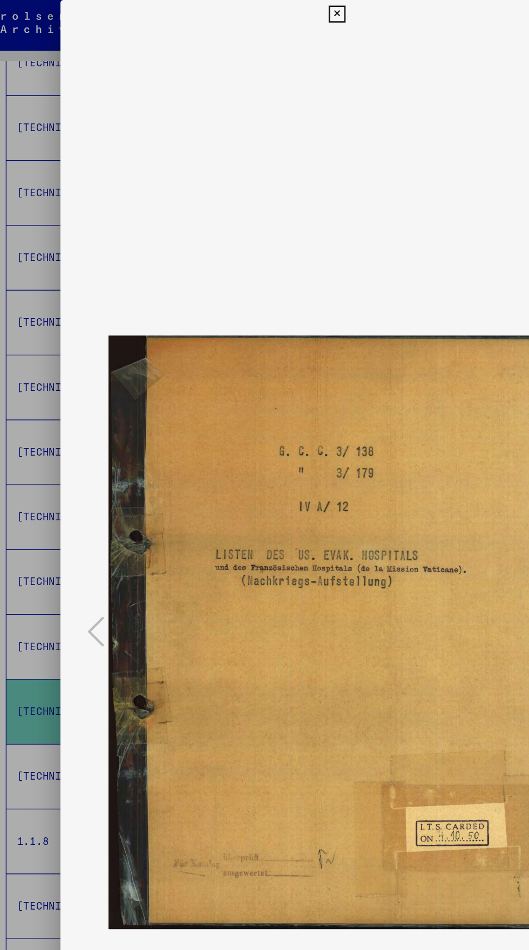
click at [257, 24] on img at bounding box center [265, 484] width 350 height 924
click at [252, 10] on div "ID documento: 9935037 DeepLink: [URL][DOMAIN_NAME]" at bounding box center [264, 509] width 423 height 1018
click at [264, 11] on icon at bounding box center [264, 10] width 12 height 13
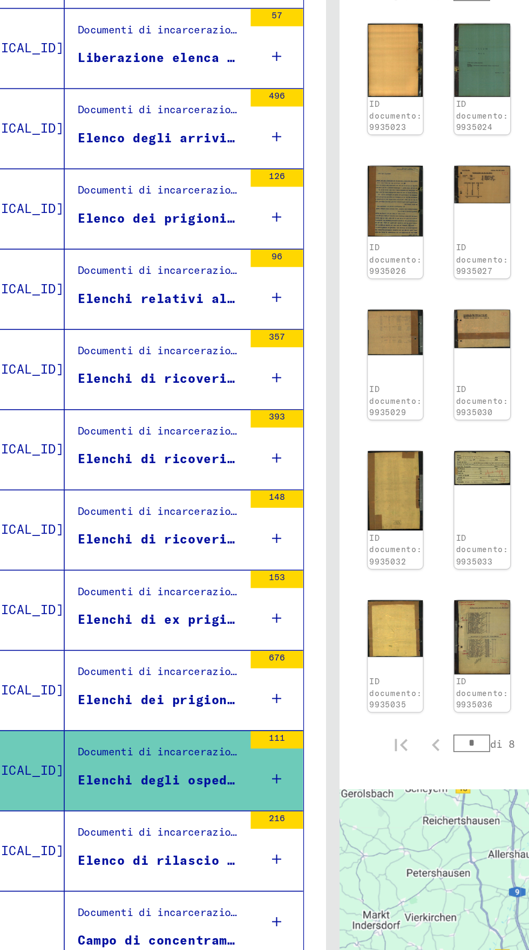
scroll to position [4, 20]
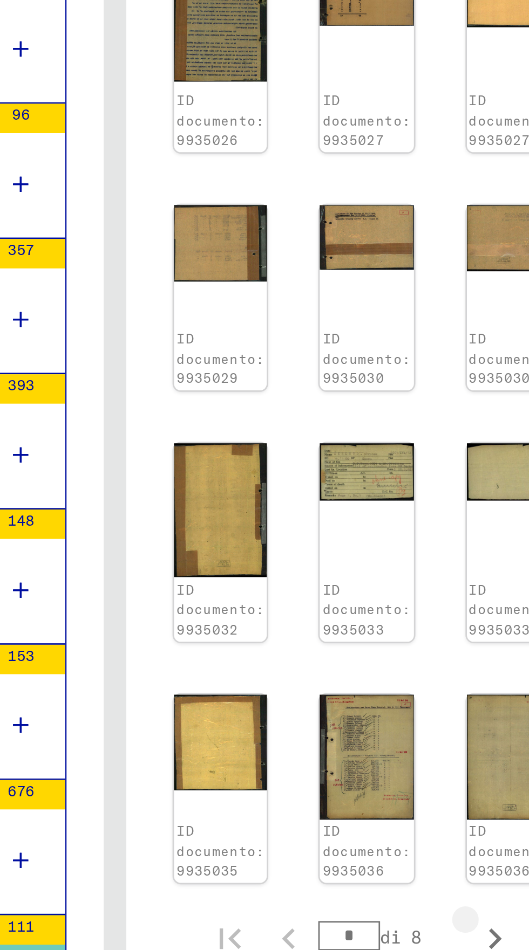
click at [385, 521] on icon "Pagina successiva" at bounding box center [392, 528] width 15 height 15
type input "*"
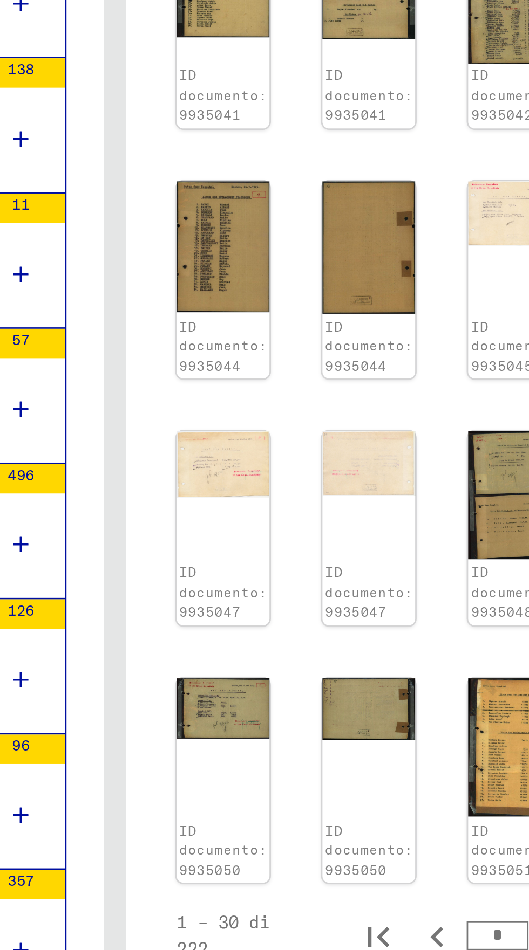
scroll to position [524, 67]
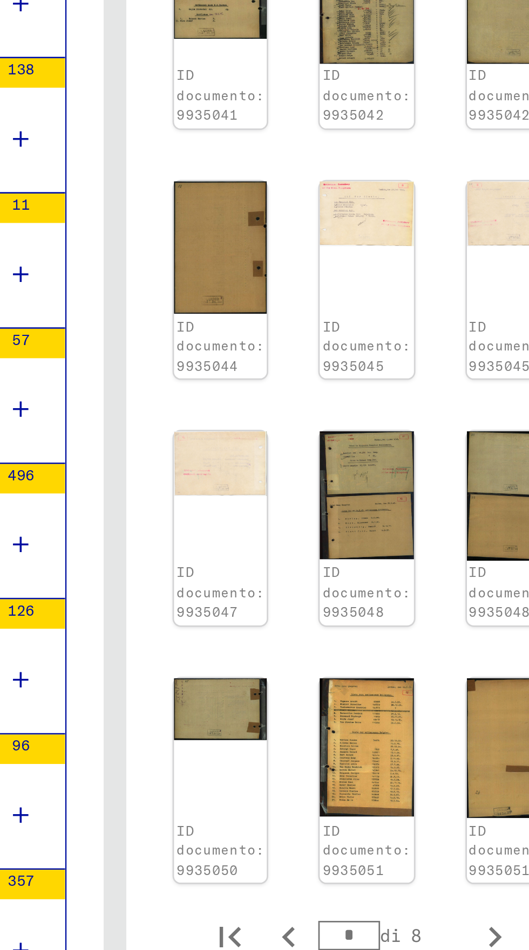
click at [382, 463] on img at bounding box center [399, 459] width 34 height 52
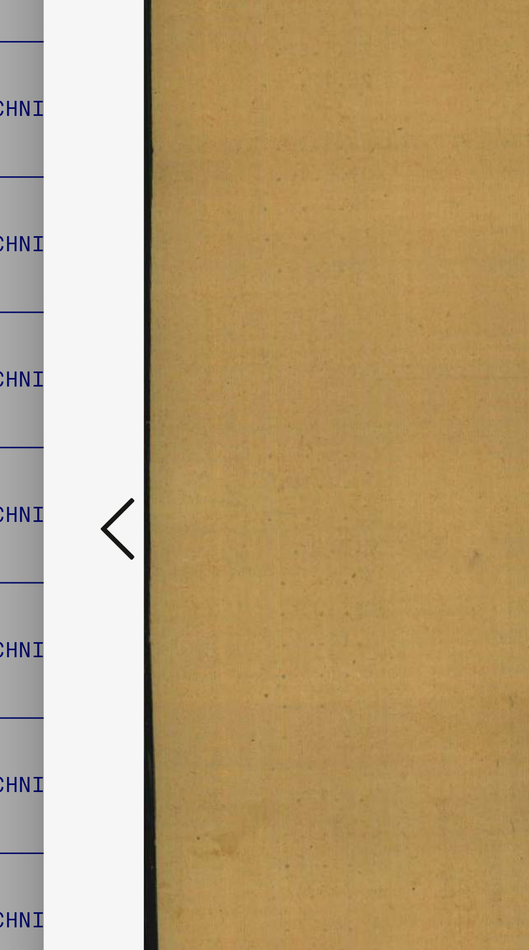
click at [71, 486] on button at bounding box center [79, 484] width 19 height 31
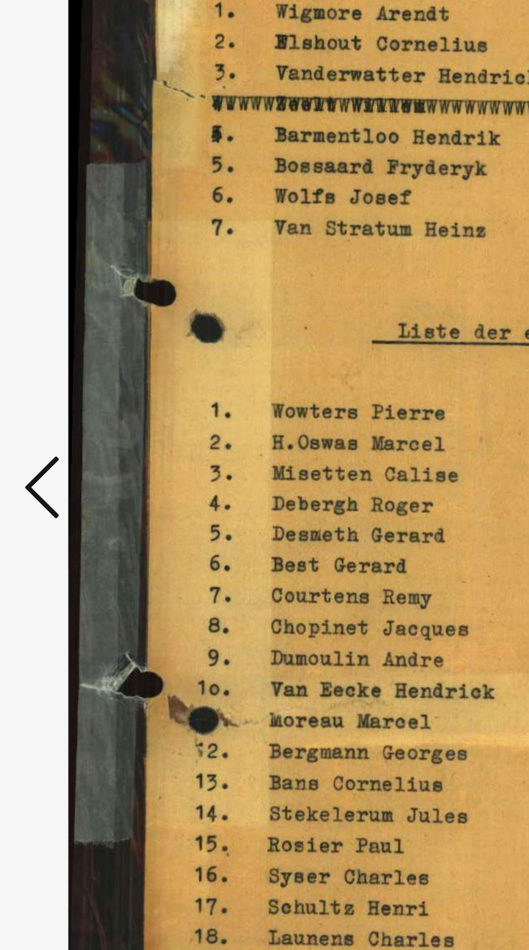
click at [80, 488] on icon at bounding box center [79, 483] width 13 height 26
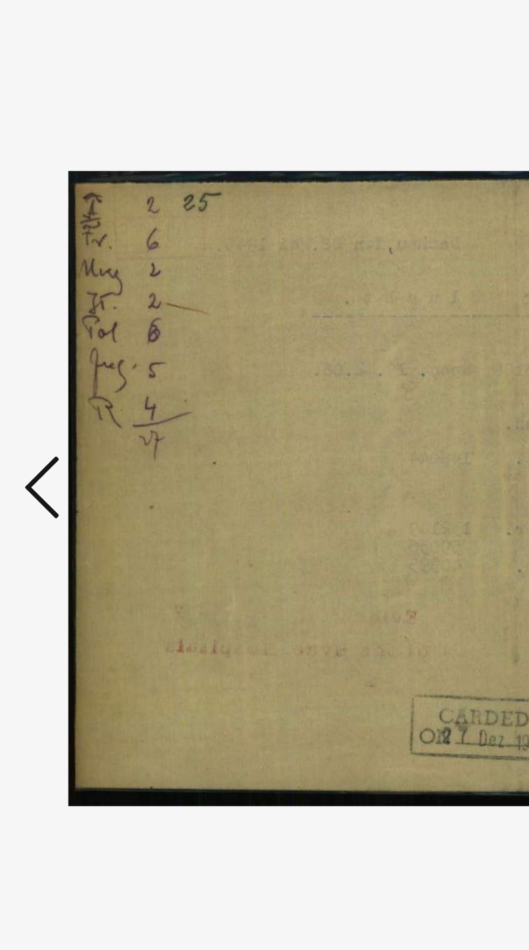
click at [76, 475] on button at bounding box center [79, 484] width 19 height 31
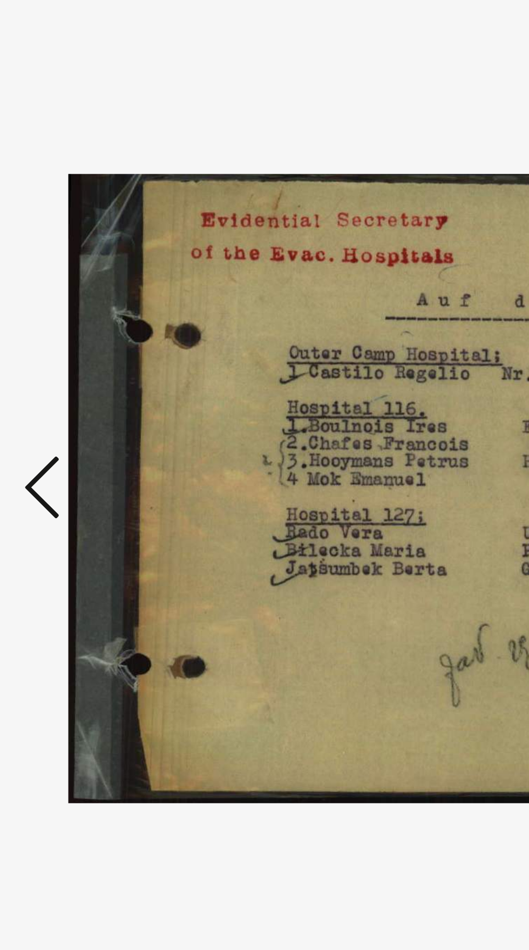
click at [77, 478] on icon at bounding box center [79, 483] width 13 height 26
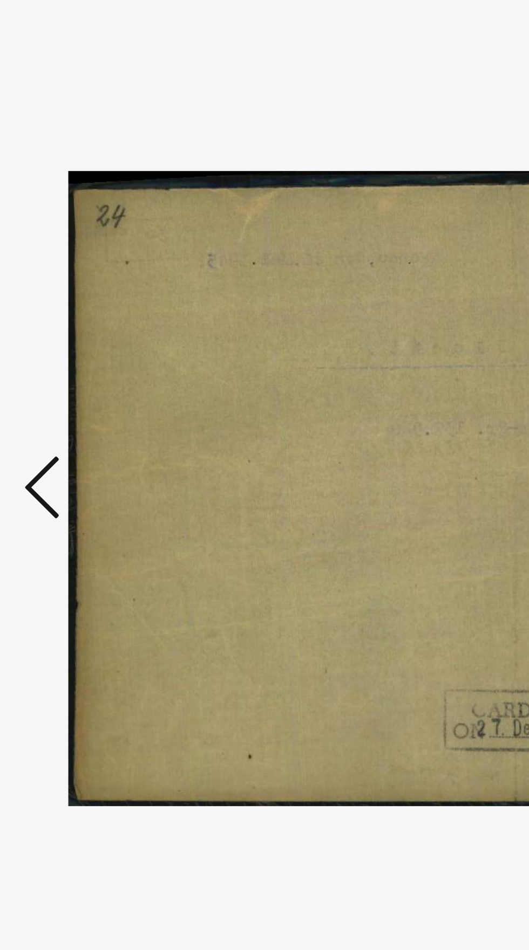
click at [76, 476] on icon at bounding box center [79, 483] width 13 height 26
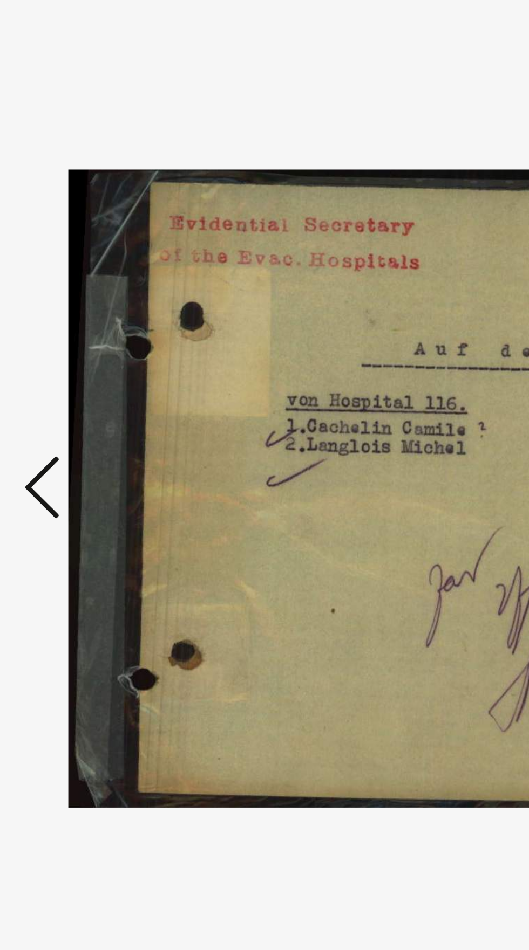
click at [78, 476] on icon at bounding box center [79, 483] width 13 height 26
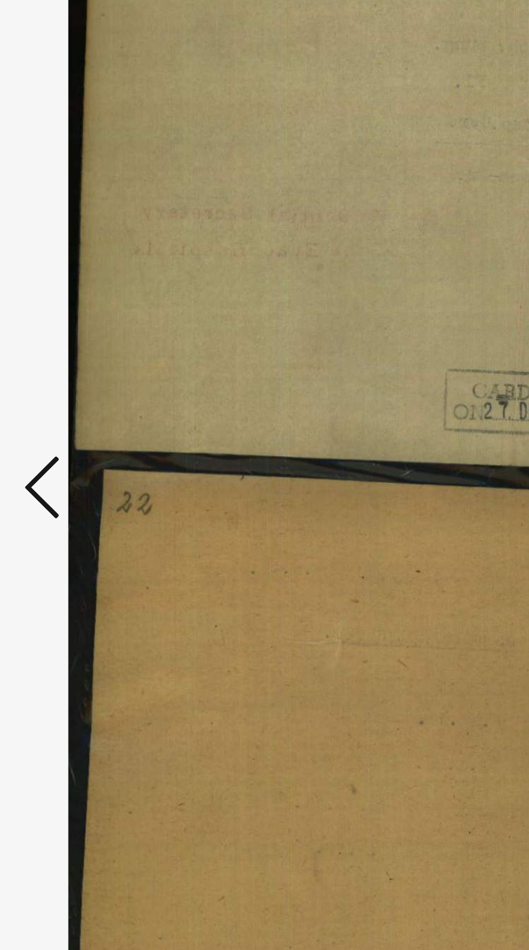
click at [79, 476] on icon at bounding box center [79, 483] width 13 height 26
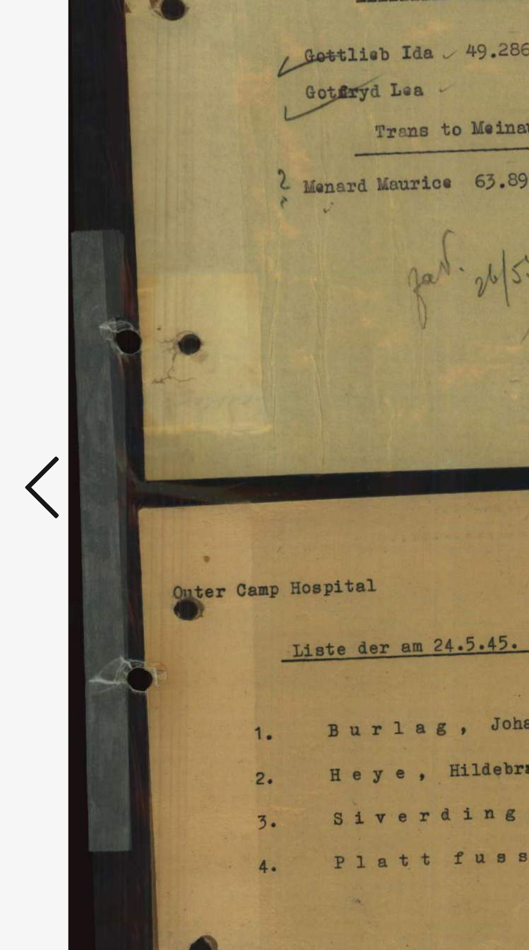
click at [80, 480] on icon at bounding box center [79, 483] width 13 height 26
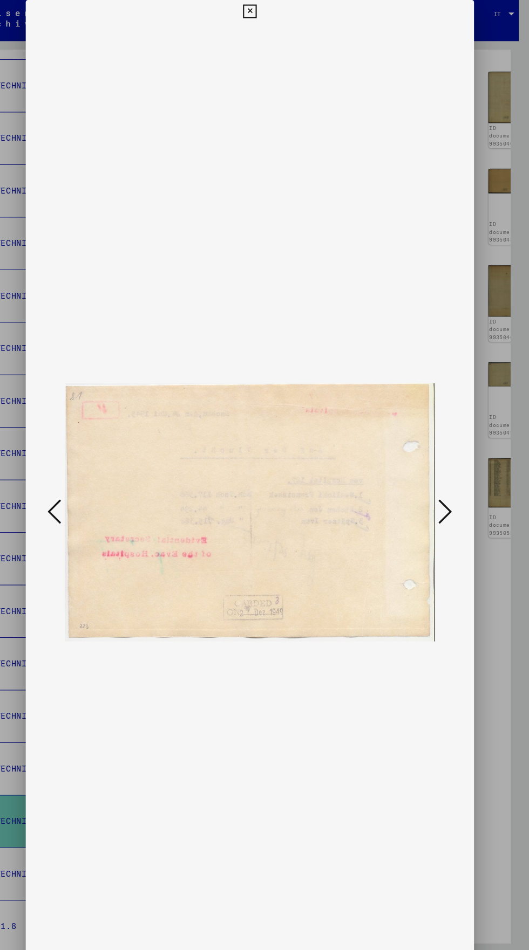
click at [264, 11] on icon at bounding box center [264, 10] width 12 height 13
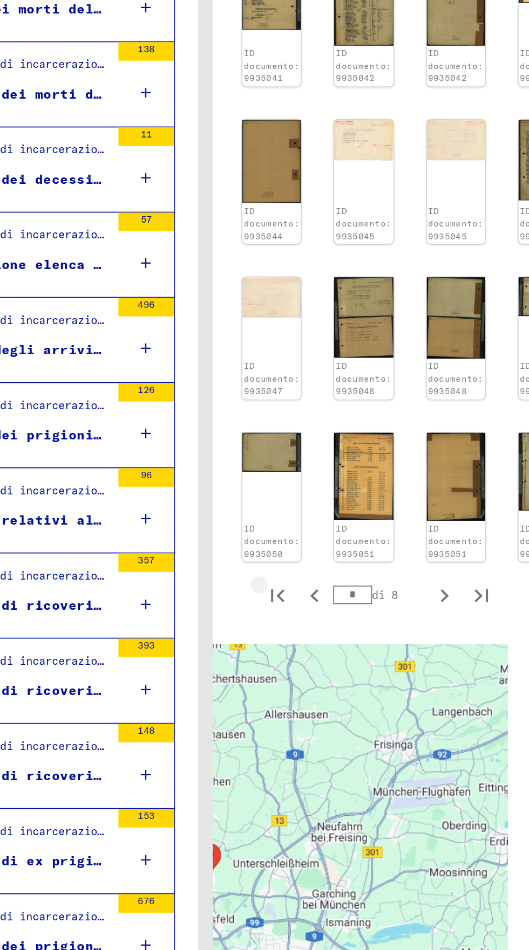
scroll to position [526, 67]
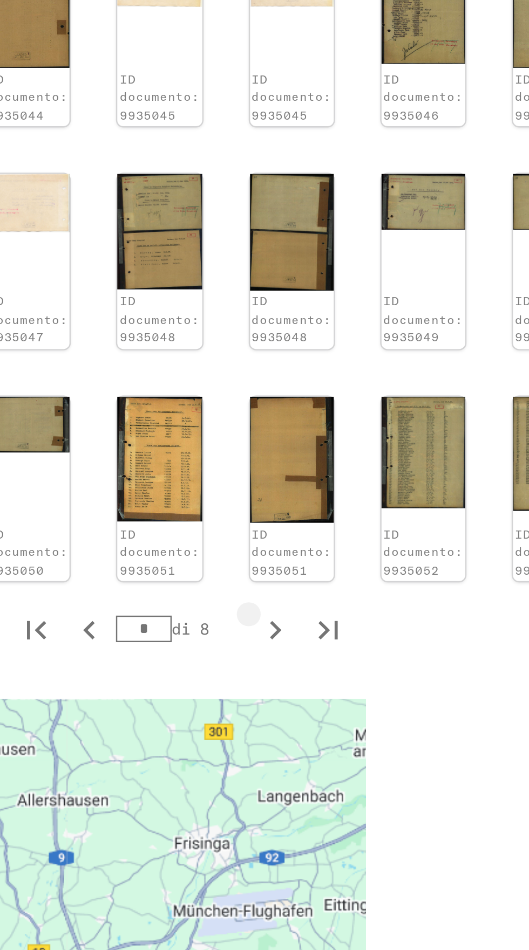
click at [390, 532] on icon "Pagina successiva" at bounding box center [392, 528] width 5 height 8
type input "*"
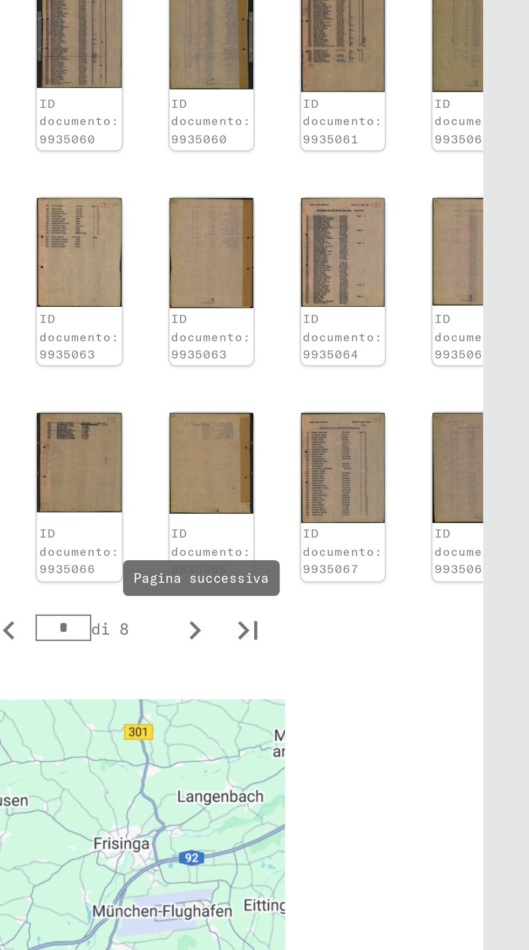
click at [436, 450] on img at bounding box center [453, 462] width 34 height 44
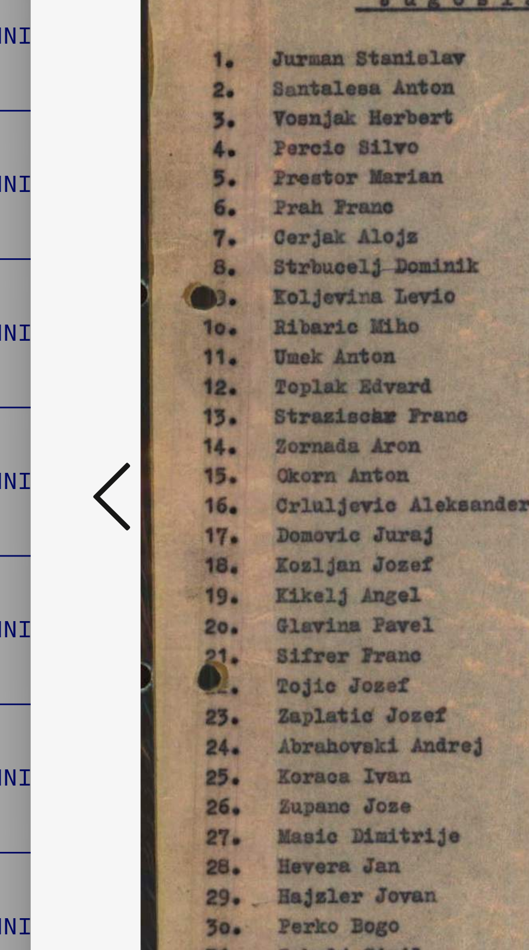
click at [74, 489] on icon at bounding box center [79, 483] width 13 height 26
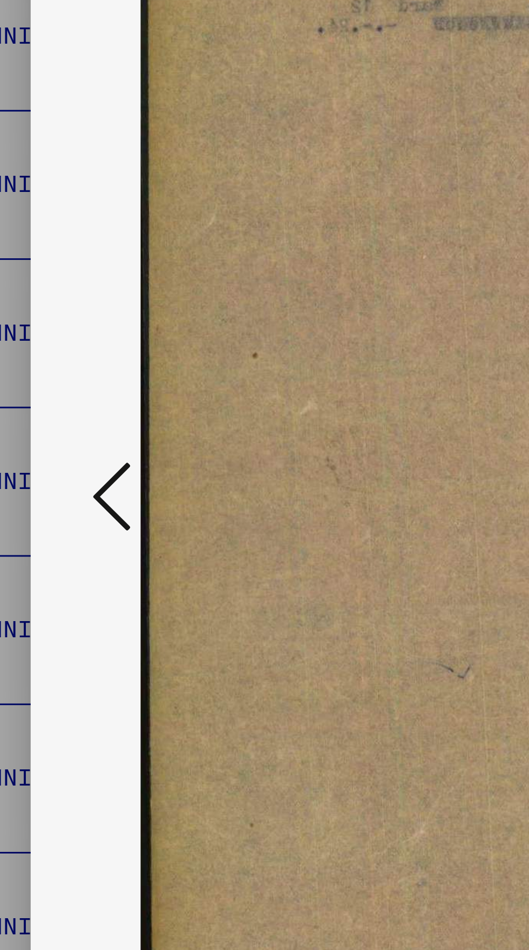
click at [74, 487] on icon at bounding box center [79, 483] width 13 height 26
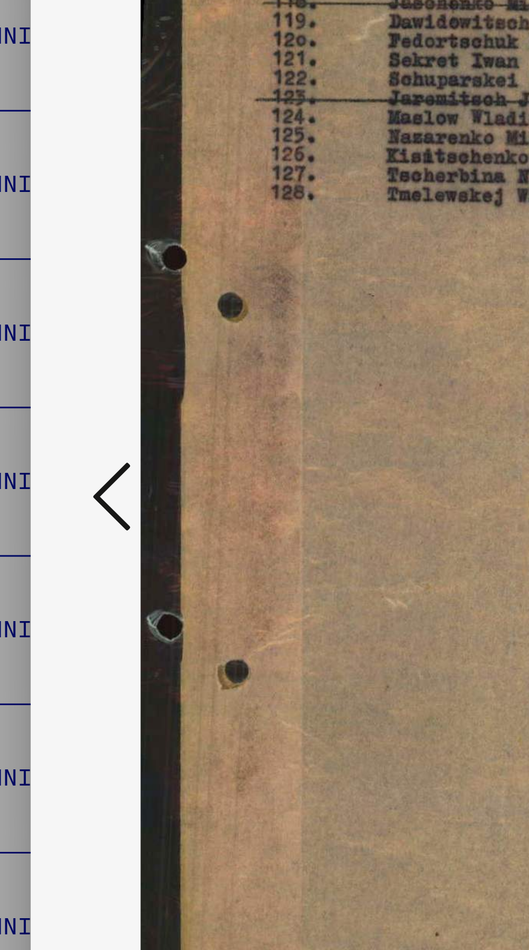
click at [75, 481] on icon at bounding box center [79, 483] width 13 height 26
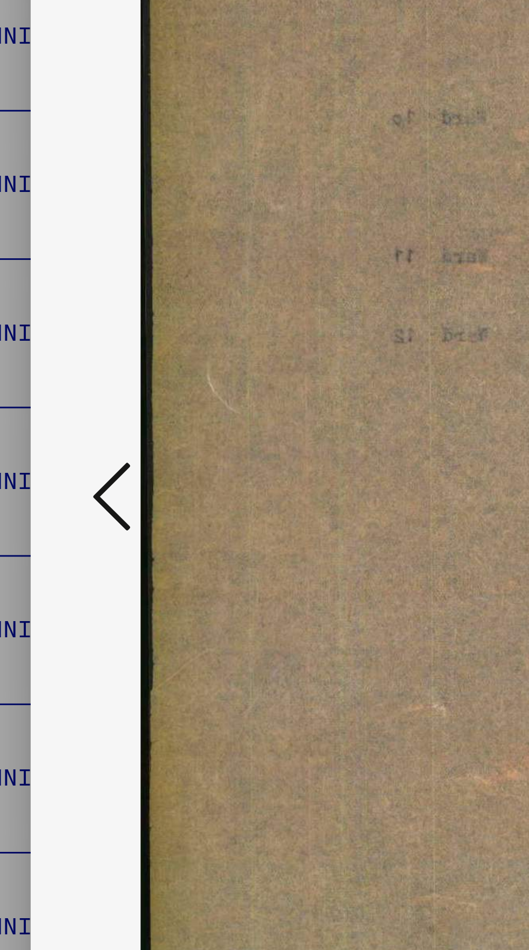
click at [73, 486] on button at bounding box center [79, 484] width 19 height 31
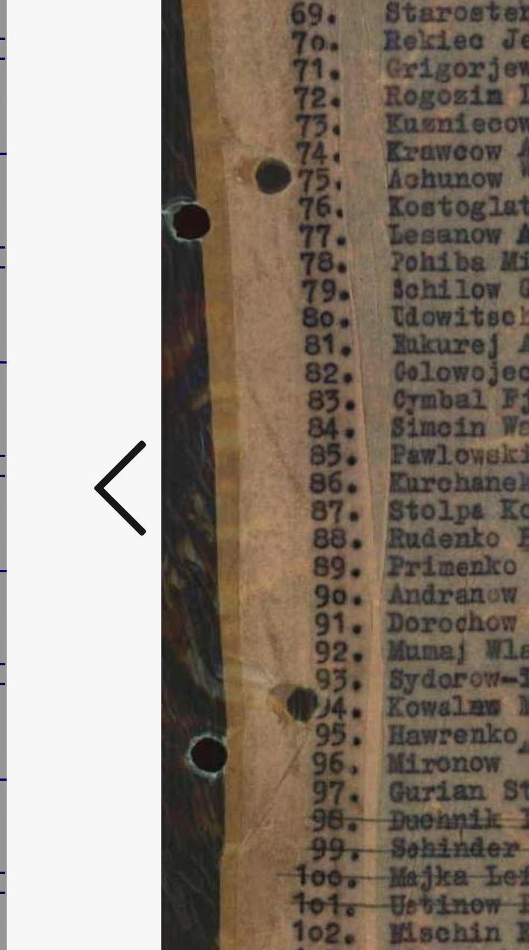
click at [81, 487] on icon at bounding box center [79, 483] width 13 height 26
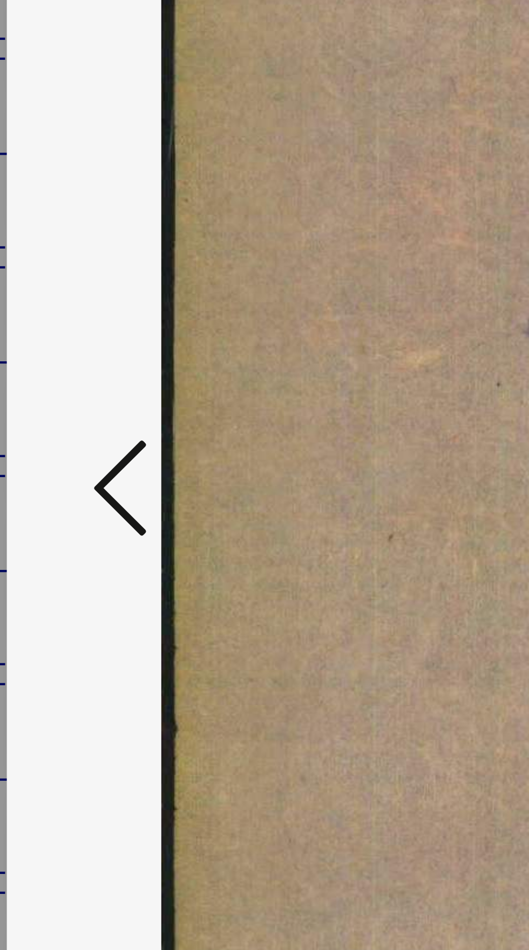
click at [75, 484] on icon at bounding box center [79, 483] width 13 height 26
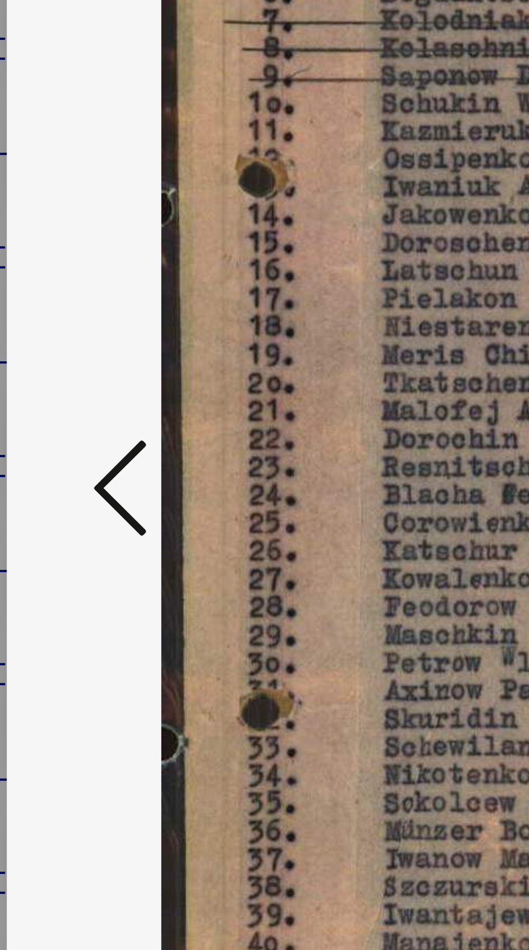
click at [75, 483] on icon at bounding box center [79, 483] width 13 height 26
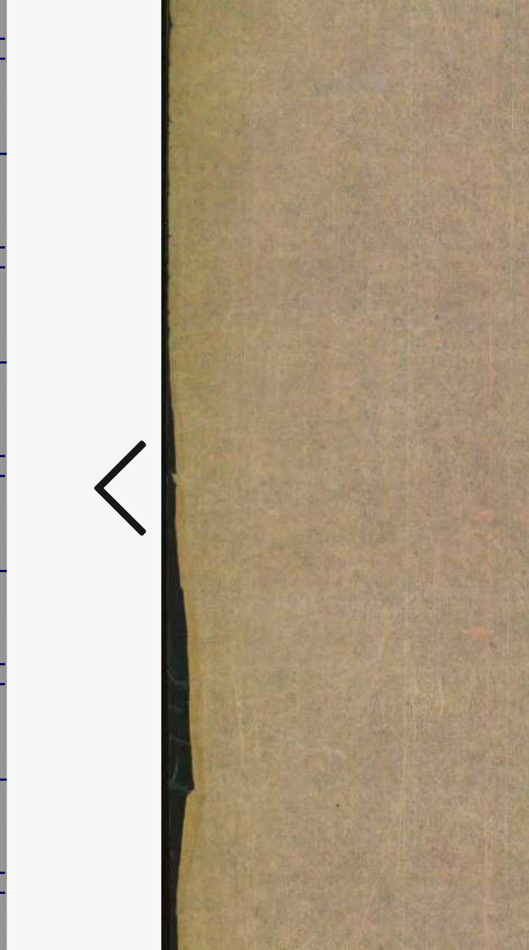
click at [74, 481] on icon at bounding box center [79, 483] width 13 height 26
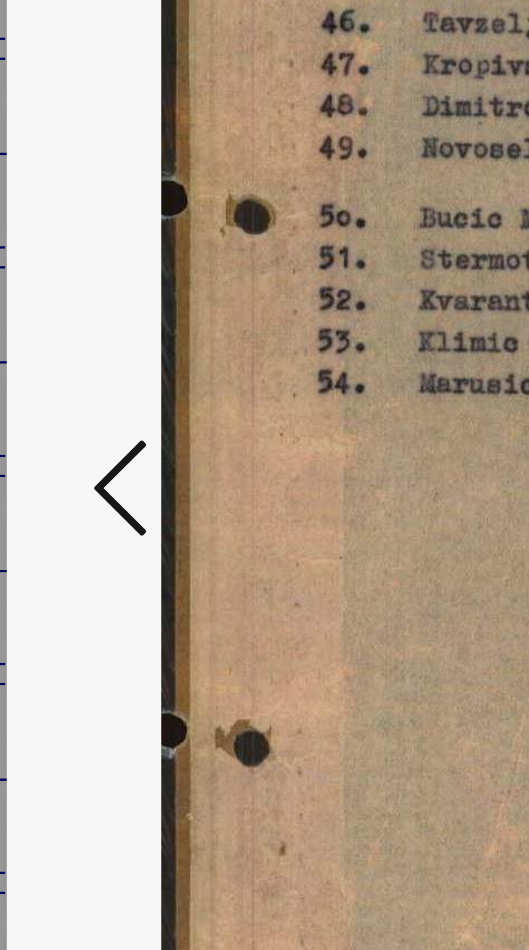
click at [77, 482] on icon at bounding box center [79, 483] width 13 height 26
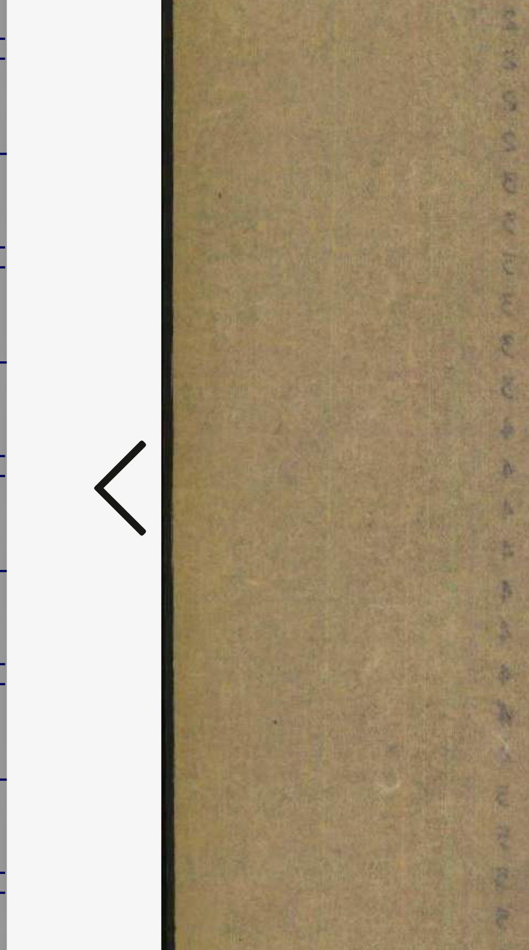
click at [75, 481] on icon at bounding box center [79, 483] width 13 height 26
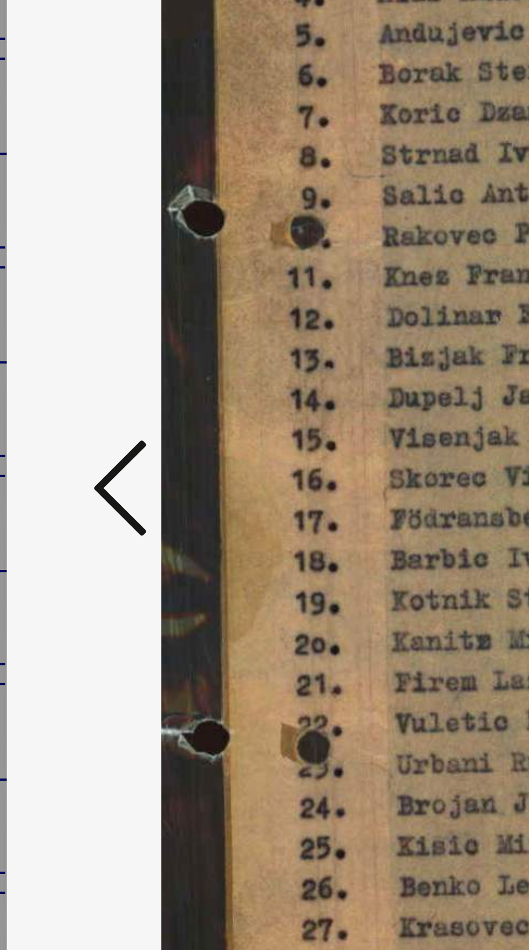
click at [74, 484] on icon at bounding box center [79, 483] width 13 height 26
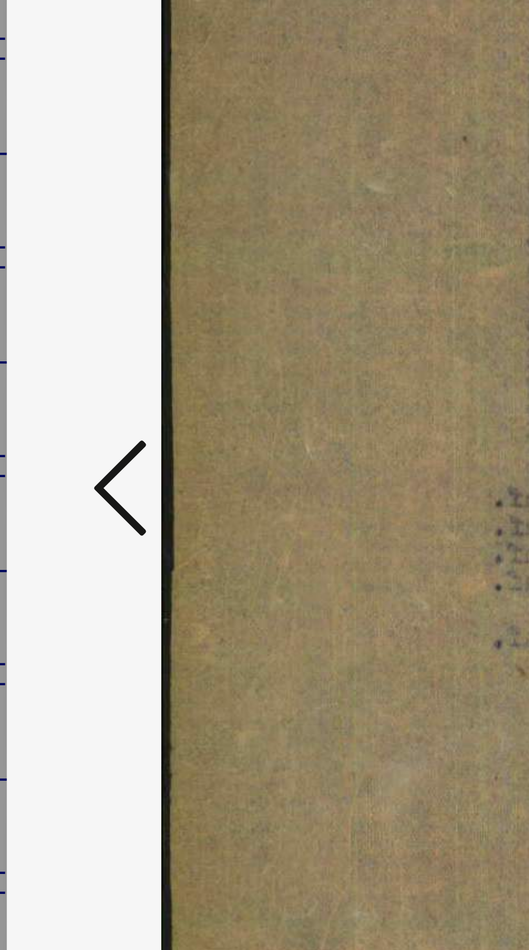
click at [73, 484] on icon at bounding box center [79, 483] width 13 height 26
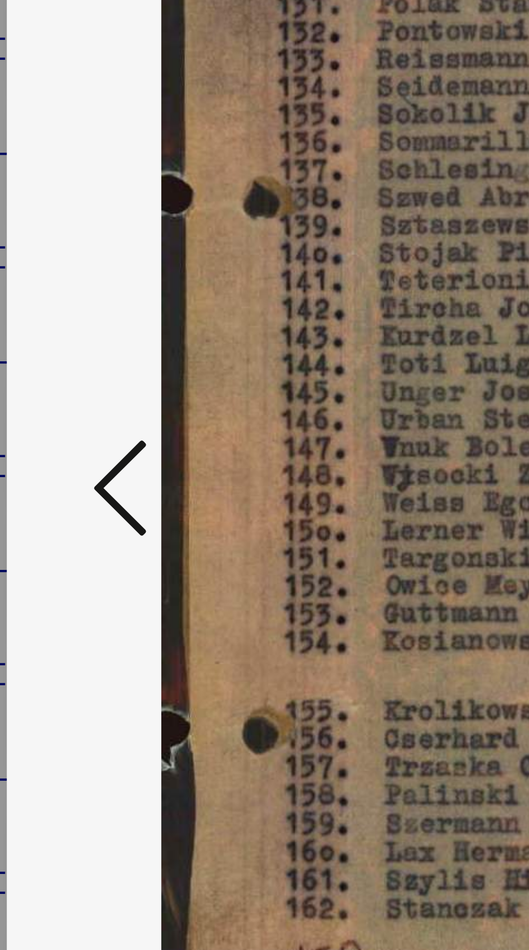
click at [74, 480] on icon at bounding box center [79, 483] width 13 height 26
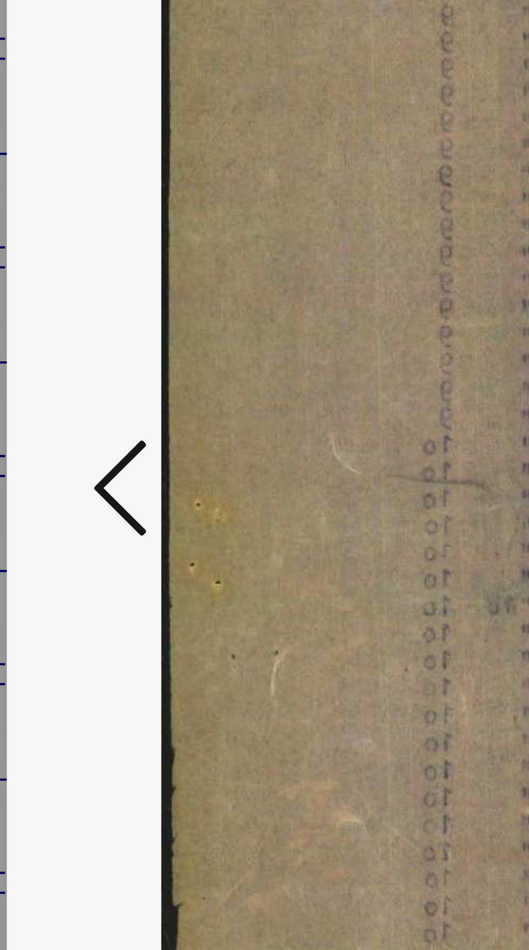
click at [76, 481] on icon at bounding box center [79, 483] width 13 height 26
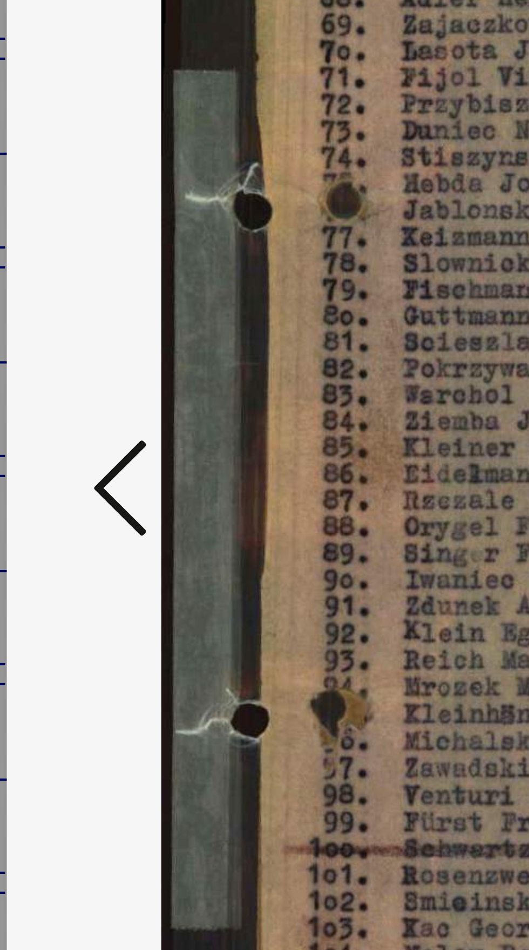
click at [75, 481] on icon at bounding box center [79, 483] width 13 height 26
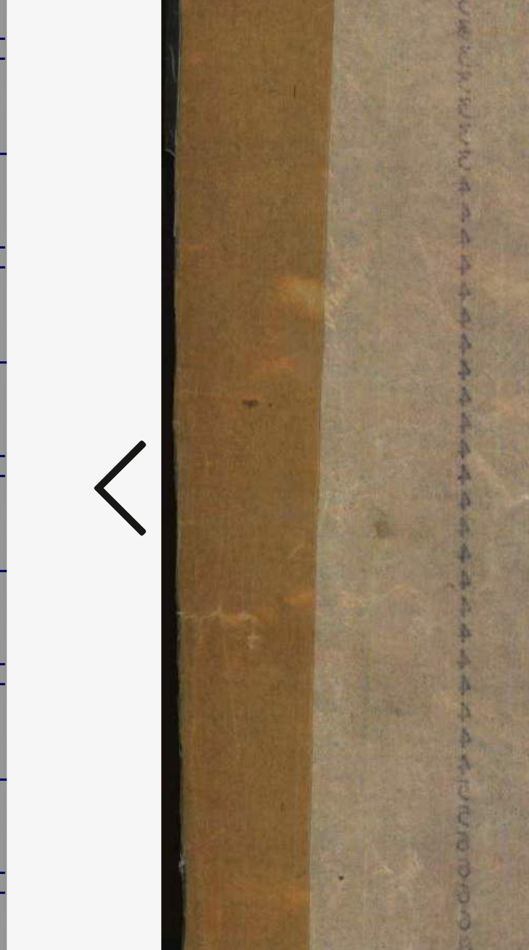
click at [75, 482] on icon at bounding box center [79, 483] width 13 height 26
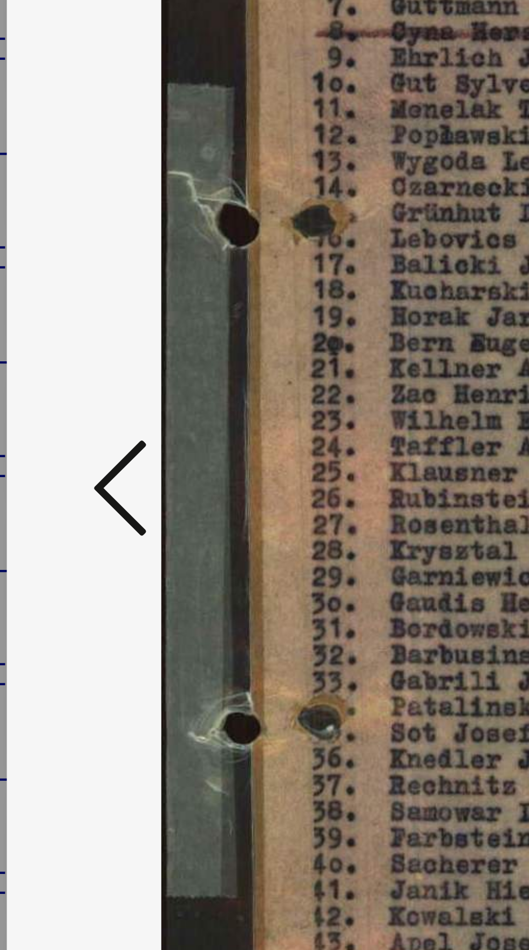
click at [73, 482] on icon at bounding box center [79, 483] width 13 height 26
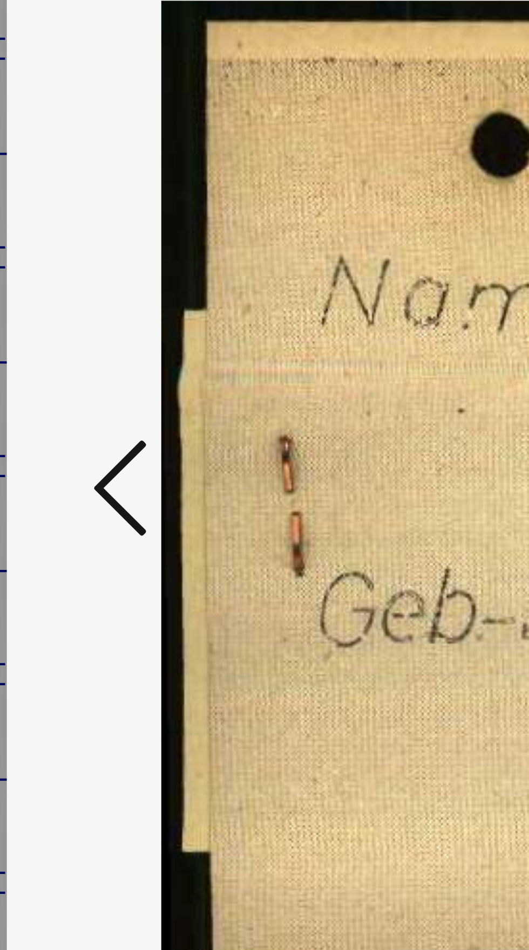
click at [74, 484] on icon at bounding box center [79, 483] width 13 height 26
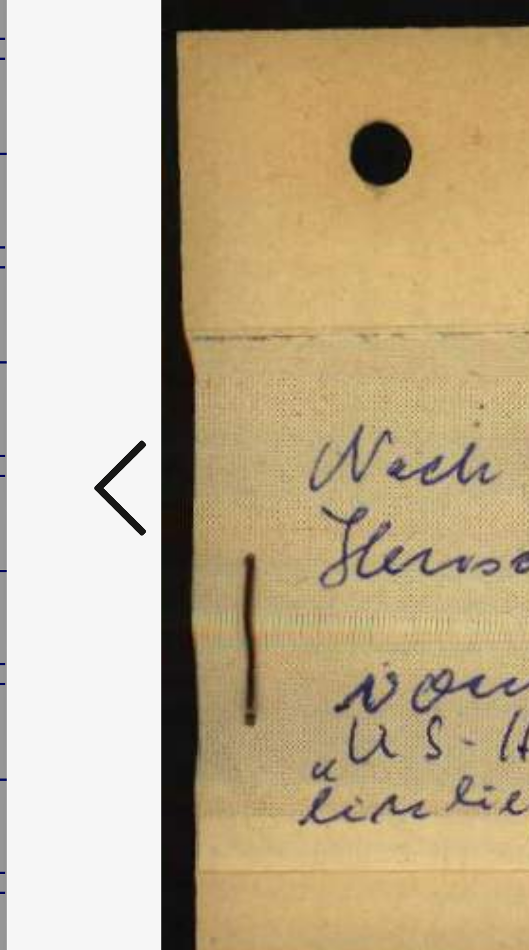
click at [74, 480] on icon at bounding box center [79, 483] width 13 height 26
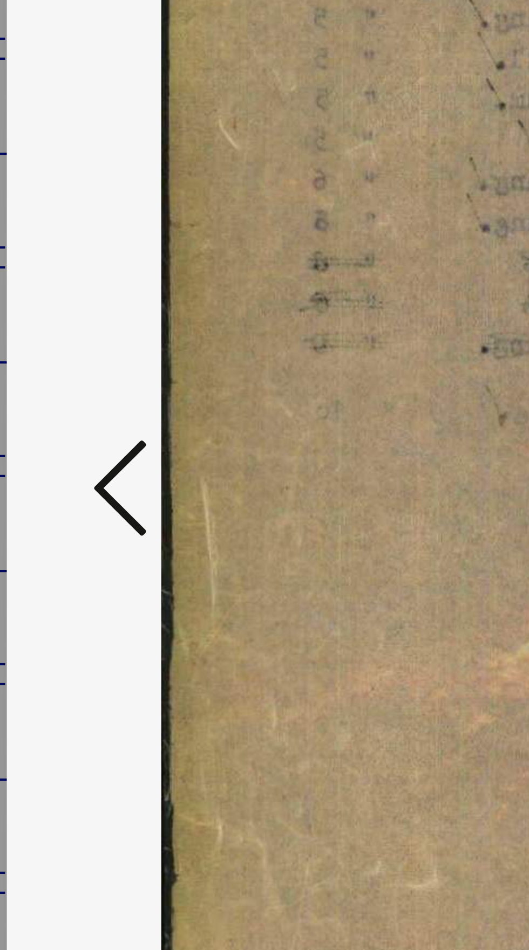
click at [74, 478] on icon at bounding box center [79, 483] width 13 height 26
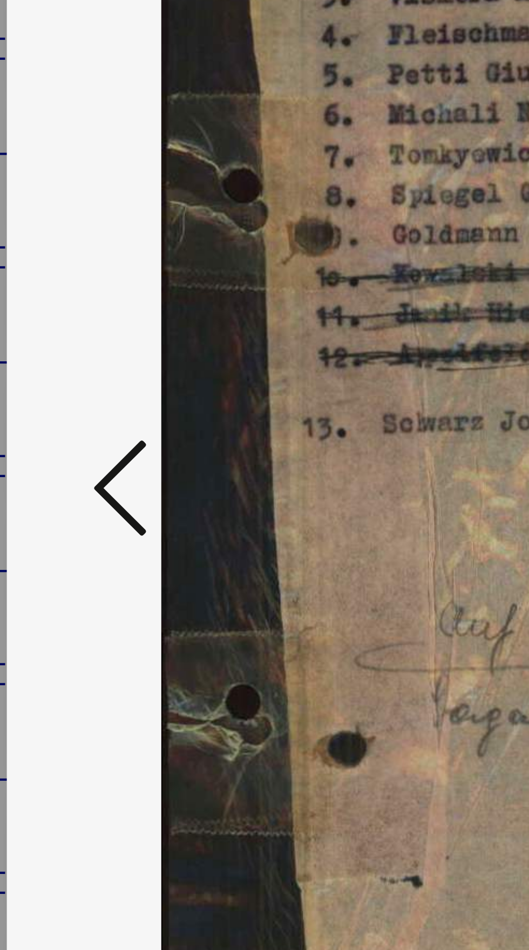
click at [75, 485] on icon at bounding box center [79, 483] width 13 height 26
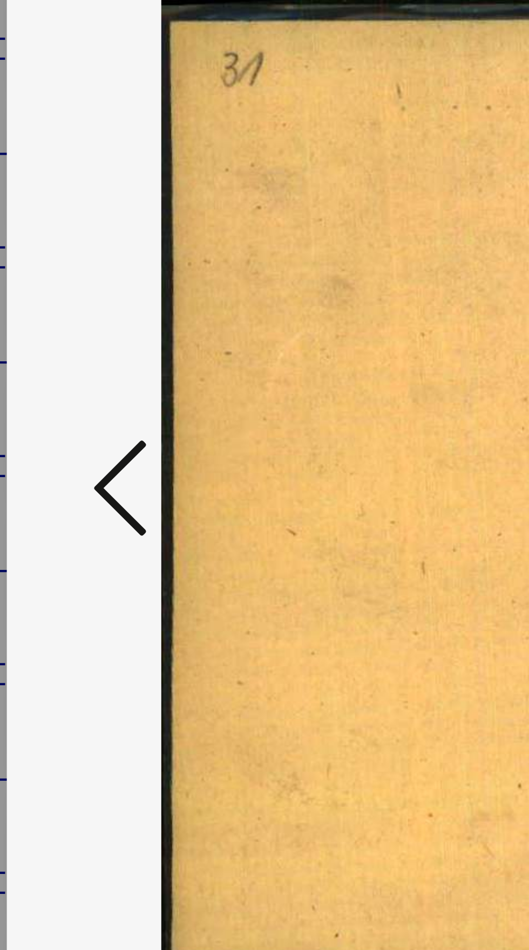
click at [76, 486] on icon at bounding box center [79, 483] width 13 height 26
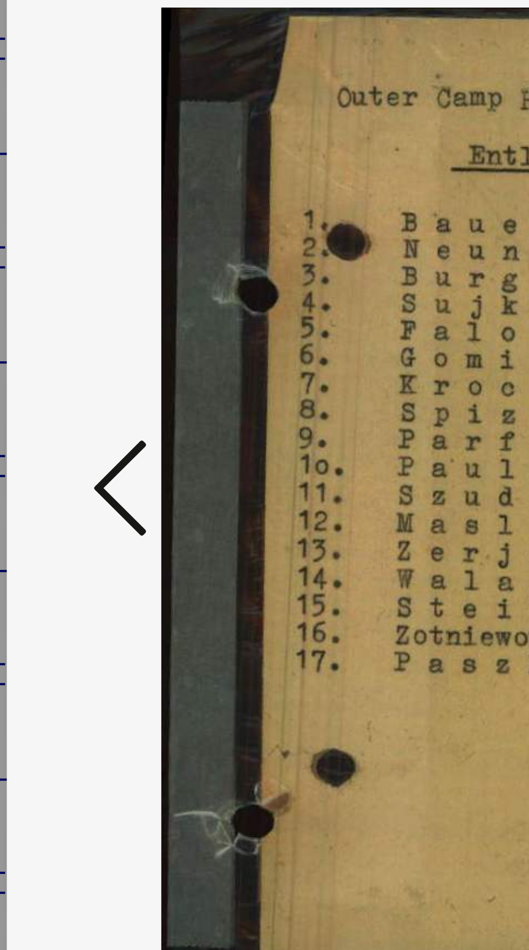
click at [77, 483] on icon at bounding box center [79, 483] width 13 height 26
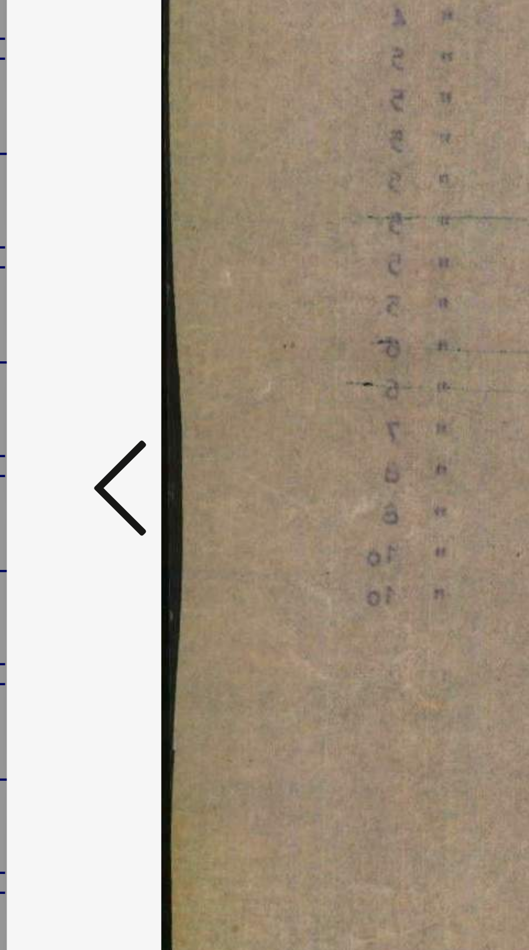
click at [77, 483] on icon at bounding box center [79, 483] width 13 height 26
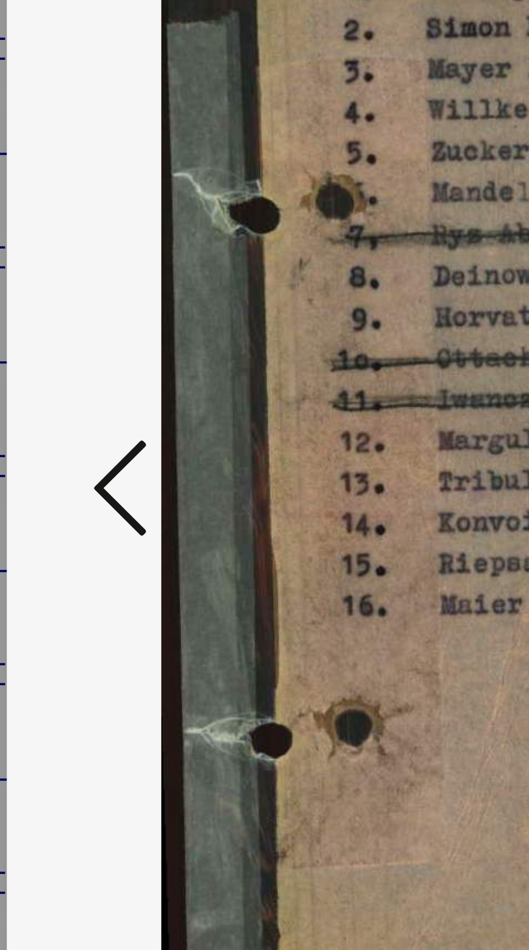
click at [77, 484] on icon at bounding box center [79, 483] width 13 height 26
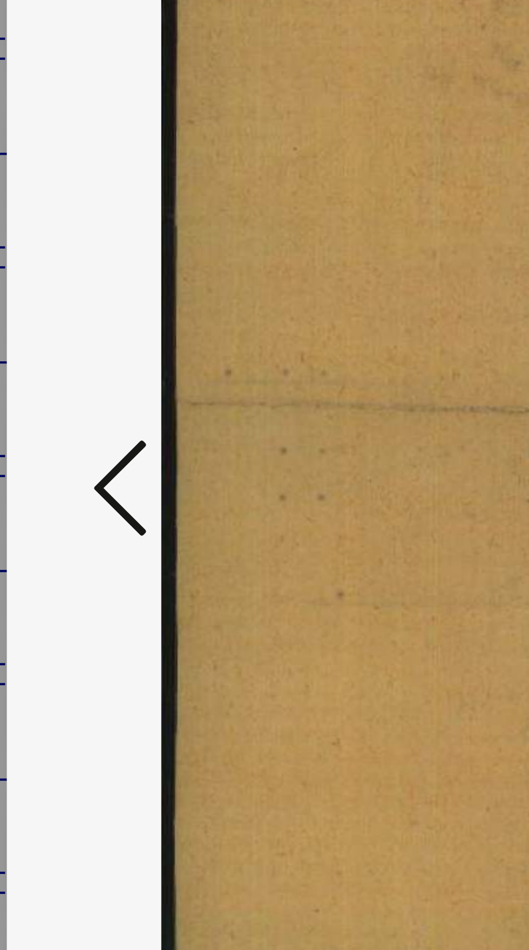
click at [77, 486] on icon at bounding box center [79, 483] width 13 height 26
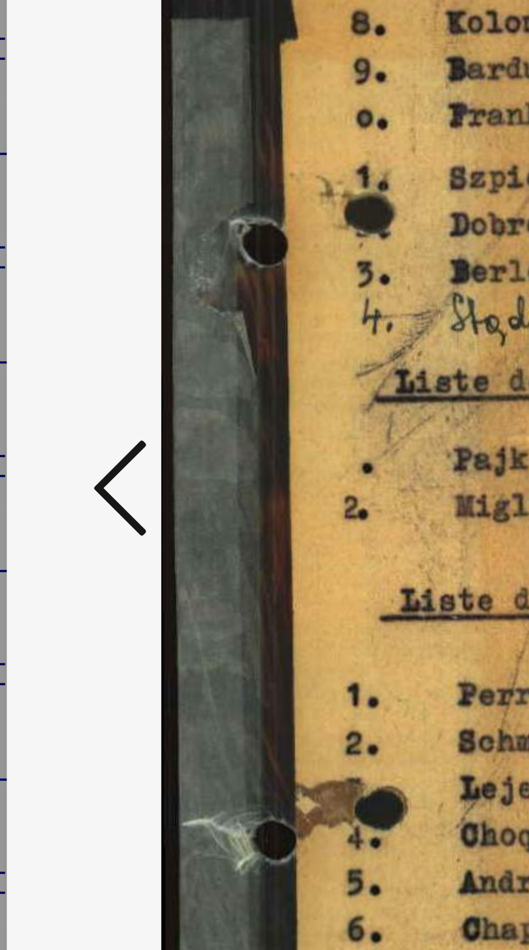
click at [78, 483] on icon at bounding box center [79, 483] width 13 height 26
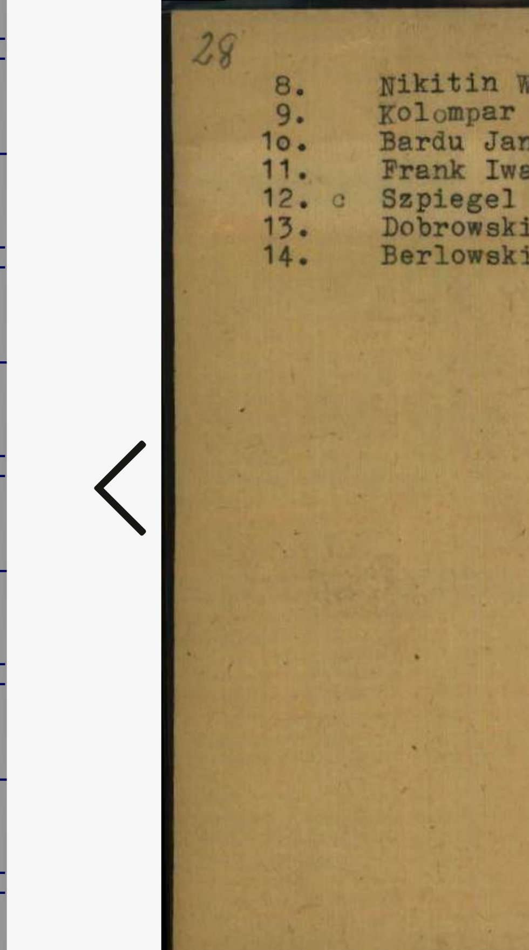
click at [77, 485] on icon at bounding box center [79, 483] width 13 height 26
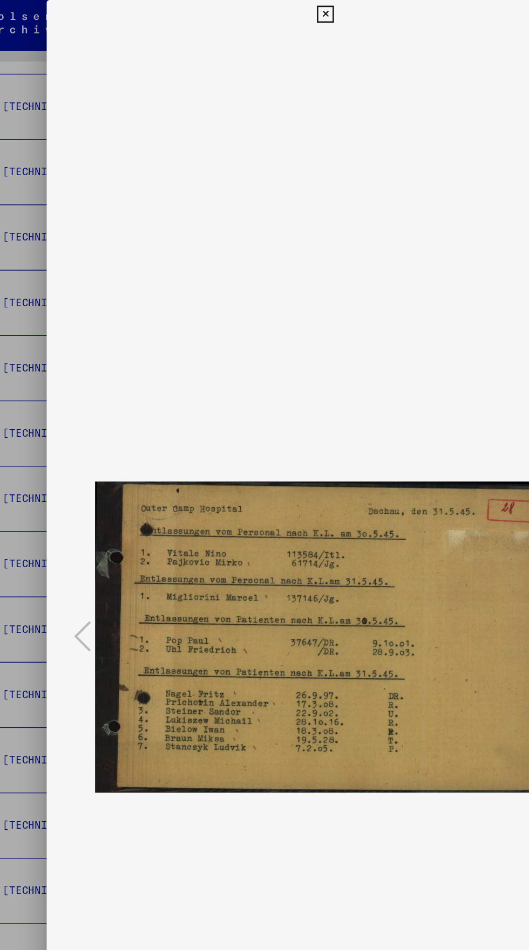
click at [255, 27] on img at bounding box center [265, 484] width 350 height 924
click at [260, 24] on img at bounding box center [265, 484] width 350 height 924
click at [264, 11] on icon at bounding box center [264, 10] width 12 height 13
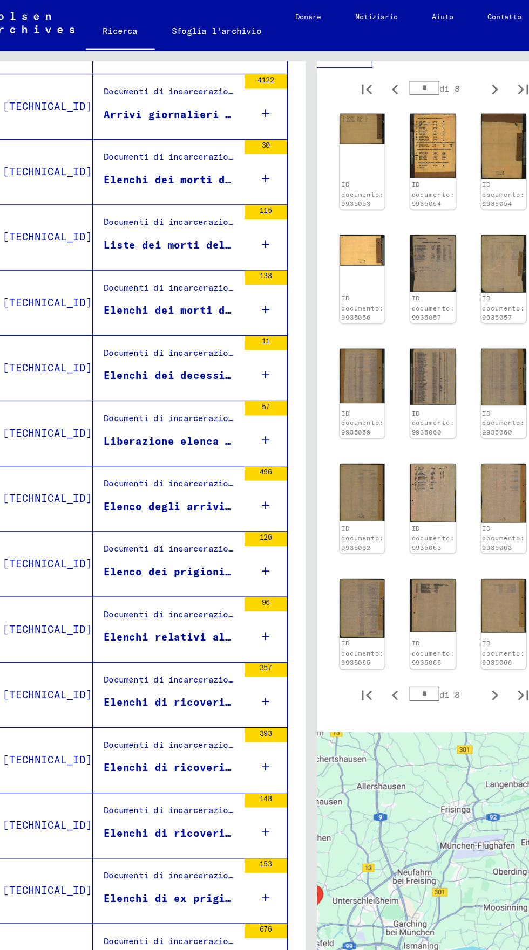
scroll to position [526, 67]
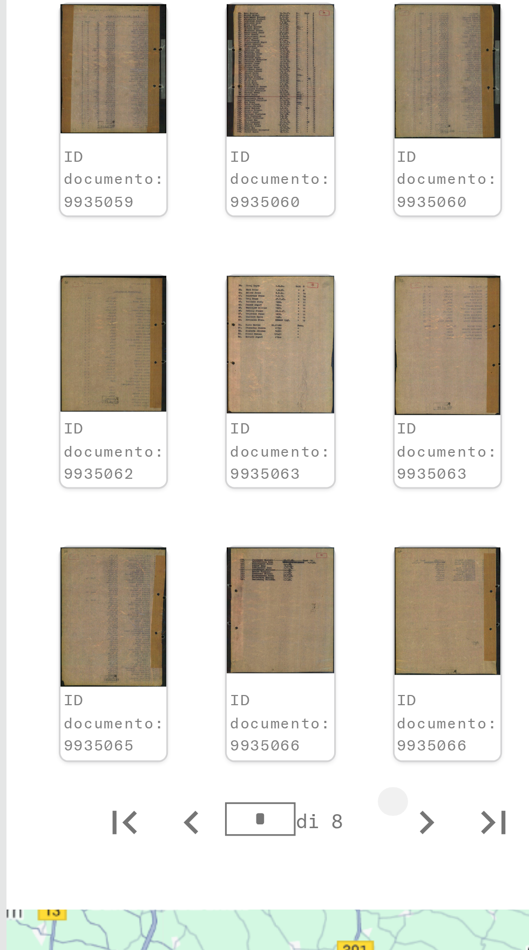
click at [390, 524] on icon "Pagina successiva" at bounding box center [392, 528] width 5 height 8
type input "*"
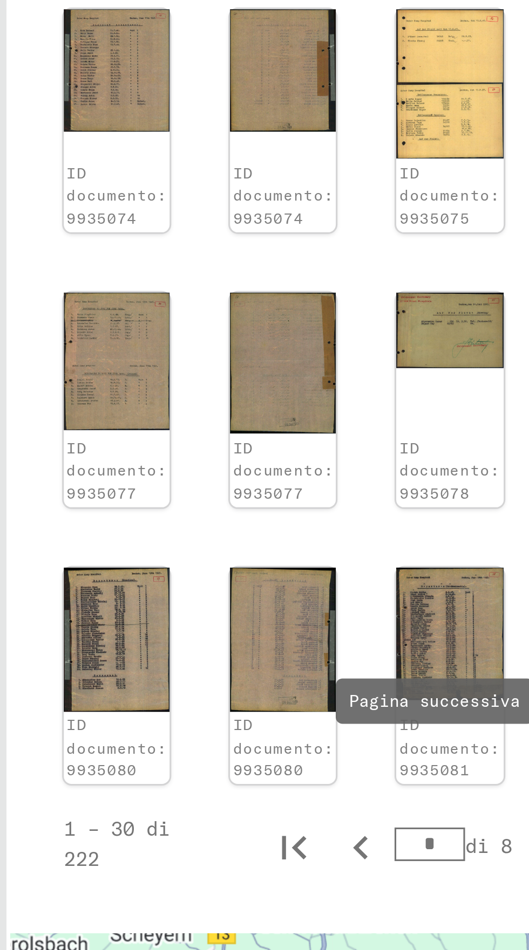
scroll to position [493, 67]
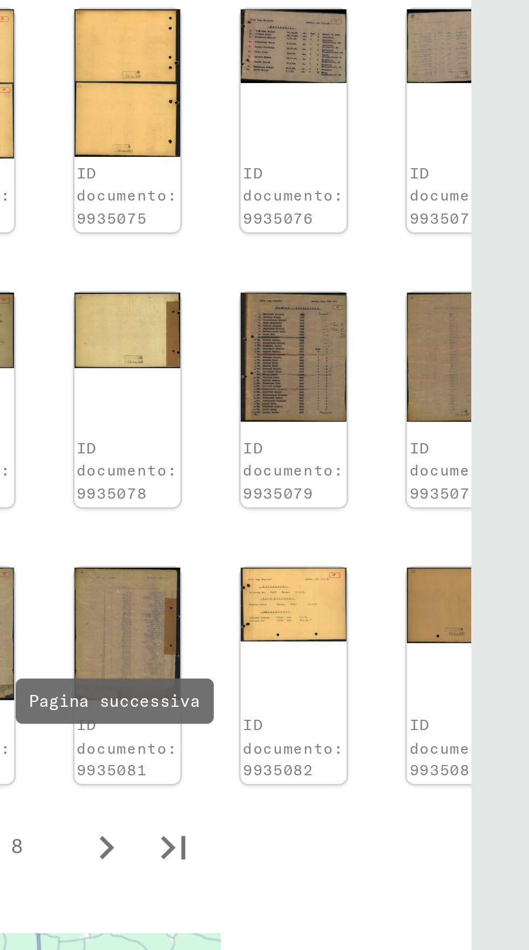
click at [382, 479] on img at bounding box center [399, 467] width 34 height 43
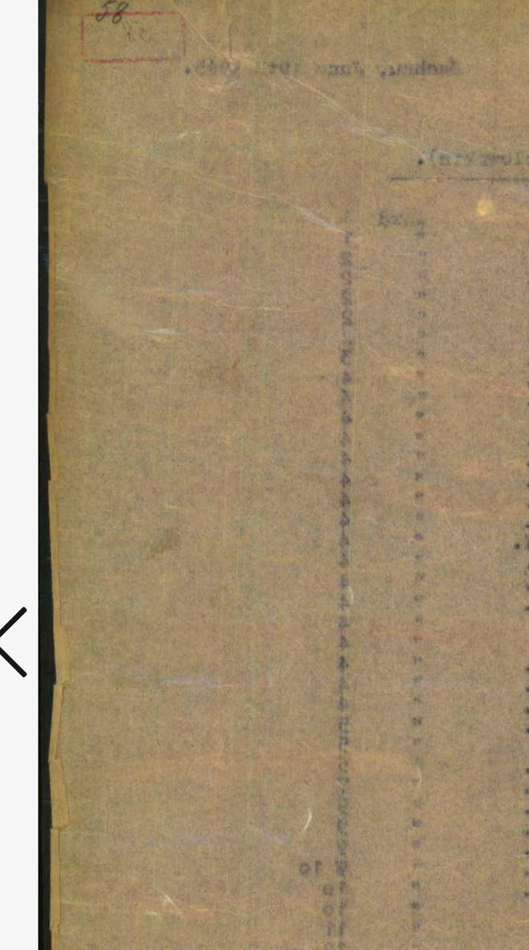
click at [85, 490] on icon at bounding box center [79, 483] width 13 height 26
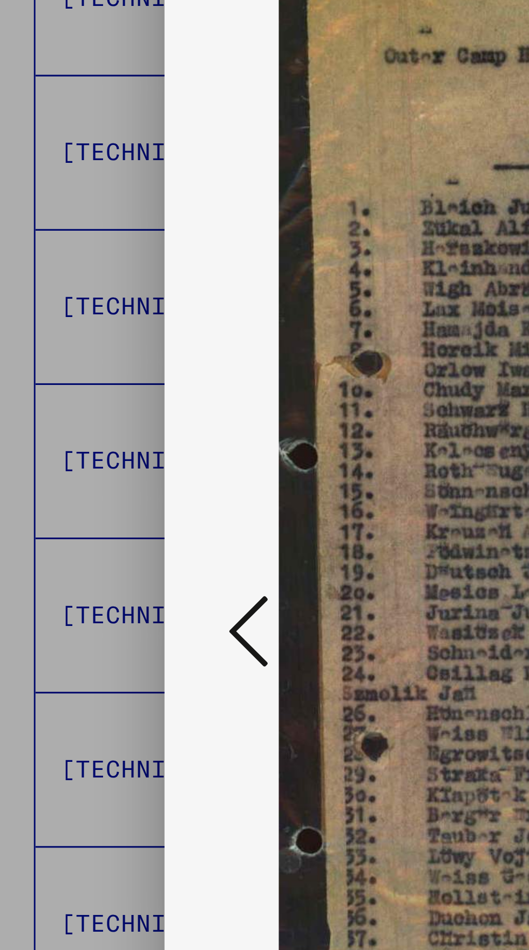
click at [78, 491] on icon at bounding box center [79, 483] width 13 height 26
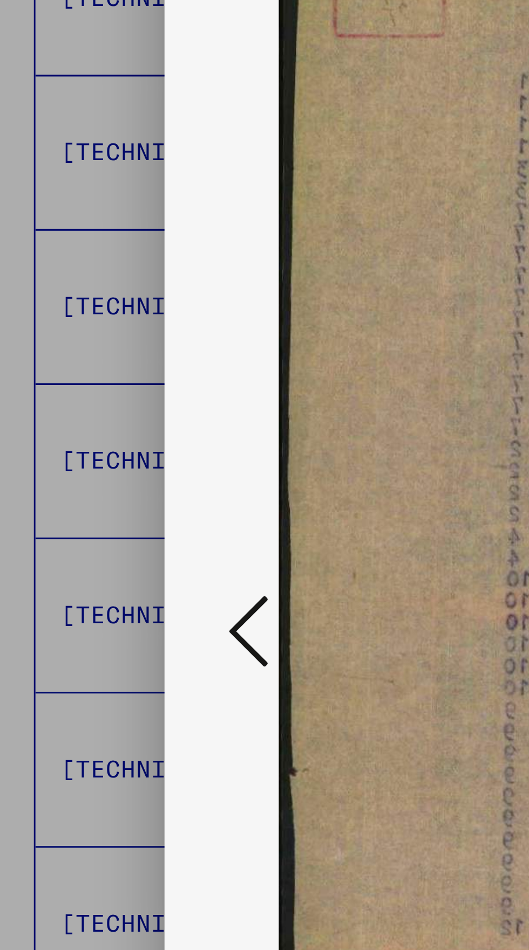
click at [76, 489] on icon at bounding box center [79, 483] width 13 height 26
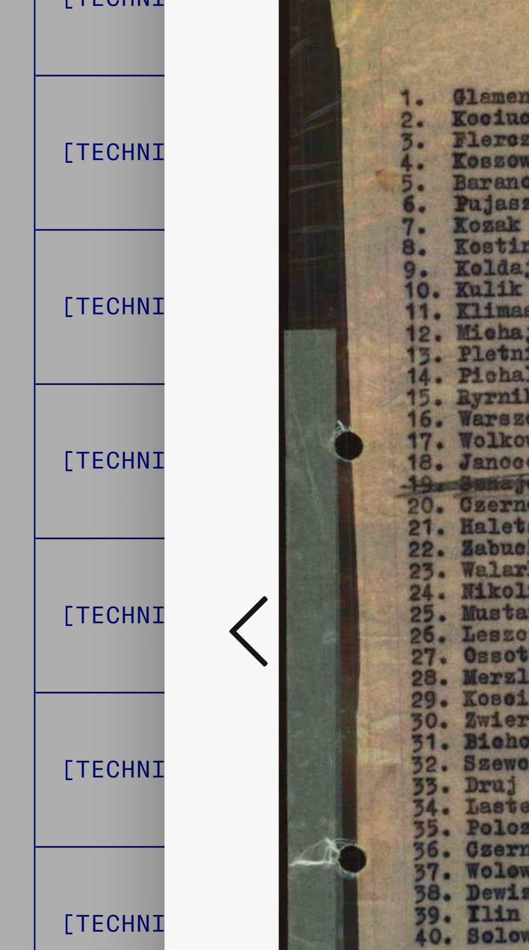
click at [72, 491] on button at bounding box center [79, 484] width 19 height 31
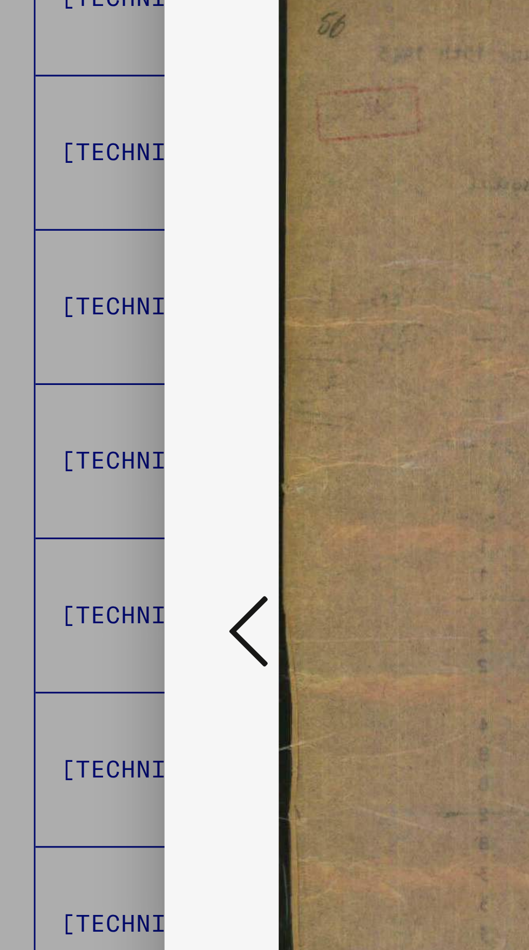
click at [73, 490] on icon at bounding box center [79, 483] width 13 height 26
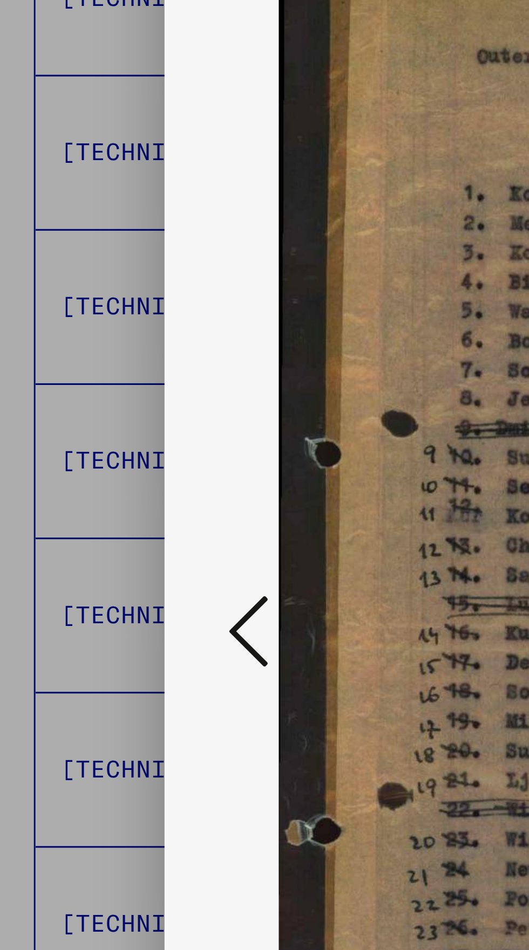
click at [72, 491] on button at bounding box center [79, 484] width 19 height 31
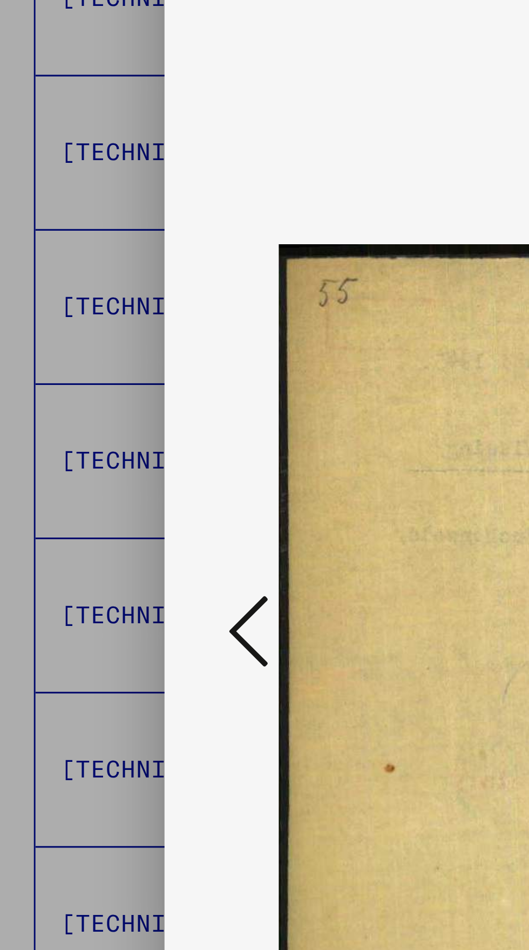
click at [72, 492] on button at bounding box center [79, 484] width 19 height 31
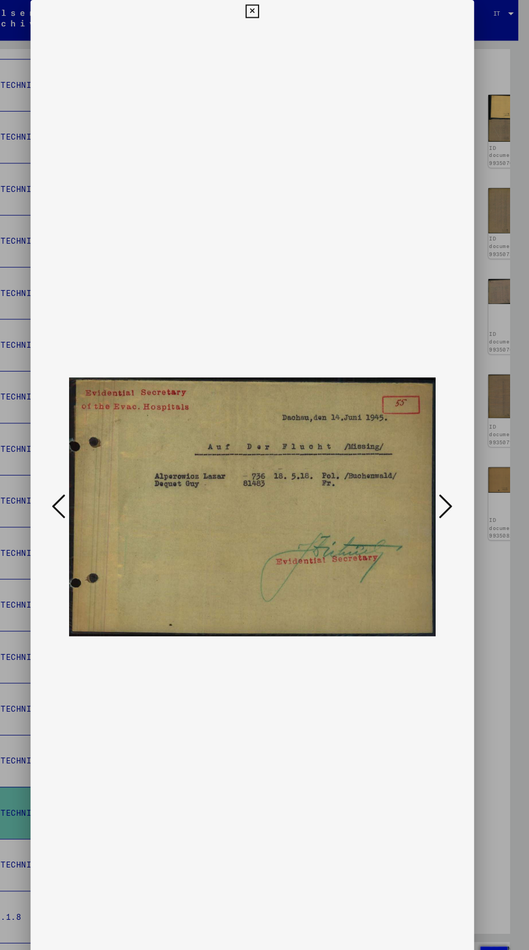
click at [264, 11] on icon at bounding box center [264, 10] width 12 height 13
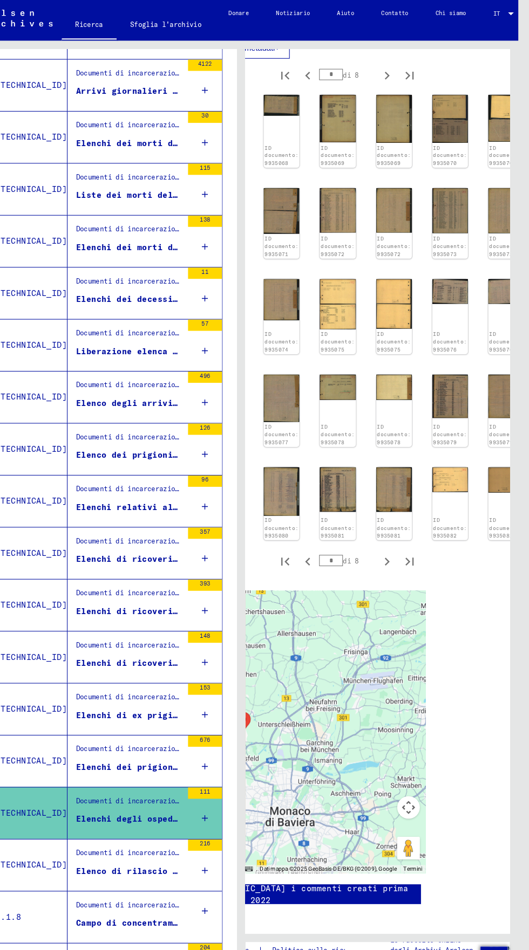
scroll to position [494, 66]
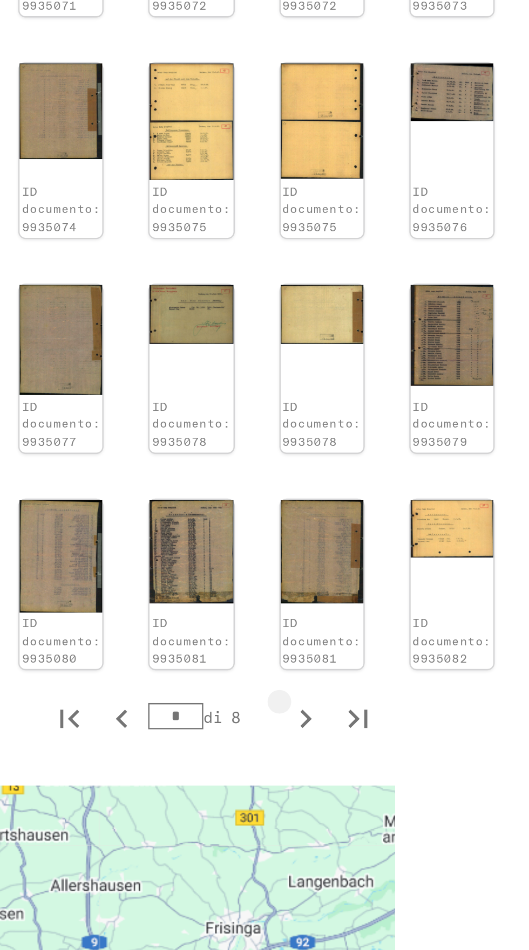
click at [391, 539] on icon "Pagina successiva" at bounding box center [393, 535] width 5 height 8
type input "*"
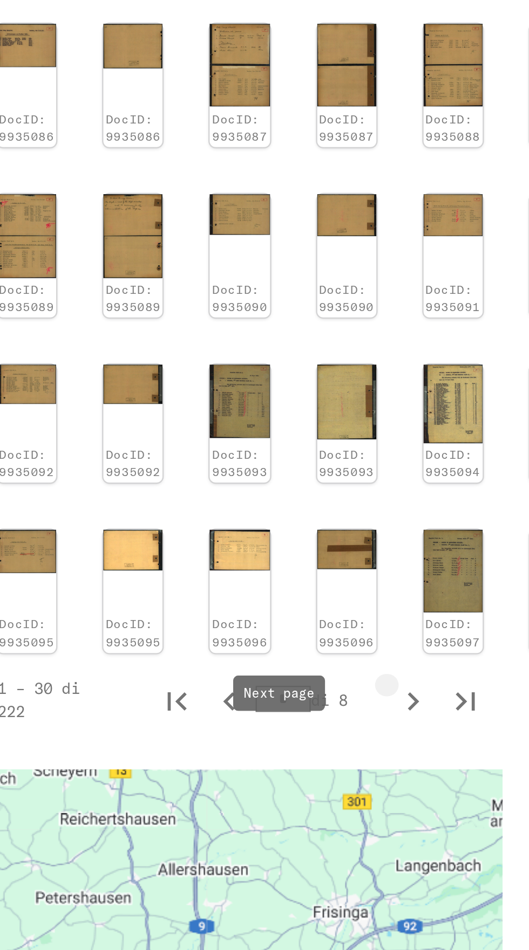
scroll to position [494, 12]
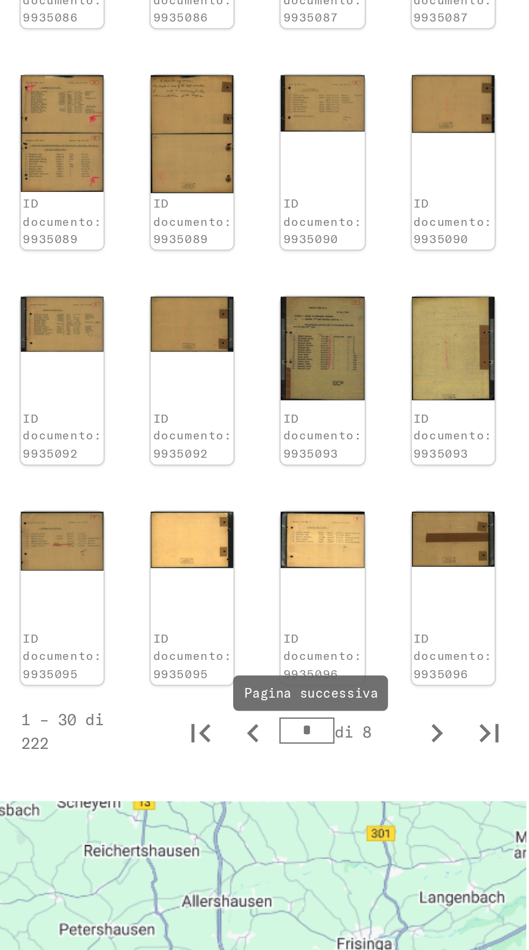
click at [437, 498] on div "ID documento: 9935096" at bounding box center [453, 509] width 32 height 22
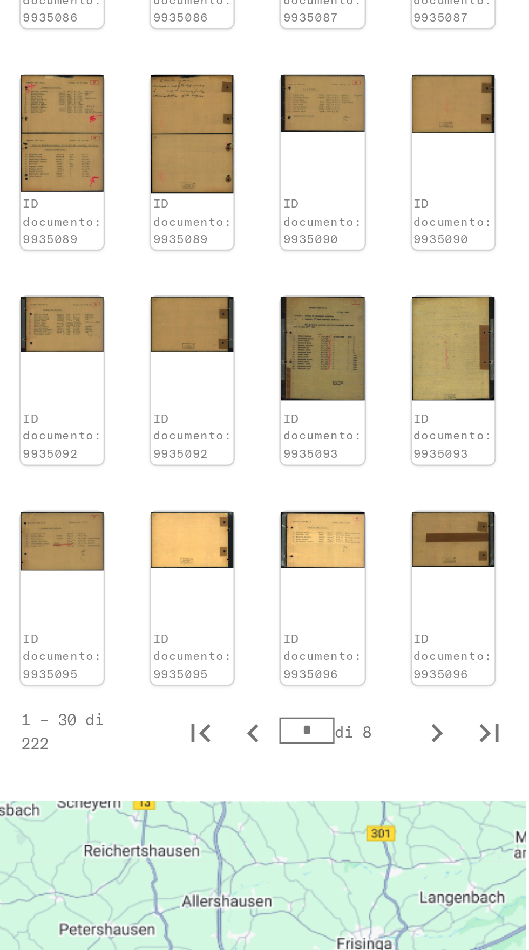
click at [437, 519] on font "ID documento: 9935096" at bounding box center [453, 509] width 32 height 20
click at [440, 549] on icon "Pagina successiva" at bounding box center [447, 540] width 15 height 15
type input "*"
